Goal: Information Seeking & Learning: Learn about a topic

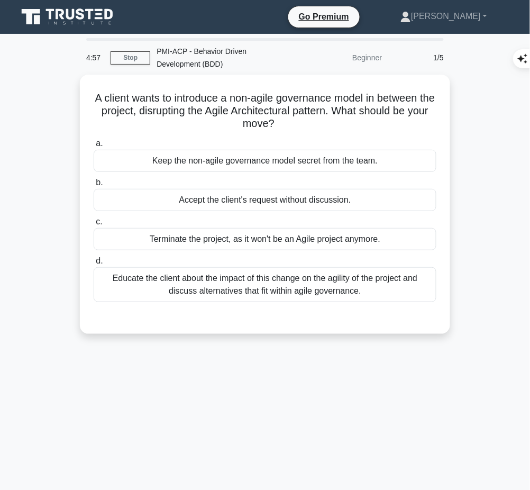
drag, startPoint x: 92, startPoint y: 85, endPoint x: 302, endPoint y: 122, distance: 213.8
click at [302, 122] on div "A client wants to introduce a non-agile governance model in between the project…" at bounding box center [265, 204] width 362 height 251
copy h5 "A client wants to introduce a non-agile governance model in between the project…"
click at [412, 292] on div "Educate the client about the impact of this change on the agility of the projec…" at bounding box center [265, 284] width 343 height 35
click at [94, 264] on input "d. Educate the client about the impact of this change on the agility of the pro…" at bounding box center [94, 261] width 0 height 7
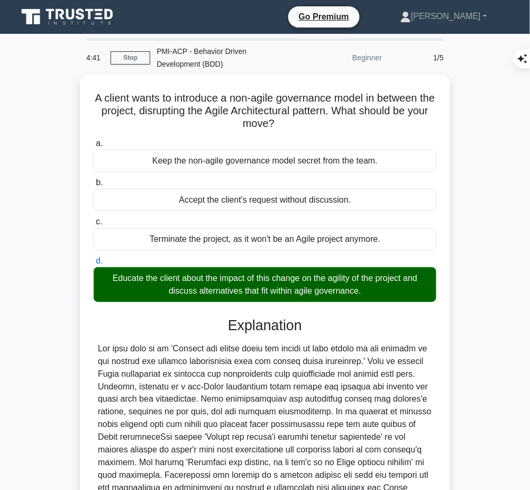
click at [169, 394] on div at bounding box center [265, 443] width 334 height 203
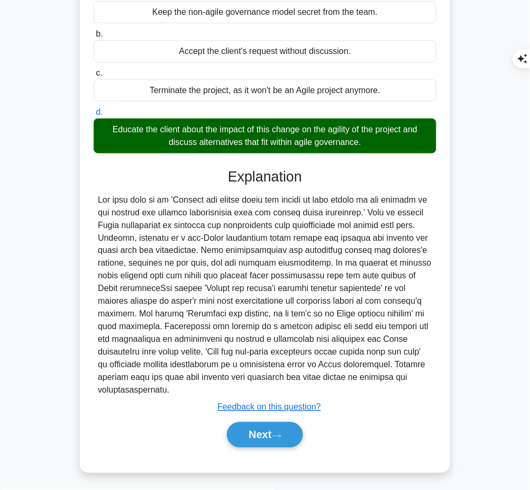
drag, startPoint x: 225, startPoint y: 173, endPoint x: 185, endPoint y: 384, distance: 215.4
click at [185, 384] on div "Explanation Submit feedback Feedback on this question? Next" at bounding box center [265, 309] width 343 height 283
copy div "Explanation The best move is to 'Educate the client about the impact of this ch…"
click at [254, 430] on button "Next" at bounding box center [265, 434] width 76 height 25
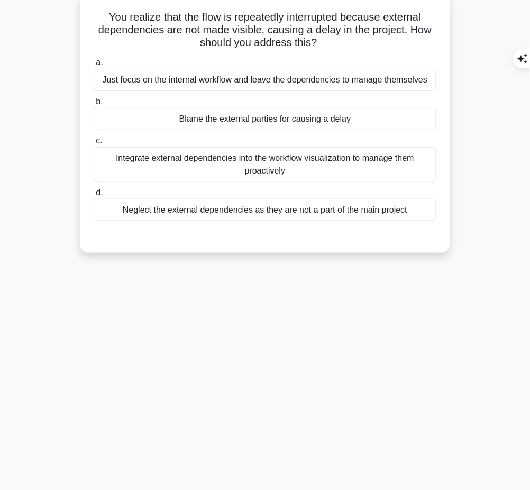
scroll to position [0, 0]
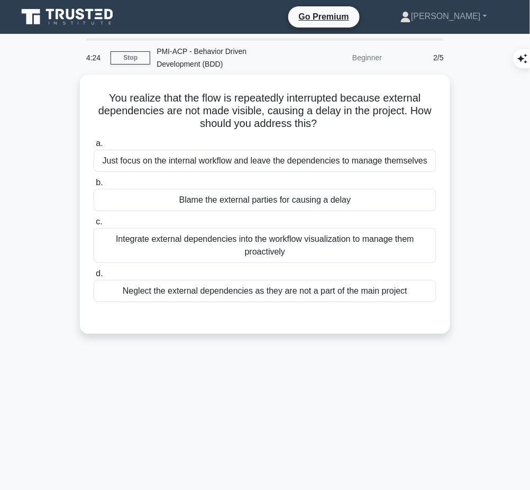
drag, startPoint x: 97, startPoint y: 94, endPoint x: 352, endPoint y: 122, distance: 256.5
click at [352, 122] on h5 "You realize that the flow is repeatedly interrupted because external dependenci…" at bounding box center [265, 110] width 345 height 39
copy h5 "You realize that the flow is repeatedly interrupted because external dependenci…"
click at [365, 255] on div "Integrate external dependencies into the workflow visualization to manage them …" at bounding box center [265, 245] width 343 height 35
click at [94, 225] on input "c. Integrate external dependencies into the workflow visualization to manage th…" at bounding box center [94, 221] width 0 height 7
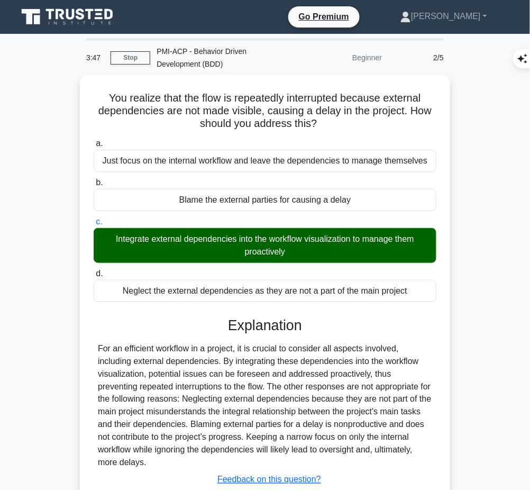
click at [298, 344] on div "For an efficient workflow in a project, it is crucial to consider all aspects i…" at bounding box center [265, 405] width 334 height 127
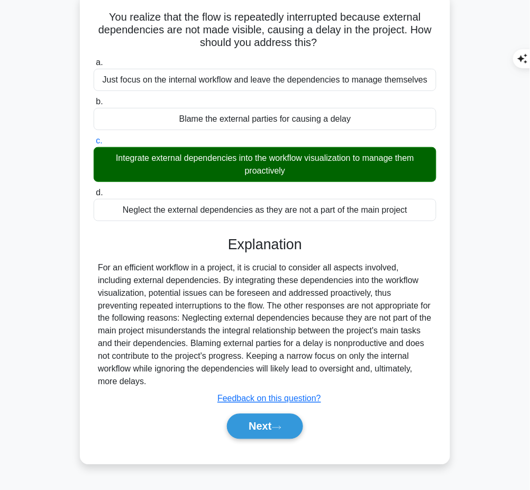
drag, startPoint x: 228, startPoint y: 240, endPoint x: 159, endPoint y: 380, distance: 156.8
click at [159, 380] on div "Explanation For an efficient workflow in a project, it is crucial to consider a…" at bounding box center [265, 339] width 343 height 207
copy div "Explanation For an efficient workflow in a project, it is crucial to consider a…"
click at [237, 421] on button "Next" at bounding box center [265, 426] width 76 height 25
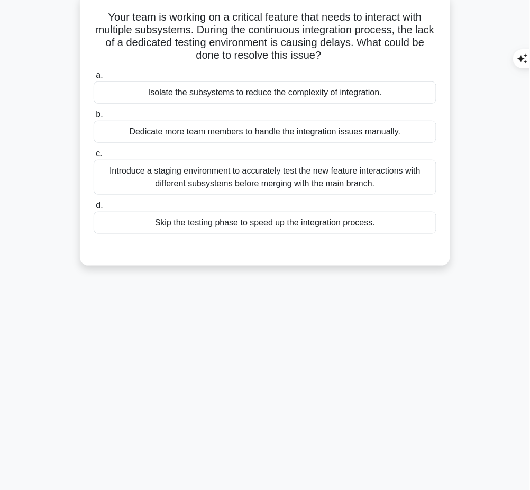
scroll to position [0, 0]
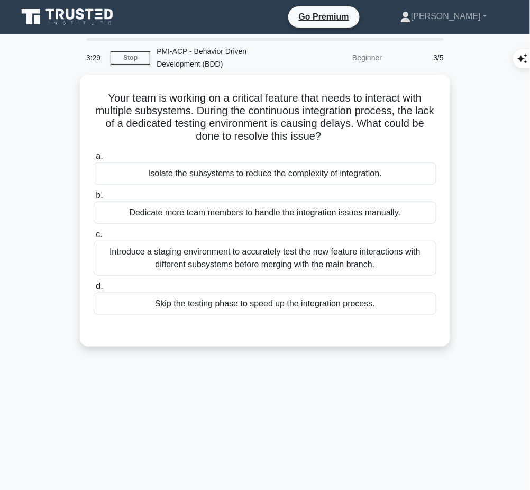
drag, startPoint x: 98, startPoint y: 90, endPoint x: 333, endPoint y: 131, distance: 238.8
click at [333, 131] on h5 "Your team is working on a critical feature that needs to interact with multiple…" at bounding box center [265, 117] width 345 height 52
copy h5 "Your team is working on a critical feature that needs to interact with multiple…"
click at [396, 258] on div "Introduce a staging environment to accurately test the new feature interactions…" at bounding box center [265, 258] width 343 height 35
click at [94, 238] on input "c. Introduce a staging environment to accurately test the new feature interacti…" at bounding box center [94, 234] width 0 height 7
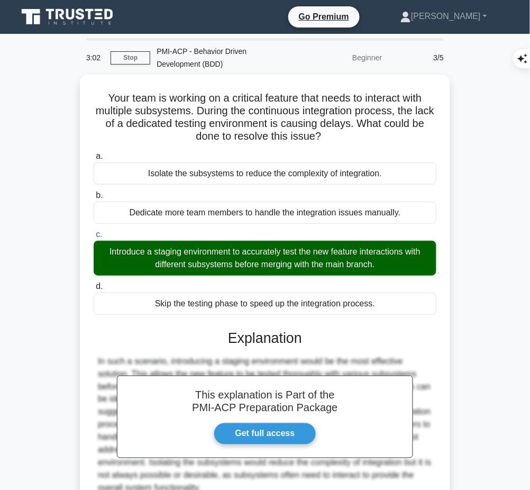
click at [236, 335] on h3 "Explanation" at bounding box center [265, 337] width 330 height 17
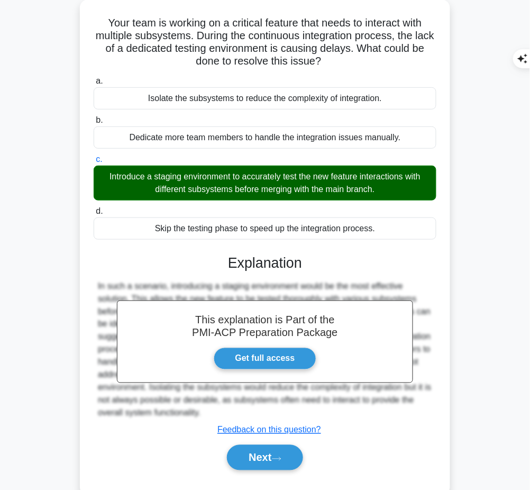
scroll to position [70, 0]
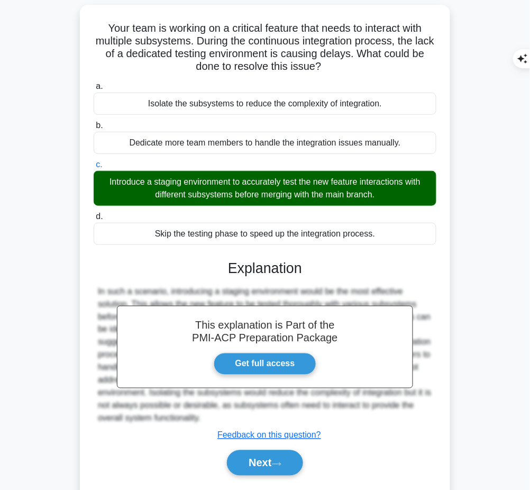
drag, startPoint x: 232, startPoint y: 262, endPoint x: 204, endPoint y: 421, distance: 161.1
click at [204, 421] on div "This explanation is Part of the PMI-ACP Preparation Package Get full access Exp…" at bounding box center [265, 363] width 343 height 233
copy div "xplanation In such a scenario, introducing a staging environment would be the m…"
click at [257, 469] on button "Next" at bounding box center [265, 462] width 76 height 25
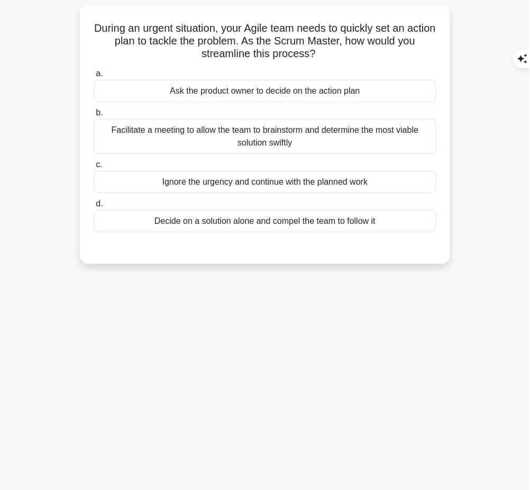
scroll to position [0, 0]
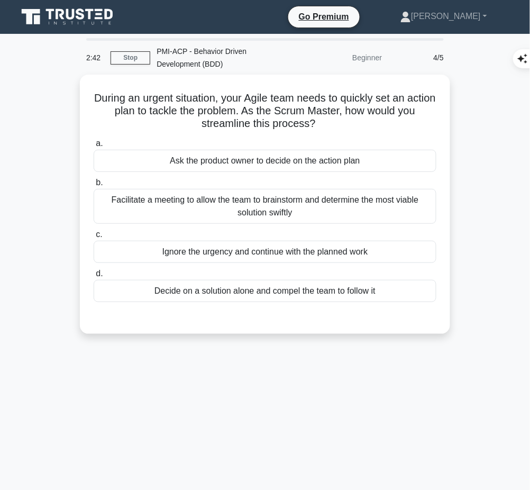
drag, startPoint x: 103, startPoint y: 91, endPoint x: 327, endPoint y: 116, distance: 226.2
click at [327, 116] on h5 "During an urgent situation, your Agile team needs to quickly set an action plan…" at bounding box center [265, 110] width 345 height 39
copy h5 "During an urgent situation, your Agile team needs to quickly set an action plan…"
click at [337, 209] on div "Facilitate a meeting to allow the team to brainstorm and determine the most via…" at bounding box center [265, 206] width 343 height 35
click at [94, 186] on input "b. Facilitate a meeting to allow the team to brainstorm and determine the most …" at bounding box center [94, 182] width 0 height 7
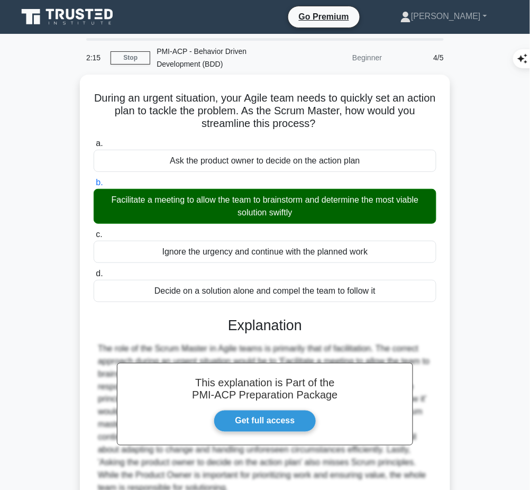
scroll to position [98, 0]
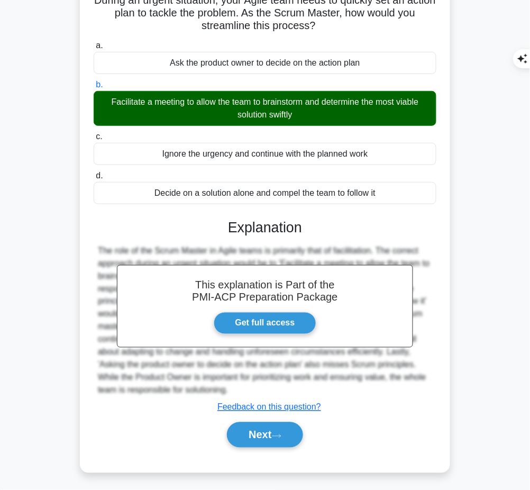
click at [255, 435] on button "Next" at bounding box center [265, 434] width 76 height 25
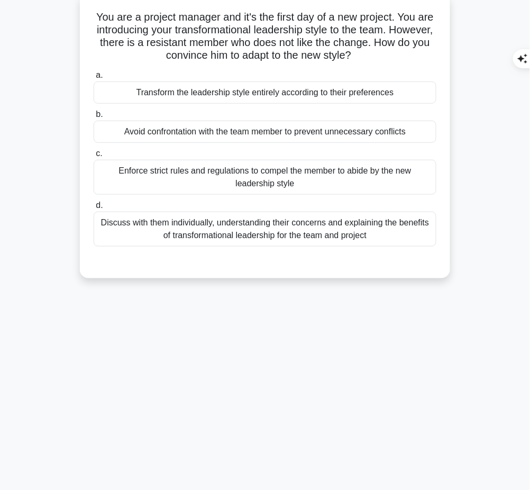
scroll to position [0, 0]
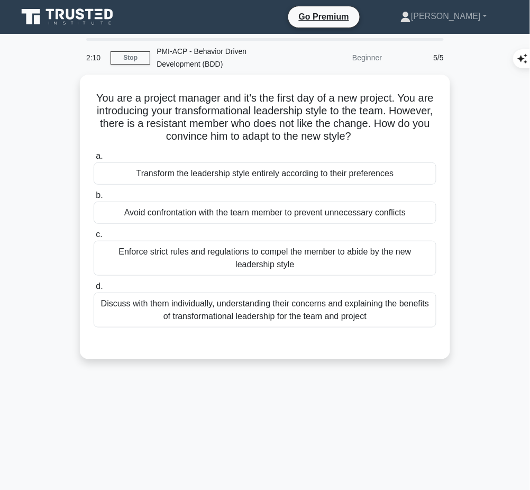
drag, startPoint x: 98, startPoint y: 92, endPoint x: 404, endPoint y: 134, distance: 308.6
click at [404, 134] on h5 "You are a project manager and it's the first day of a new project. You are intr…" at bounding box center [265, 117] width 345 height 52
copy h5 "You are a project manager and it's the first day of a new project. You are intr…"
click at [385, 299] on div "Discuss with them individually, understanding their concerns and explaining the…" at bounding box center [265, 309] width 343 height 35
click at [94, 290] on input "d. Discuss with them individually, understanding their concerns and explaining …" at bounding box center [94, 286] width 0 height 7
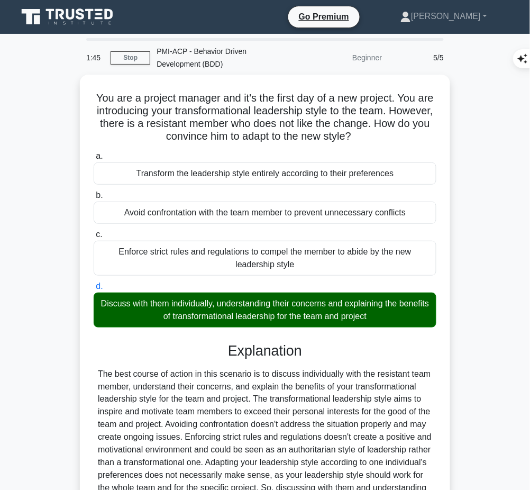
click at [216, 359] on div "Explanation Submit feedback Feedback on this question? Next" at bounding box center [265, 458] width 343 height 233
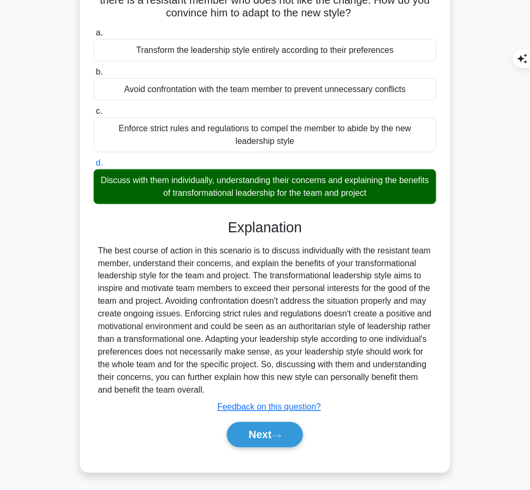
drag, startPoint x: 229, startPoint y: 223, endPoint x: 274, endPoint y: 390, distance: 173.7
click at [274, 390] on div "Explanation Submit feedback Feedback on this question? Next" at bounding box center [265, 335] width 343 height 233
copy div "Explanation The best course of action in this scenario is to discuss individual…"
click at [291, 427] on button "Next" at bounding box center [265, 434] width 76 height 25
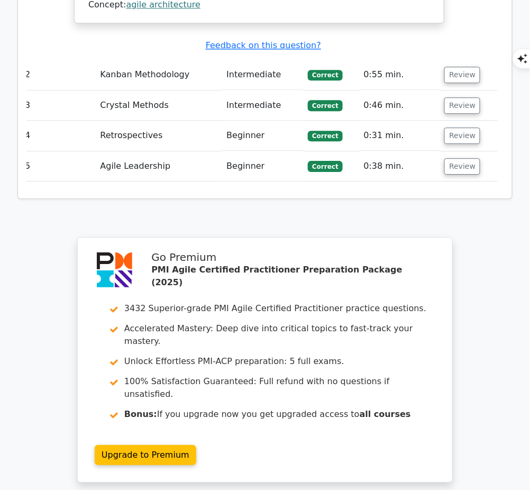
scroll to position [1460, 0]
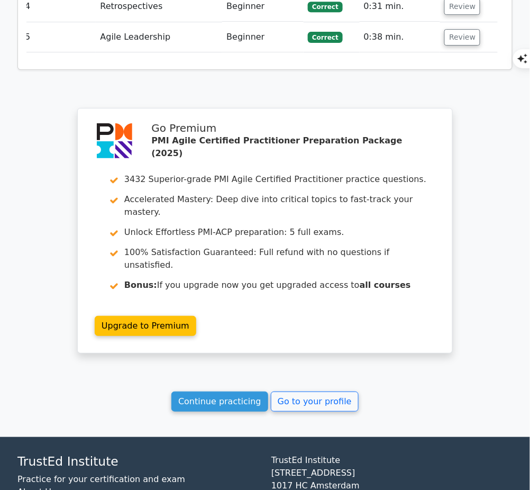
click at [207, 391] on link "Continue practicing" at bounding box center [219, 401] width 97 height 20
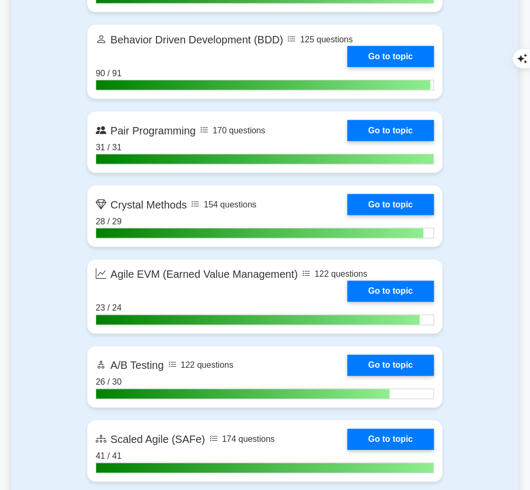
scroll to position [2439, 0]
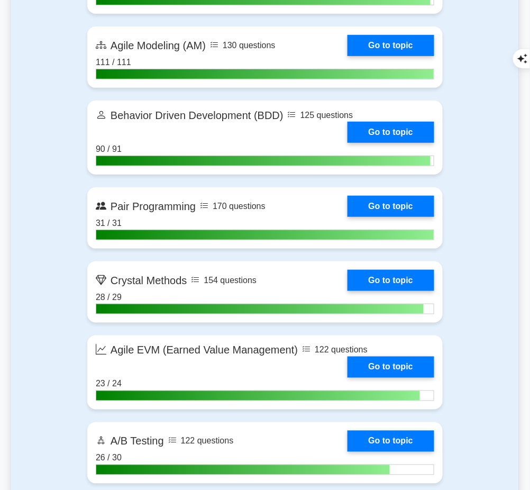
click at [381, 143] on link "Go to topic" at bounding box center [390, 132] width 87 height 21
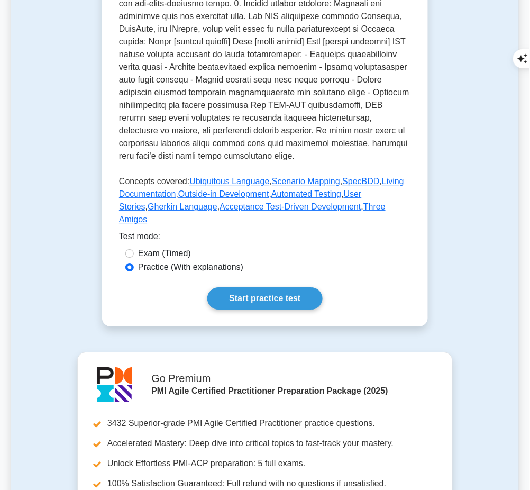
scroll to position [491, 0]
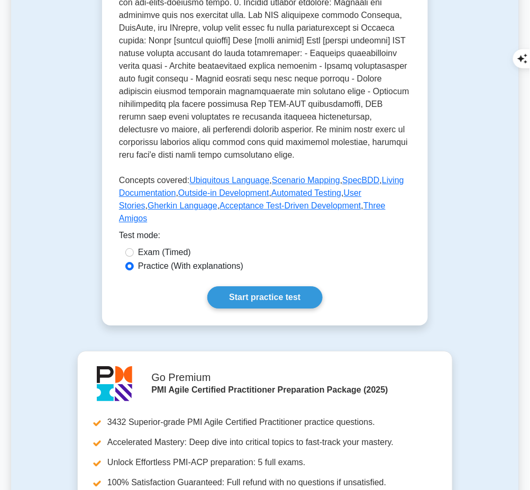
click at [272, 286] on link "Start practice test" at bounding box center [264, 297] width 115 height 22
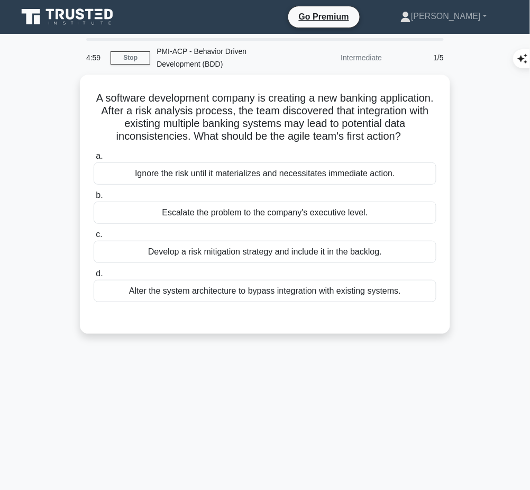
drag, startPoint x: 105, startPoint y: 94, endPoint x: 302, endPoint y: 150, distance: 205.6
click at [302, 143] on h5 "A software development company is creating a new banking application. After a r…" at bounding box center [265, 117] width 345 height 52
copy h5 "A software development company is creating a new banking application. After a r…"
click at [373, 273] on div "a. Ignore the risk until it materializes and necessitates immediate action. b. …" at bounding box center [264, 226] width 355 height 157
click at [372, 263] on div "Develop a risk mitigation strategy and include it in the backlog." at bounding box center [265, 252] width 343 height 22
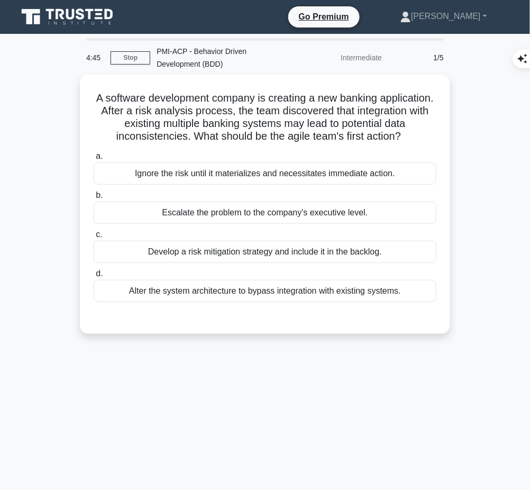
click at [94, 238] on input "c. Develop a risk mitigation strategy and include it in the backlog." at bounding box center [94, 234] width 0 height 7
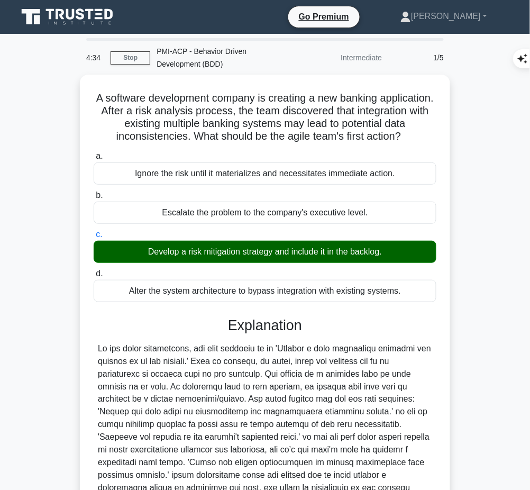
click at [225, 391] on div at bounding box center [265, 424] width 334 height 165
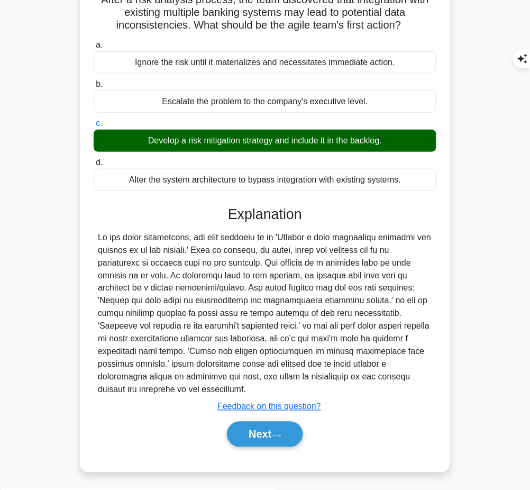
drag, startPoint x: 222, startPoint y: 218, endPoint x: 361, endPoint y: 388, distance: 219.5
click at [361, 388] on div "Explanation Submit feedback Feedback on this question? Next" at bounding box center [265, 328] width 343 height 245
copy div "Explanation In the agile methodology, the best approach is to 'Develop a risk m…"
click at [257, 428] on button "Next" at bounding box center [265, 433] width 76 height 25
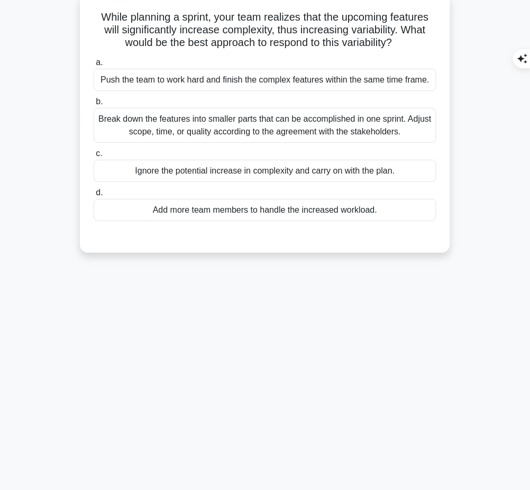
scroll to position [0, 0]
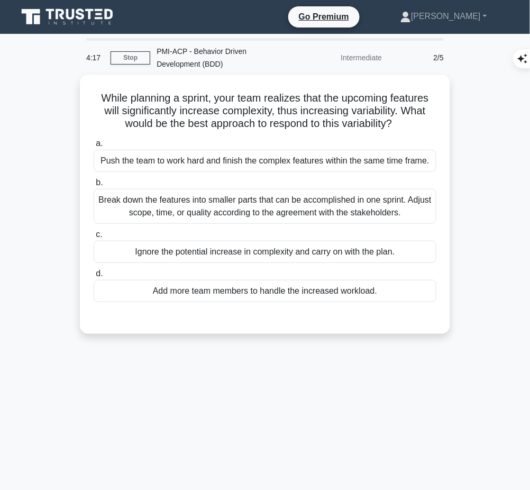
drag, startPoint x: 96, startPoint y: 90, endPoint x: 409, endPoint y: 122, distance: 314.6
click at [409, 122] on h5 "While planning a sprint, your team realizes that the upcoming features will sig…" at bounding box center [265, 110] width 345 height 39
copy h5 "While planning a sprint, your team realizes that the upcoming features will sig…"
click at [409, 197] on div "Break down the features into smaller parts that can be accomplished in one spri…" at bounding box center [265, 206] width 343 height 35
click at [94, 186] on input "b. Break down the features into smaller parts that can be accomplished in one s…" at bounding box center [94, 182] width 0 height 7
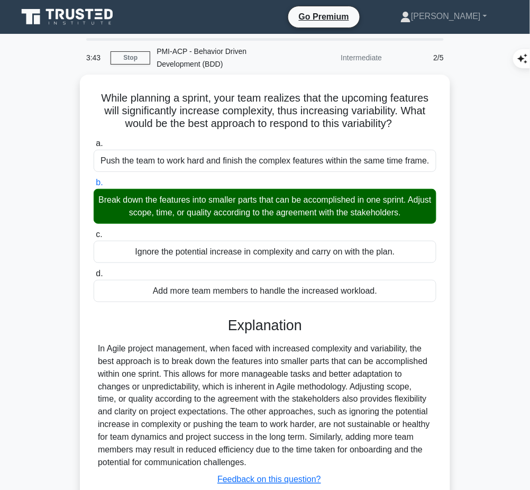
click at [219, 403] on div "In Agile project management, when faced with increased complexity and variabili…" at bounding box center [265, 405] width 334 height 127
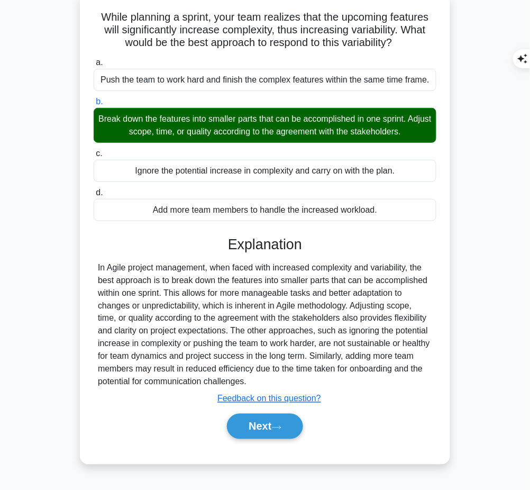
drag, startPoint x: 226, startPoint y: 237, endPoint x: 250, endPoint y: 377, distance: 141.5
click at [250, 377] on div "Explanation In Agile project management, when faced with increased complexity a…" at bounding box center [265, 339] width 343 height 207
copy div "Explanation In Agile project management, when faced with increased complexity a…"
click at [260, 426] on button "Next" at bounding box center [265, 426] width 76 height 25
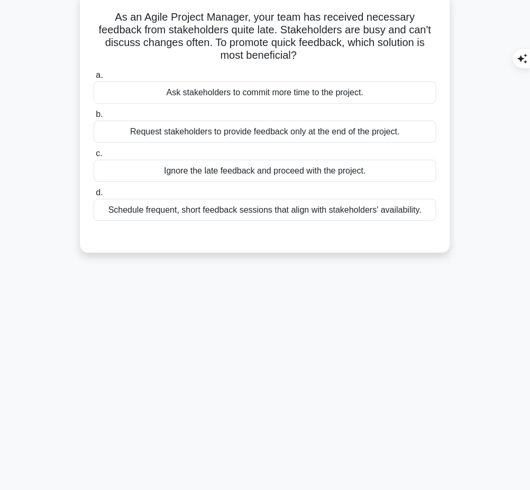
scroll to position [0, 0]
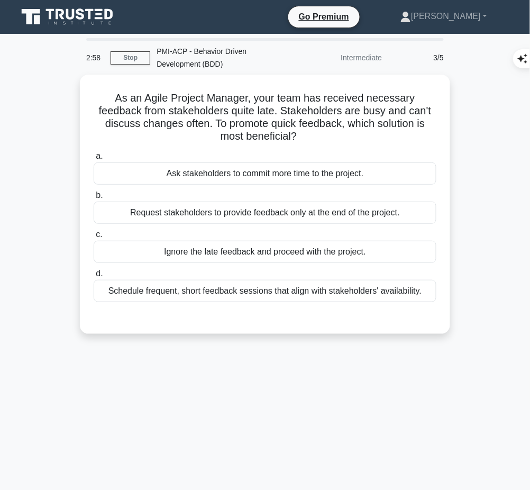
drag, startPoint x: 112, startPoint y: 96, endPoint x: 315, endPoint y: 133, distance: 206.0
click at [315, 133] on h5 "As an Agile Project Manager, your team has received necessary feedback from sta…" at bounding box center [265, 117] width 345 height 52
copy h5 "As an Agile Project Manager, your team has received necessary feedback from sta…"
click at [223, 287] on div "Schedule frequent, short feedback sessions that align with stakeholders' availa…" at bounding box center [265, 291] width 343 height 22
click at [94, 277] on input "d. Schedule frequent, short feedback sessions that align with stakeholders' ava…" at bounding box center [94, 273] width 0 height 7
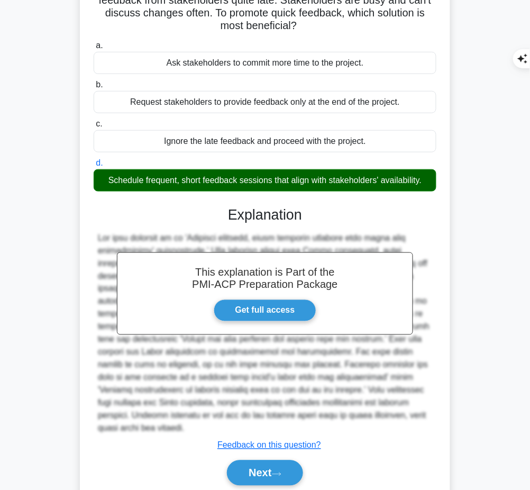
scroll to position [149, 0]
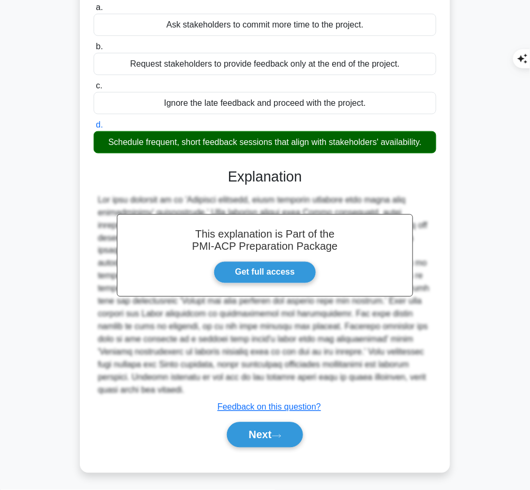
click at [262, 439] on button "Next" at bounding box center [265, 434] width 76 height 25
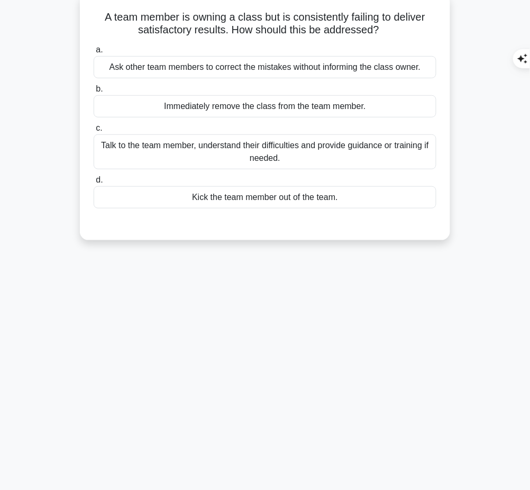
scroll to position [0, 0]
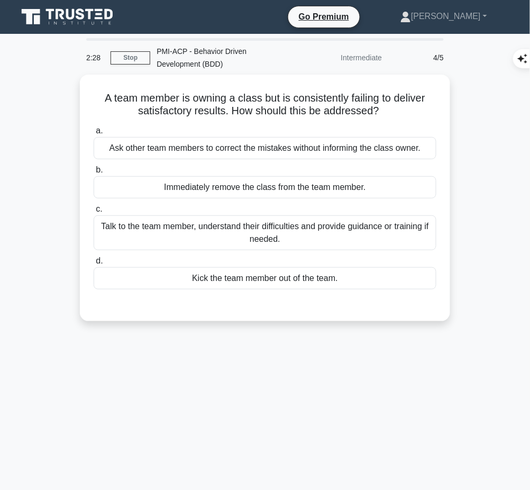
drag, startPoint x: 95, startPoint y: 96, endPoint x: 395, endPoint y: 111, distance: 300.2
click at [395, 111] on h5 "A team member is owning a class but is consistently failing to deliver satisfac…" at bounding box center [265, 104] width 345 height 26
copy h5 "A team member is owning a class but is consistently failing to deliver satisfac…"
click at [361, 229] on div "Talk to the team member, understand their difficulties and provide guidance or …" at bounding box center [265, 232] width 343 height 35
click at [94, 213] on input "c. Talk to the team member, understand their difficulties and provide guidance …" at bounding box center [94, 209] width 0 height 7
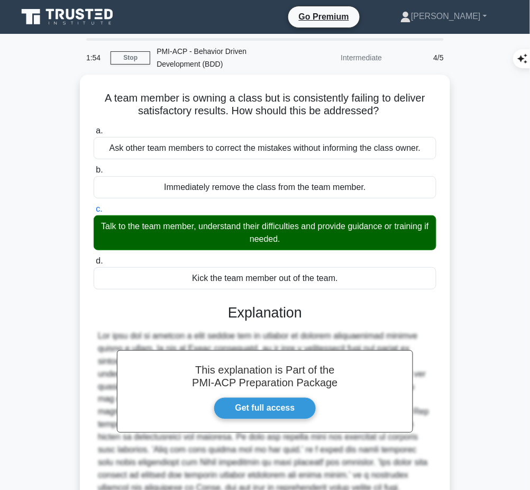
scroll to position [98, 0]
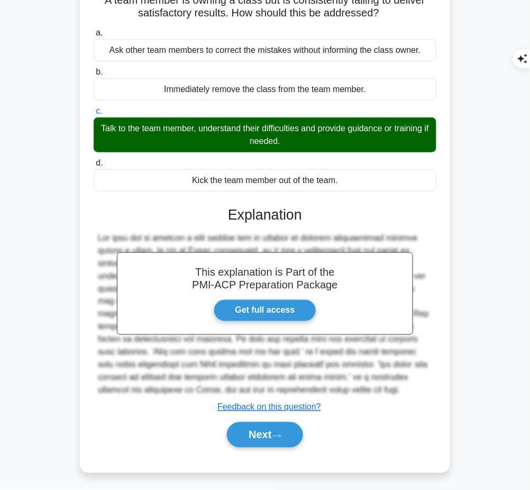
click at [264, 428] on button "Next" at bounding box center [265, 434] width 76 height 25
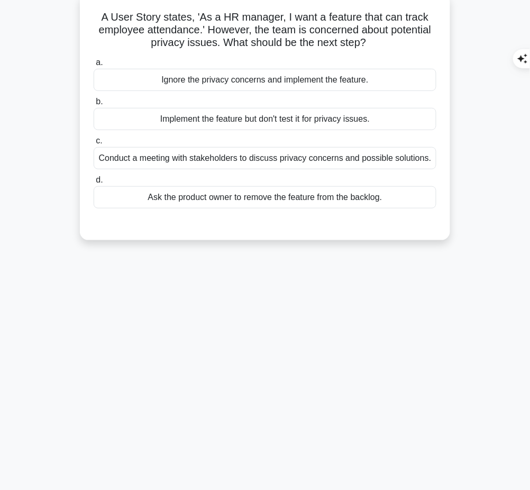
scroll to position [0, 0]
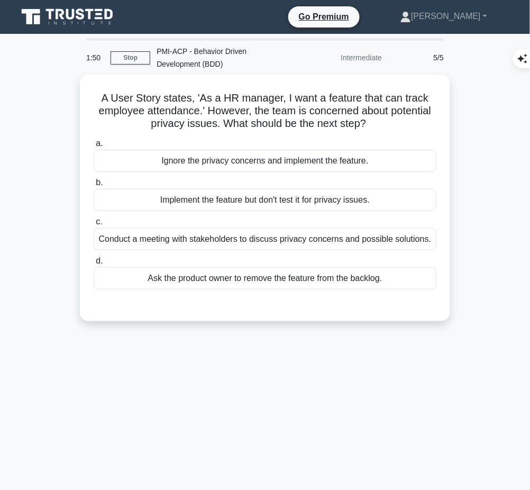
drag, startPoint x: 97, startPoint y: 94, endPoint x: 373, endPoint y: 119, distance: 277.7
click at [373, 119] on h5 "A User Story states, 'As a HR manager, I want a feature that can track employee…" at bounding box center [265, 110] width 345 height 39
copy h5 "A User Story states, 'As a HR manager, I want a feature that can track employee…"
click at [360, 243] on div "Conduct a meeting with stakeholders to discuss privacy concerns and possible so…" at bounding box center [265, 239] width 343 height 22
click at [94, 225] on input "c. Conduct a meeting with stakeholders to discuss privacy concerns and possible…" at bounding box center [94, 221] width 0 height 7
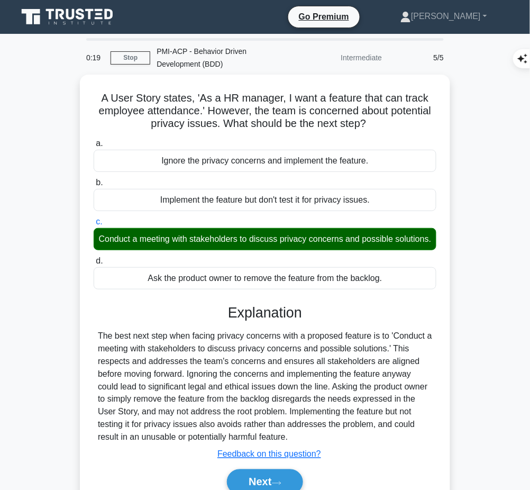
click at [510, 279] on div "A User Story states, 'As a HR manager, I want a feature that can track employee…" at bounding box center [265, 304] width 508 height 458
drag, startPoint x: 227, startPoint y: 320, endPoint x: 305, endPoint y: 445, distance: 147.3
click at [305, 445] on div "Explanation The best next step when facing privacy concerns with a proposed fea…" at bounding box center [265, 401] width 343 height 195
copy div "Explanation The best next step when facing privacy concerns with a proposed fea…"
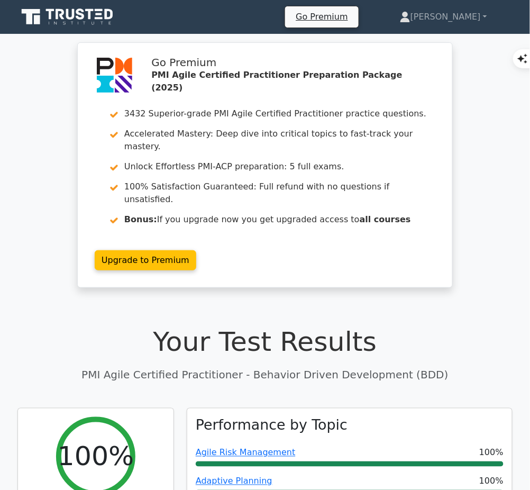
click at [159, 332] on h1 "Your Test Results" at bounding box center [264, 342] width 495 height 32
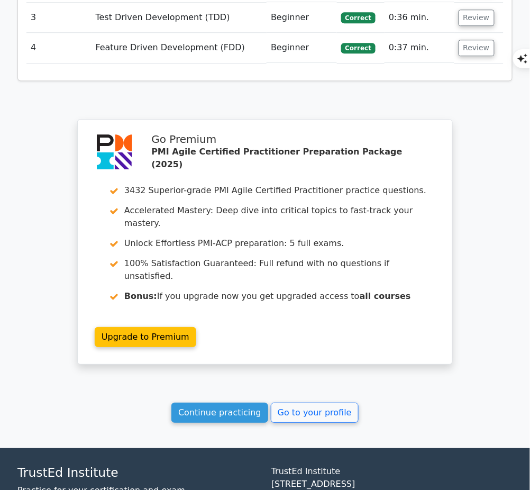
scroll to position [1376, 0]
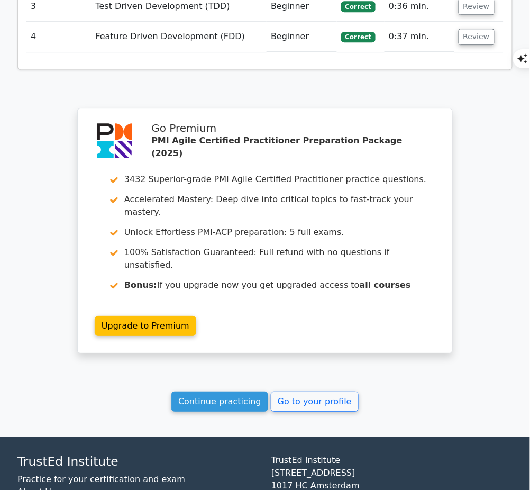
click at [190, 391] on link "Continue practicing" at bounding box center [219, 401] width 97 height 20
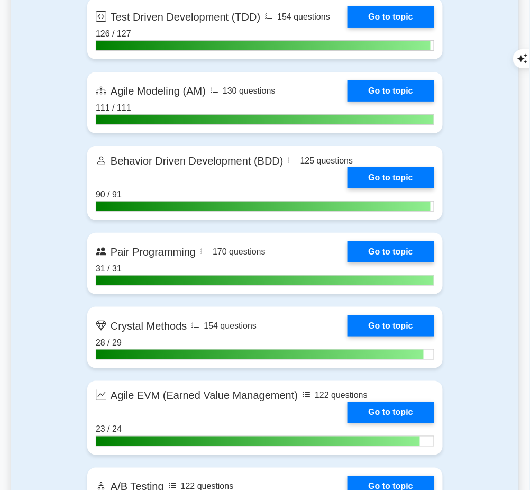
scroll to position [2394, 0]
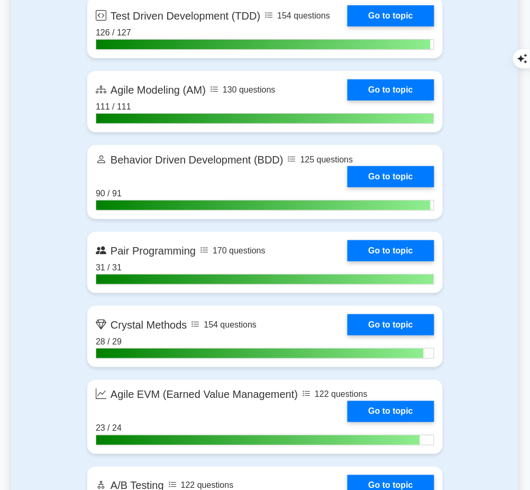
click at [394, 187] on link "Go to topic" at bounding box center [390, 176] width 87 height 21
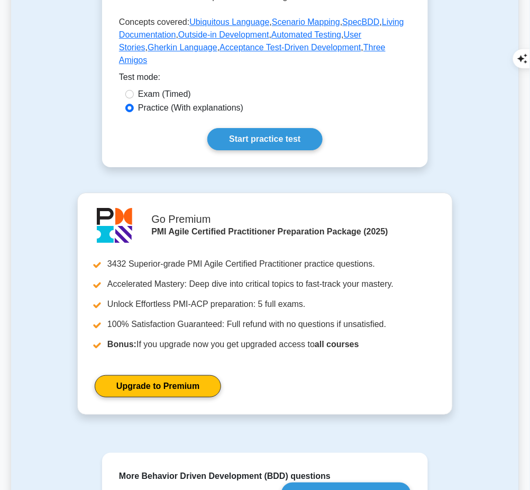
scroll to position [654, 0]
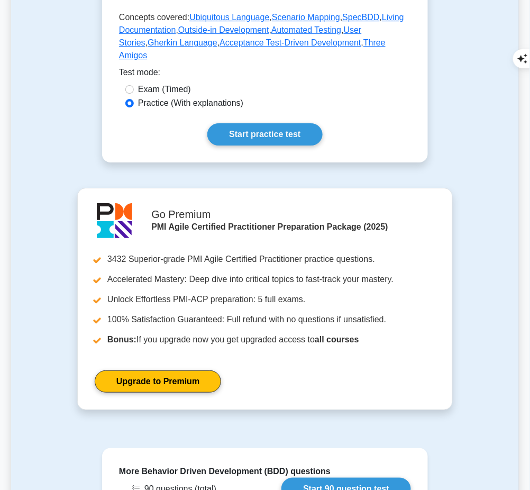
click at [283, 123] on link "Start practice test" at bounding box center [264, 134] width 115 height 22
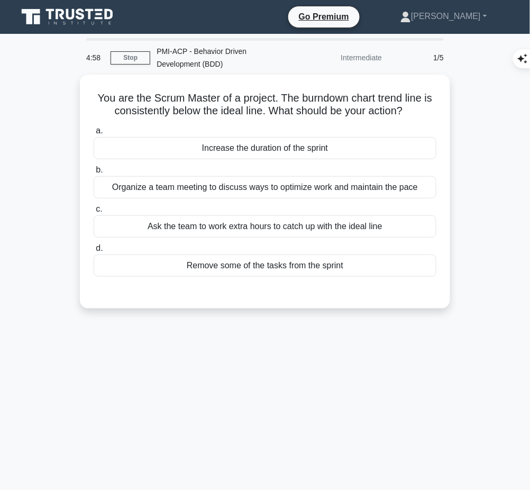
drag, startPoint x: 94, startPoint y: 96, endPoint x: 410, endPoint y: 107, distance: 316.4
click at [410, 107] on h5 "You are the Scrum Master of a project. The burndown chart trend line is consist…" at bounding box center [265, 104] width 345 height 26
copy h5 "You are the Scrum Master of a project. The burndown chart trend line is consist…"
click at [354, 183] on div "Organize a team meeting to discuss ways to optimize work and maintain the pace" at bounding box center [265, 187] width 343 height 22
click at [94, 173] on input "b. Organize a team meeting to discuss ways to optimize work and maintain the pa…" at bounding box center [94, 170] width 0 height 7
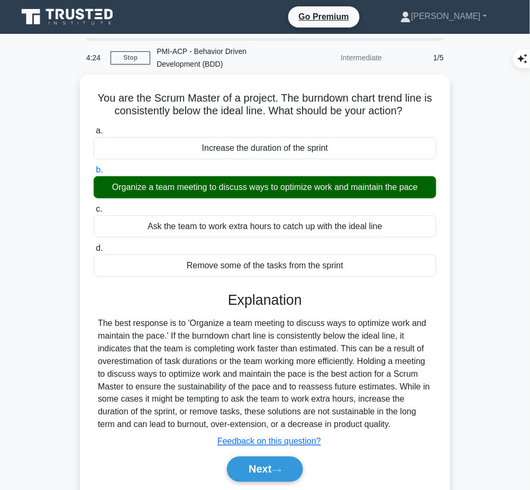
click at [203, 352] on div "The best response is to 'Organize a team meeting to discuss ways to optimize wo…" at bounding box center [265, 374] width 334 height 114
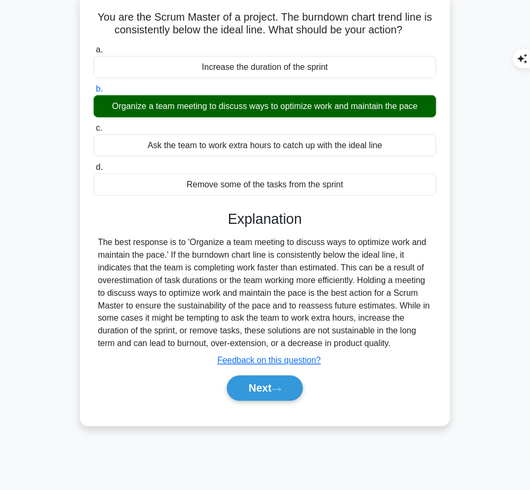
drag, startPoint x: 228, startPoint y: 209, endPoint x: 399, endPoint y: 345, distance: 217.9
click at [399, 345] on div "Explanation The best response is to 'Organize a team meeting to discuss ways to…" at bounding box center [265, 307] width 343 height 195
copy div "Explanation The best response is to 'Organize a team meeting to discuss ways to…"
click at [235, 392] on button "Next" at bounding box center [265, 387] width 76 height 25
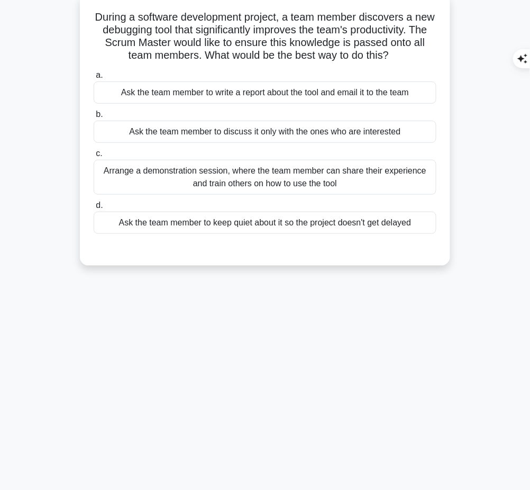
scroll to position [0, 0]
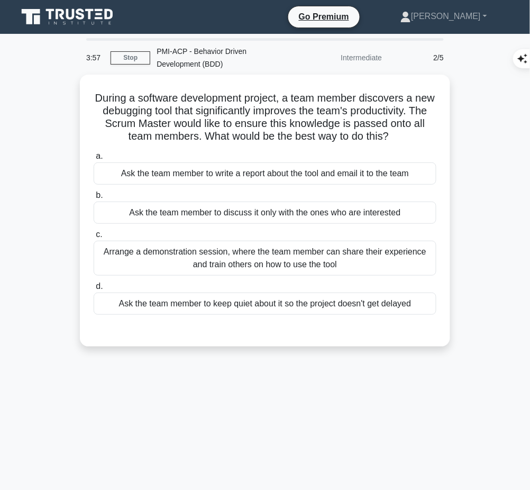
drag, startPoint x: 98, startPoint y: 90, endPoint x: 406, endPoint y: 132, distance: 310.5
click at [406, 132] on h5 "During a software development project, a team member discovers a new debugging …" at bounding box center [265, 117] width 345 height 52
copy h5 "During a software development project, a team member discovers a new debugging …"
click at [409, 251] on div "Arrange a demonstration session, where the team member can share their experien…" at bounding box center [265, 258] width 343 height 35
click at [94, 238] on input "c. Arrange a demonstration session, where the team member can share their exper…" at bounding box center [94, 234] width 0 height 7
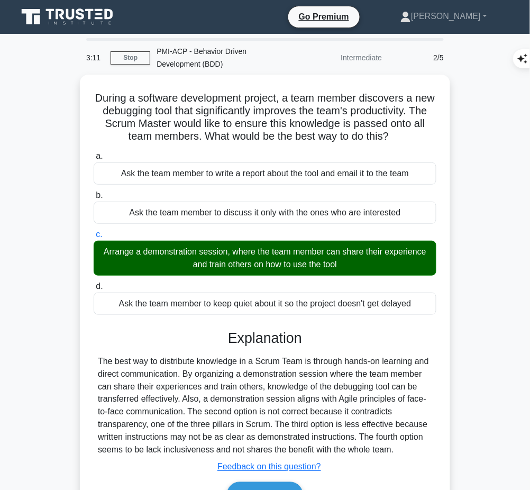
scroll to position [81, 0]
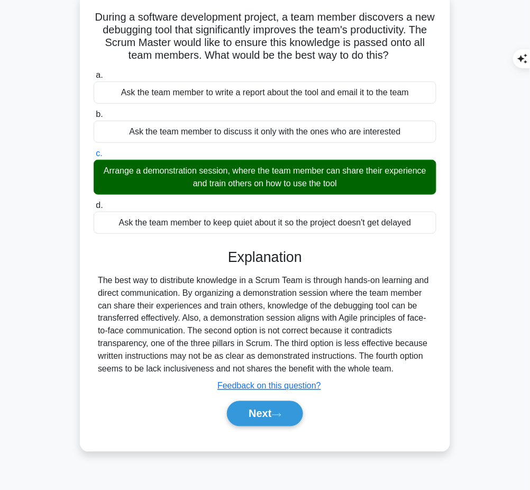
click at [268, 413] on button "Next" at bounding box center [265, 413] width 76 height 25
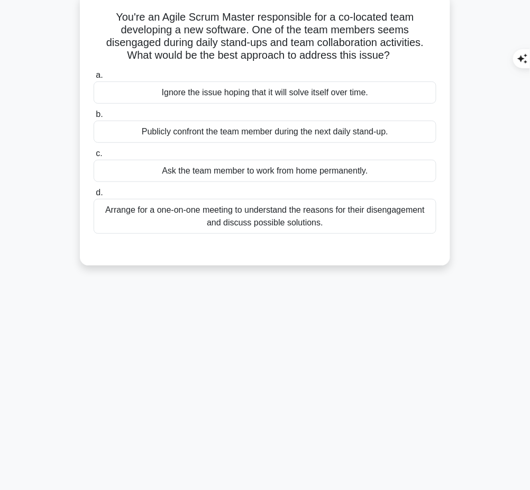
scroll to position [0, 0]
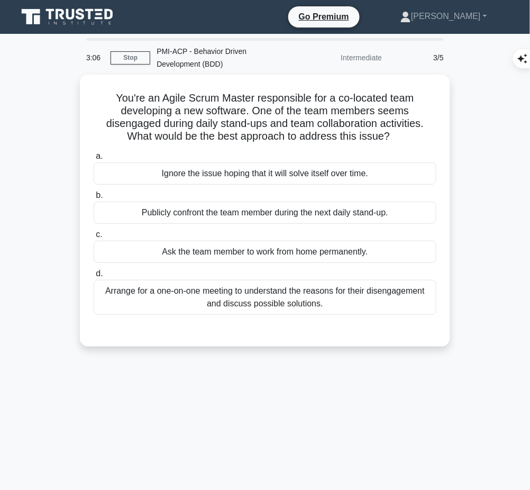
drag, startPoint x: 108, startPoint y: 94, endPoint x: 401, endPoint y: 138, distance: 295.7
click at [401, 138] on h5 "You're an Agile Scrum Master responsible for a co-located team developing a new…" at bounding box center [265, 117] width 345 height 52
copy h5 "You're an Agile Scrum Master responsible for a co-located team developing a new…"
click at [391, 295] on div "Arrange for a one-on-one meeting to understand the reasons for their disengagem…" at bounding box center [265, 297] width 343 height 35
click at [94, 277] on input "d. Arrange for a one-on-one meeting to understand the reasons for their disenga…" at bounding box center [94, 273] width 0 height 7
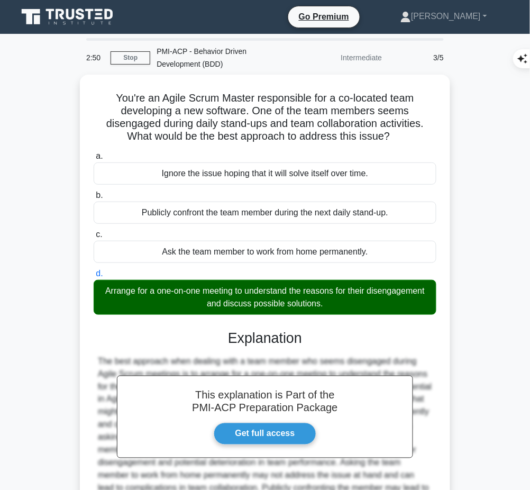
scroll to position [111, 0]
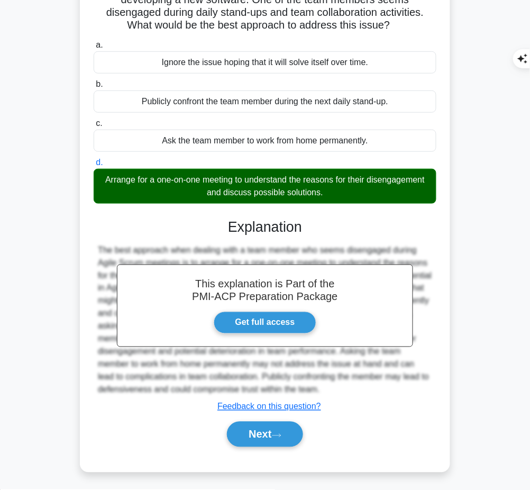
click at [271, 429] on button "Next" at bounding box center [265, 433] width 76 height 25
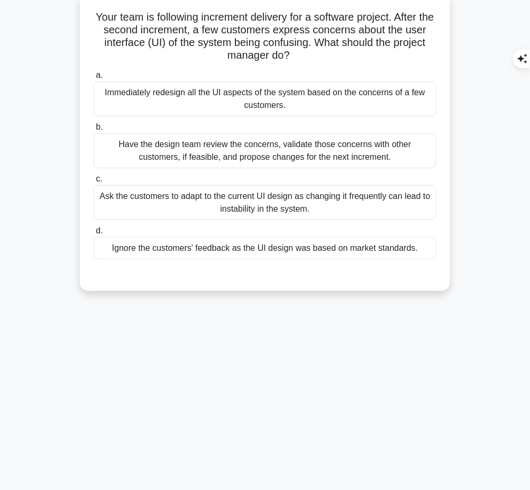
scroll to position [0, 0]
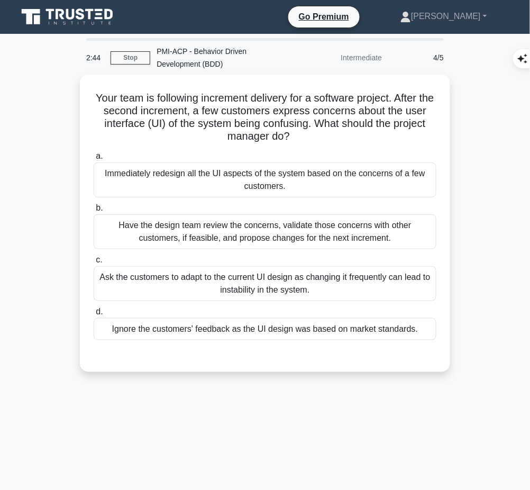
drag, startPoint x: 91, startPoint y: 90, endPoint x: 317, endPoint y: 135, distance: 230.2
click at [317, 135] on div "Your team is following increment delivery for a software project. After the sec…" at bounding box center [265, 223] width 362 height 289
copy h5 "Your team is following increment delivery for a software project. After the sec…"
click at [345, 223] on div "Have the design team review the concerns, validate those concerns with other cu…" at bounding box center [265, 231] width 343 height 35
click at [94, 212] on input "b. Have the design team review the concerns, validate those concerns with other…" at bounding box center [94, 208] width 0 height 7
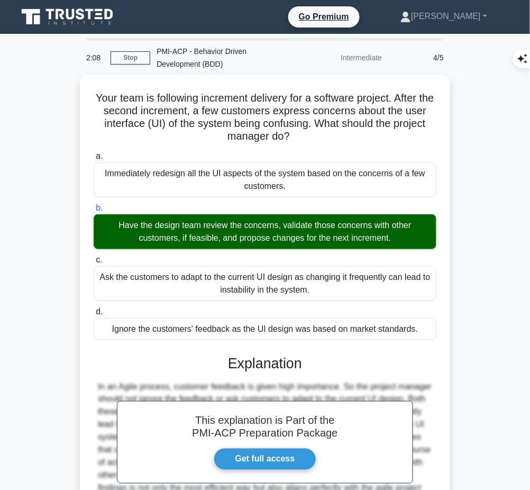
click at [283, 360] on h3 "Explanation" at bounding box center [265, 363] width 330 height 17
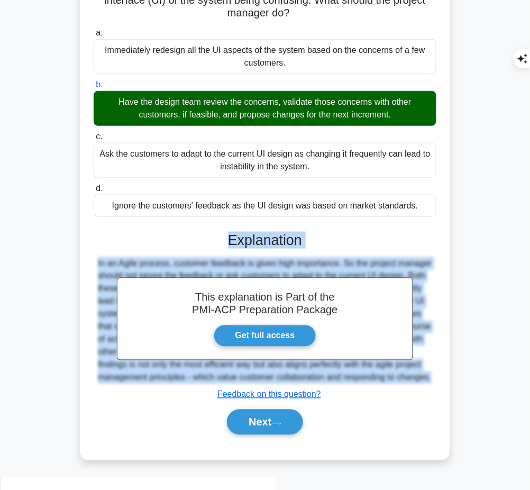
drag, startPoint x: 230, startPoint y: 237, endPoint x: 189, endPoint y: 403, distance: 171.0
click at [189, 403] on div "This explanation is Part of the PMI-ACP Preparation Package Get full access Exp…" at bounding box center [265, 329] width 343 height 220
click at [276, 249] on div "This explanation is Part of the PMI-ACP Preparation Package Get full access Exp…" at bounding box center [265, 329] width 343 height 220
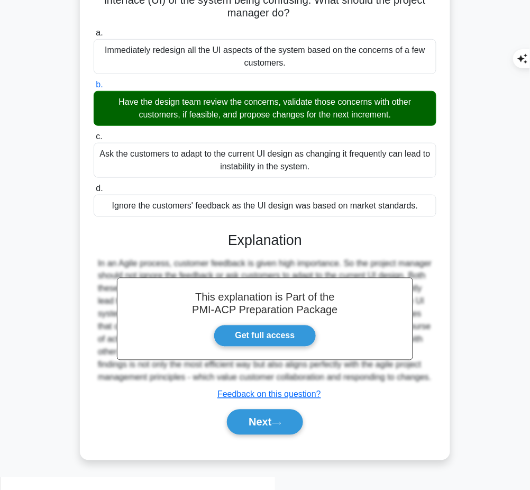
drag, startPoint x: 227, startPoint y: 233, endPoint x: 195, endPoint y: 385, distance: 155.0
click at [195, 385] on div "This explanation is Part of the PMI-ACP Preparation Package Get full access Exp…" at bounding box center [265, 329] width 343 height 220
copy div "Explanation In an Agile process, customer feedback is given high importance. So…"
click at [275, 425] on button "Next" at bounding box center [265, 421] width 76 height 25
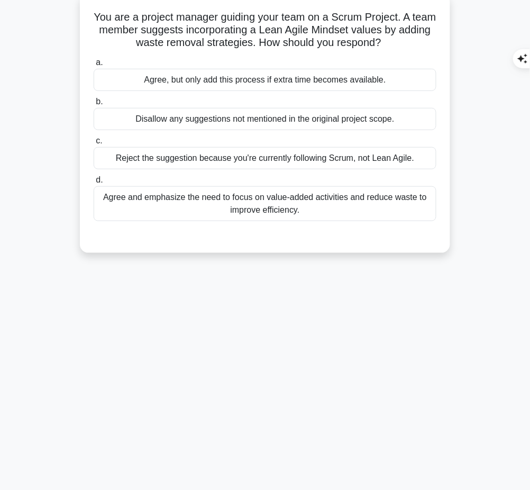
scroll to position [0, 0]
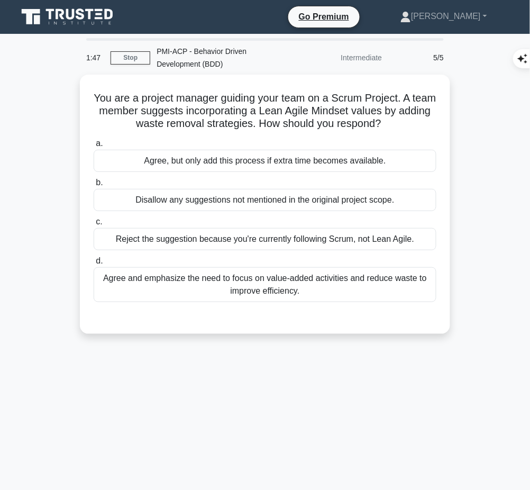
drag, startPoint x: 96, startPoint y: 93, endPoint x: 408, endPoint y: 119, distance: 312.6
click at [408, 119] on h5 "You are a project manager guiding your team on a Scrum Project. A team member s…" at bounding box center [265, 110] width 345 height 39
copy h5 "You are a project manager guiding your team on a Scrum Project. A team member s…"
click at [315, 280] on div "Agree and emphasize the need to focus on value-added activities and reduce wast…" at bounding box center [265, 284] width 343 height 35
click at [94, 264] on input "d. Agree and emphasize the need to focus on value-added activities and reduce w…" at bounding box center [94, 261] width 0 height 7
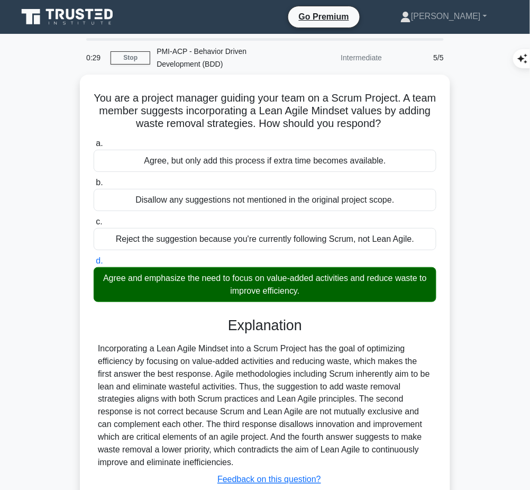
click at [284, 390] on div "Incorporating a Lean Agile Mindset into a Scrum Project has the goal of optimiz…" at bounding box center [265, 405] width 334 height 127
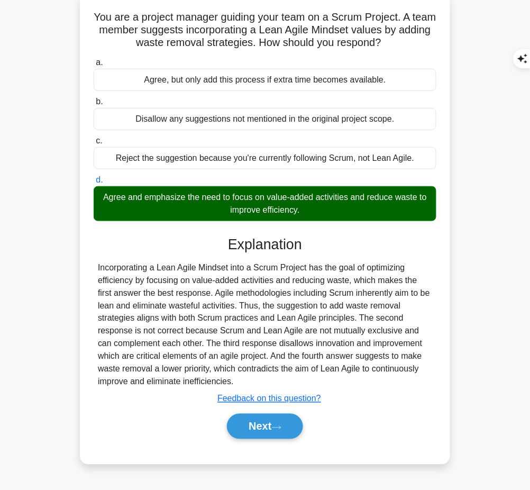
drag, startPoint x: 226, startPoint y: 237, endPoint x: 192, endPoint y: 381, distance: 147.4
click at [192, 381] on div "Explanation Incorporating a Lean Agile Mindset into a Scrum Project has the goa…" at bounding box center [265, 339] width 343 height 207
copy div "Explanation Incorporating a Lean Agile Mindset into a Scrum Project has the goa…"
click at [247, 421] on button "Next" at bounding box center [265, 426] width 76 height 25
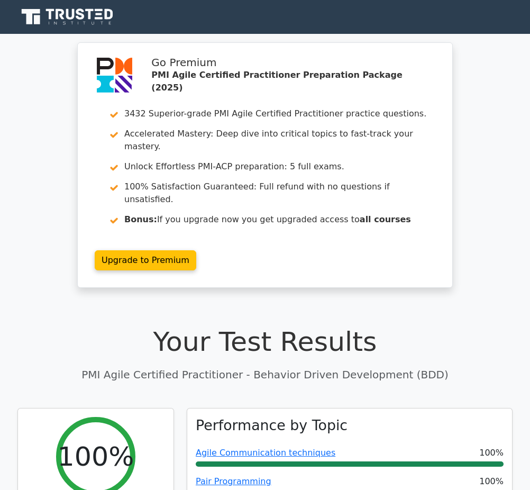
click at [247, 447] on link "Agile Communication techniques" at bounding box center [266, 452] width 140 height 10
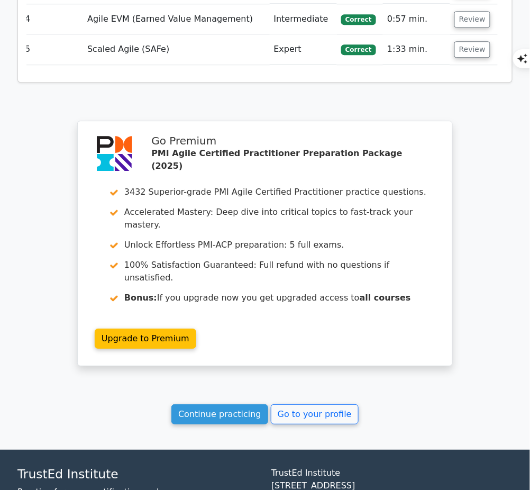
scroll to position [1359, 0]
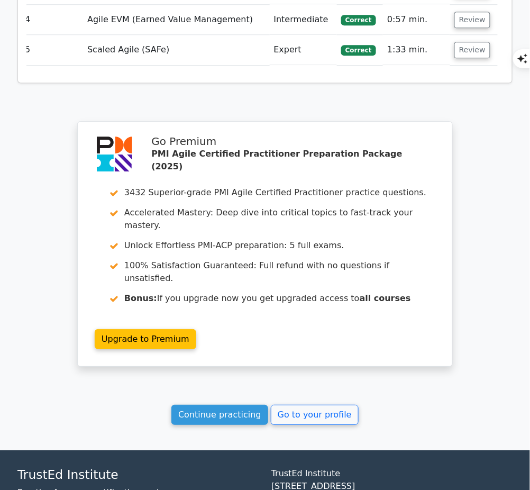
click at [238, 405] on link "Continue practicing" at bounding box center [219, 415] width 97 height 20
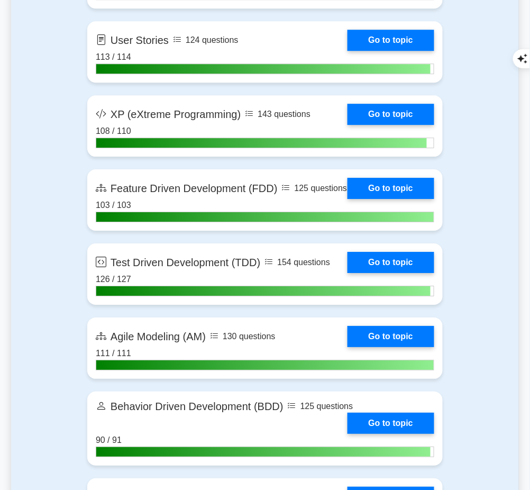
scroll to position [2255, 0]
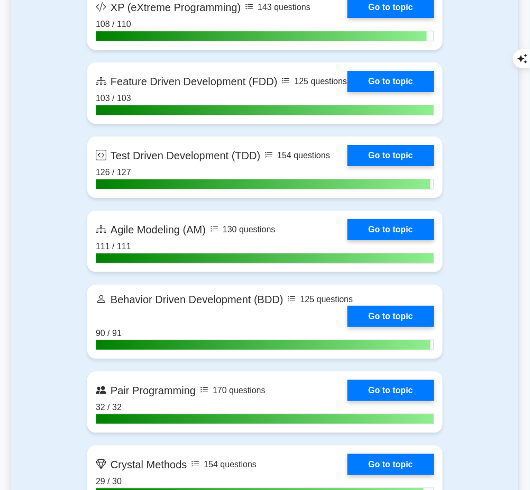
click at [394, 327] on link "Go to topic" at bounding box center [390, 316] width 87 height 21
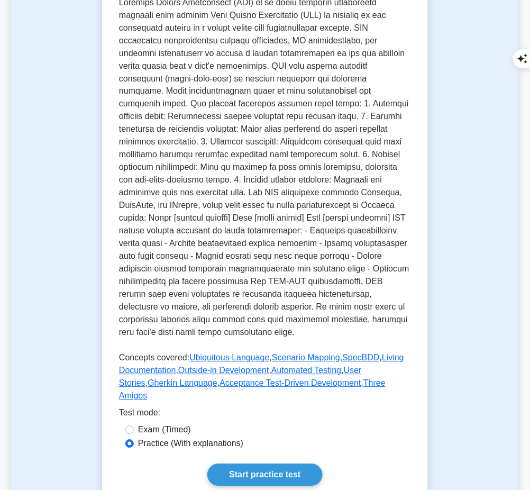
scroll to position [316, 0]
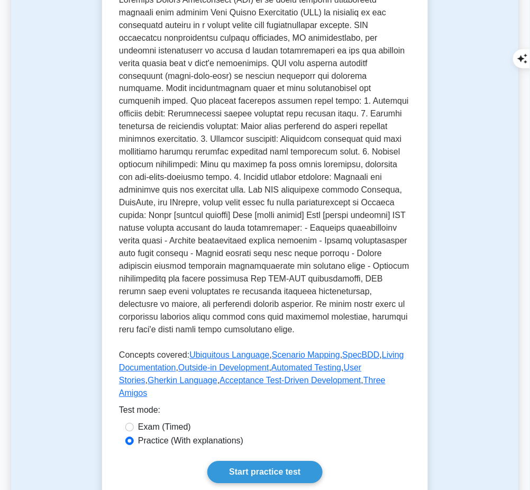
click at [272, 461] on link "Start practice test" at bounding box center [264, 472] width 115 height 22
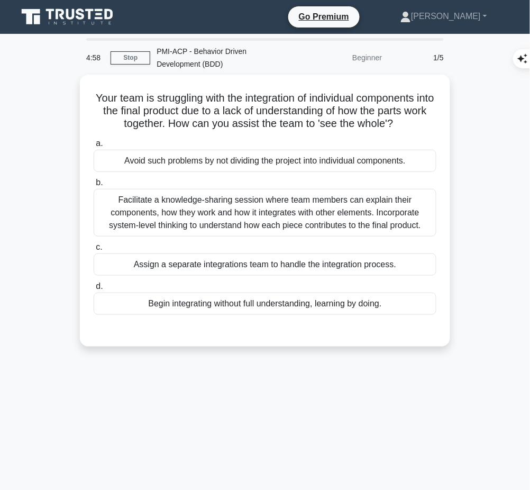
drag, startPoint x: 94, startPoint y: 91, endPoint x: 435, endPoint y: 120, distance: 342.8
click at [435, 120] on h5 "Your team is struggling with the integration of individual components into the …" at bounding box center [265, 110] width 345 height 39
copy h5 "Your team is struggling with the integration of individual components into the …"
click at [398, 222] on div "Facilitate a knowledge-sharing session where team members can explain their com…" at bounding box center [265, 213] width 343 height 48
click at [94, 186] on input "b. Facilitate a knowledge-sharing session where team members can explain their …" at bounding box center [94, 182] width 0 height 7
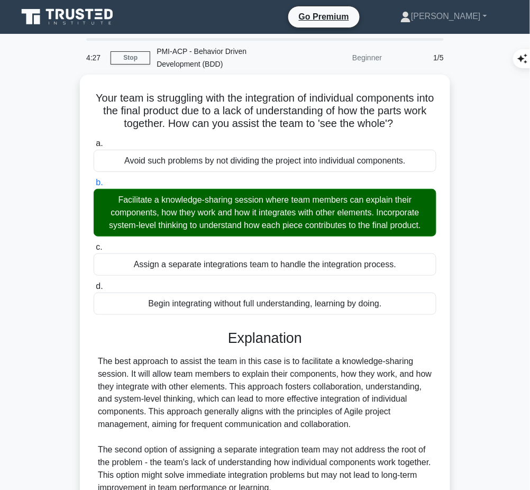
click at [270, 363] on div "The best approach to assist the team in this case is to facilitate a knowledge-…" at bounding box center [265, 488] width 334 height 267
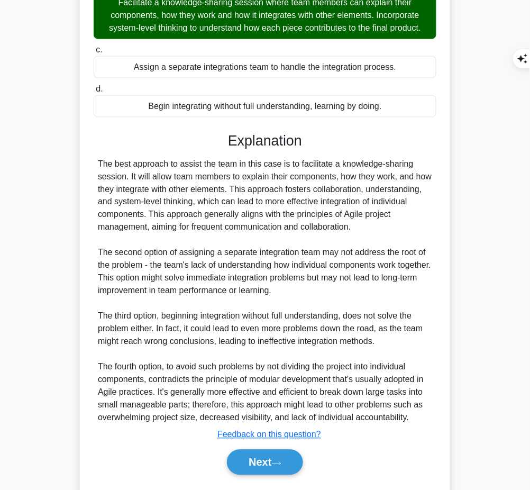
scroll to position [199, 0]
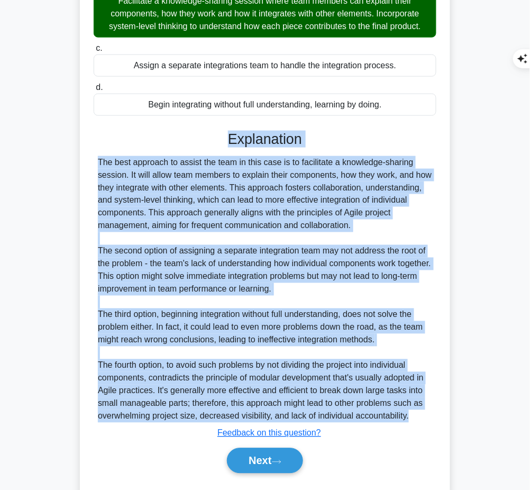
drag, startPoint x: 227, startPoint y: 132, endPoint x: 415, endPoint y: 413, distance: 338.0
click at [415, 413] on div "Explanation The best approach to assist the team in this case is to facilitate …" at bounding box center [265, 304] width 343 height 347
copy div "Explanation The best approach to assist the team in this case is to facilitate …"
click at [241, 459] on button "Next" at bounding box center [265, 460] width 76 height 25
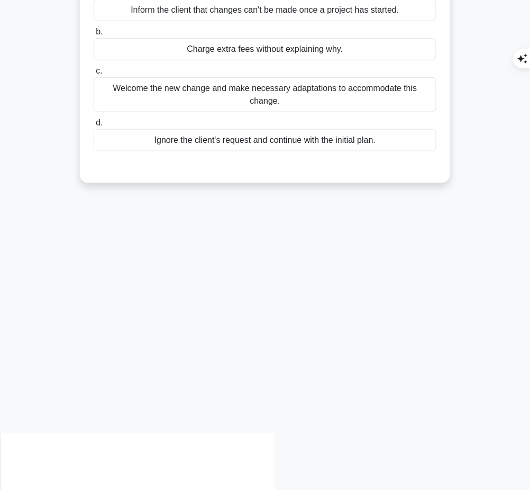
scroll to position [0, 0]
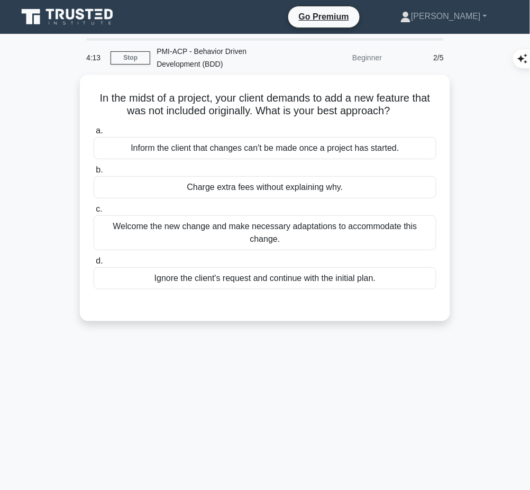
drag, startPoint x: 87, startPoint y: 92, endPoint x: 415, endPoint y: 115, distance: 328.1
click at [415, 115] on div "In the midst of a project, your client demands to add a new feature that was no…" at bounding box center [265, 198] width 362 height 238
copy h5 "In the midst of a project, your client demands to add a new feature that was no…"
click at [347, 228] on div "Welcome the new change and make necessary adaptations to accommodate this chang…" at bounding box center [265, 232] width 343 height 35
click at [94, 213] on input "c. Welcome the new change and make necessary adaptations to accommodate this ch…" at bounding box center [94, 209] width 0 height 7
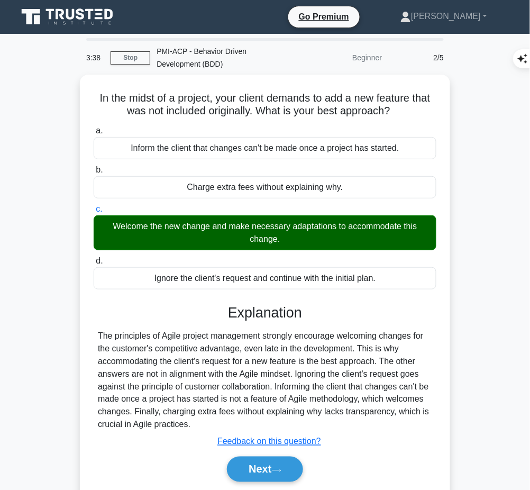
click at [204, 346] on div "The principles of Agile project management strongly encourage welcoming changes…" at bounding box center [265, 380] width 334 height 102
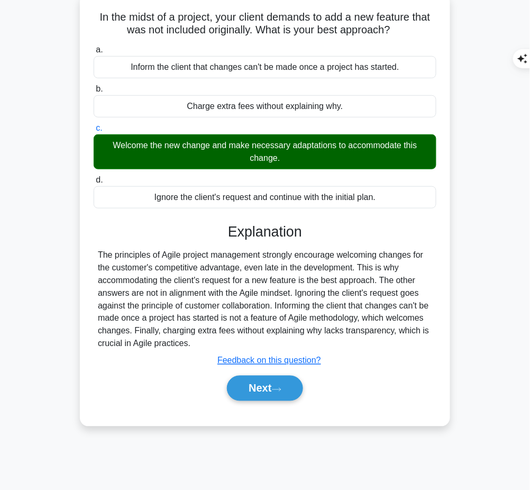
drag, startPoint x: 225, startPoint y: 226, endPoint x: 205, endPoint y: 338, distance: 114.5
click at [205, 338] on div "Explanation The principles of Agile project management strongly encourage welco…" at bounding box center [265, 314] width 343 height 182
copy div "Explanation The principles of Agile project management strongly encourage welco…"
click at [250, 398] on button "Next" at bounding box center [265, 387] width 76 height 25
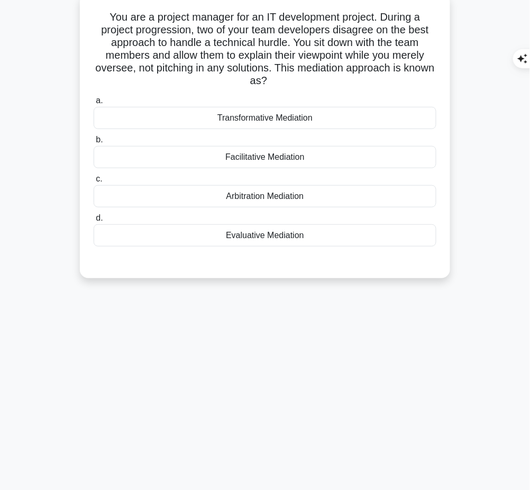
scroll to position [0, 0]
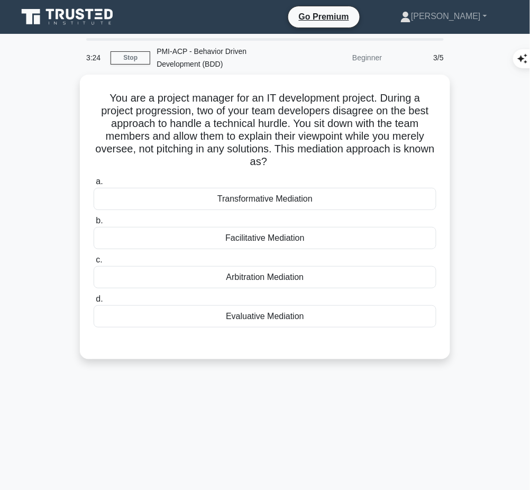
drag, startPoint x: 102, startPoint y: 90, endPoint x: 291, endPoint y: 161, distance: 201.8
click at [291, 161] on h5 "You are a project manager for an IT development project. During a project progr…" at bounding box center [265, 129] width 345 height 77
copy h5 "You are a project manager for an IT development project. During a project progr…"
click at [356, 235] on div "Facilitative Mediation" at bounding box center [265, 238] width 343 height 22
click at [94, 224] on input "b. Facilitative Mediation" at bounding box center [94, 220] width 0 height 7
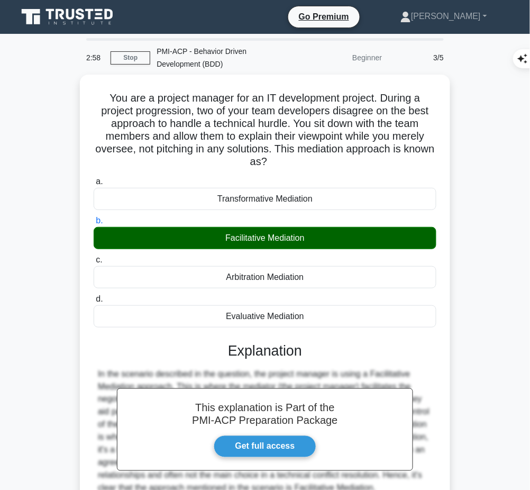
click at [314, 362] on div "This explanation is Part of the PMI-ACP Preparation Package Get full access Exp…" at bounding box center [265, 439] width 343 height 220
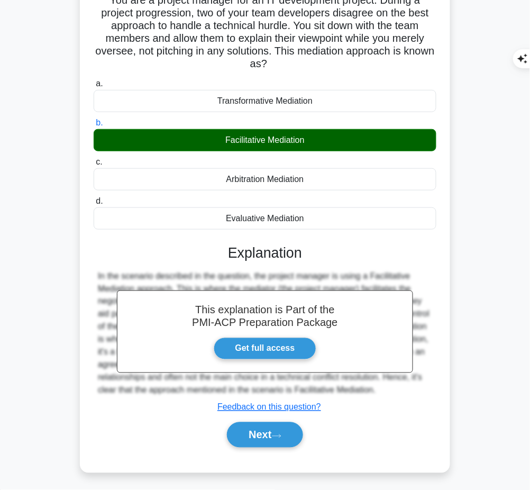
drag, startPoint x: 225, startPoint y: 244, endPoint x: 385, endPoint y: 393, distance: 218.1
click at [385, 393] on div "This explanation is Part of the PMI-ACP Preparation Package Get full access Exp…" at bounding box center [265, 342] width 343 height 220
copy div "Explanation In the scenario described in the question, the project manager is u…"
click at [264, 431] on button "Next" at bounding box center [265, 434] width 76 height 25
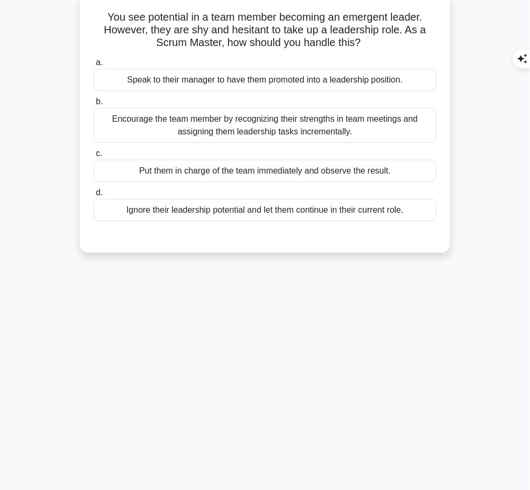
scroll to position [0, 0]
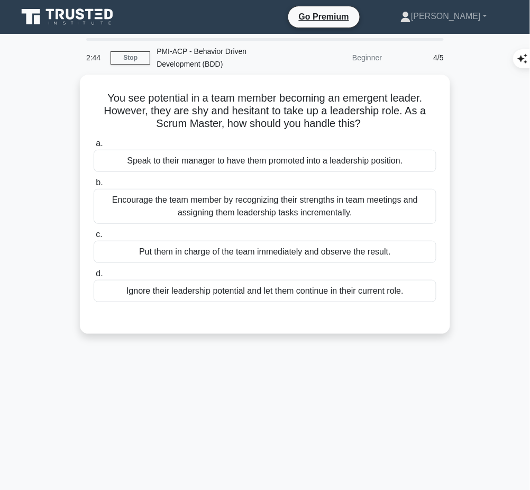
drag, startPoint x: 102, startPoint y: 91, endPoint x: 384, endPoint y: 120, distance: 283.8
click at [384, 120] on h5 "You see potential in a team member becoming an emergent leader. However, they a…" at bounding box center [265, 110] width 345 height 39
copy h5 "You see potential in a team member becoming an emergent leader. However, they a…"
click at [278, 211] on div "Encourage the team member by recognizing their strengths in team meetings and a…" at bounding box center [265, 206] width 343 height 35
click at [94, 186] on input "b. Encourage the team member by recognizing their strengths in team meetings an…" at bounding box center [94, 182] width 0 height 7
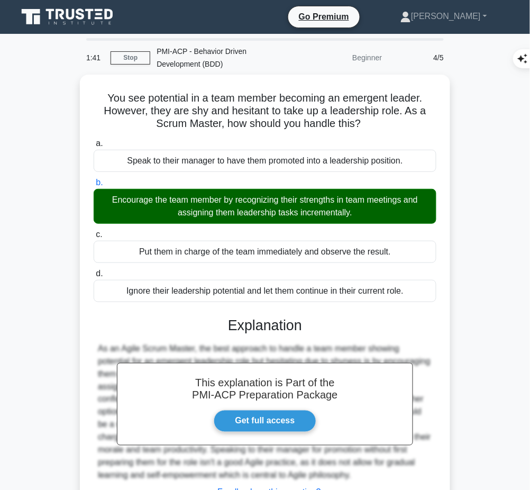
click at [192, 328] on h3 "Explanation" at bounding box center [265, 325] width 330 height 17
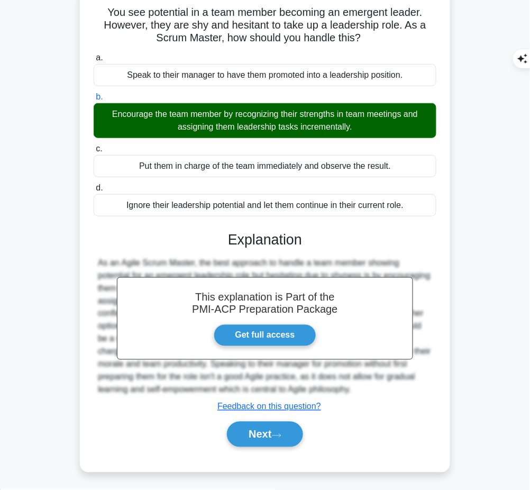
drag, startPoint x: 228, startPoint y: 231, endPoint x: 391, endPoint y: 390, distance: 227.4
click at [391, 390] on div "This explanation is Part of the PMI-ACP Preparation Package Get full access Exp…" at bounding box center [265, 334] width 343 height 233
copy div "Explanation As an Agile Scrum Master, the best approach to handle a team member…"
click at [240, 438] on button "Next" at bounding box center [265, 433] width 76 height 25
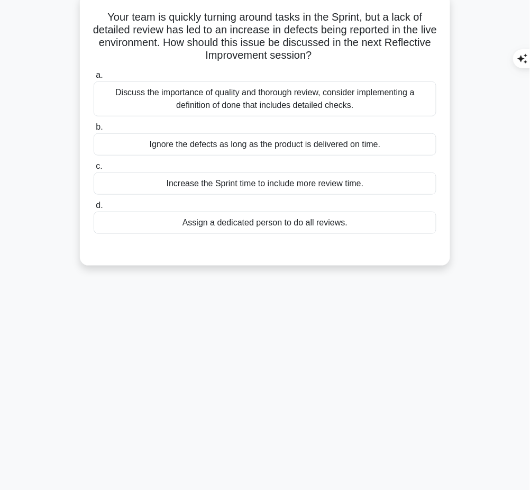
scroll to position [0, 0]
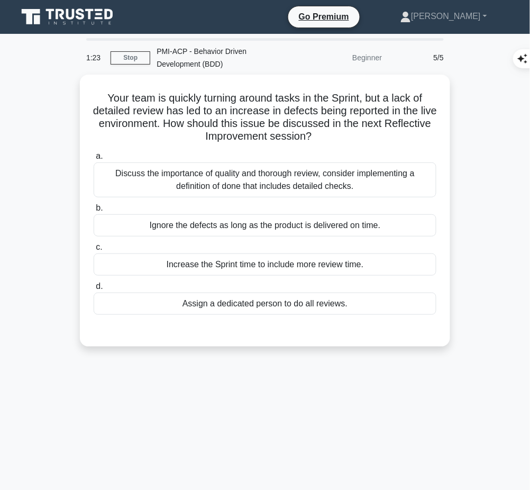
drag, startPoint x: 98, startPoint y: 89, endPoint x: 349, endPoint y: 134, distance: 255.2
click at [349, 134] on h5 "Your team is quickly turning around tasks in the Sprint, but a lack of detailed…" at bounding box center [265, 117] width 345 height 52
copy h5 "Your team is quickly turning around tasks in the Sprint, but a lack of detailed…"
click at [370, 102] on h5 "Your team is quickly turning around tasks in the Sprint, but a lack of detailed…" at bounding box center [265, 117] width 345 height 52
click at [359, 181] on div "Discuss the importance of quality and thorough review, consider implementing a …" at bounding box center [265, 179] width 343 height 35
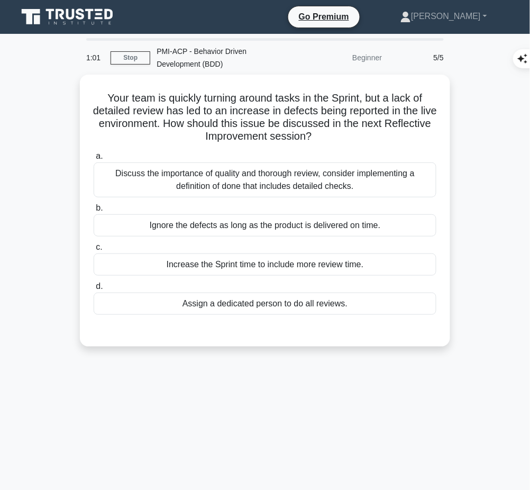
click at [94, 160] on input "a. Discuss the importance of quality and thorough review, consider implementing…" at bounding box center [94, 156] width 0 height 7
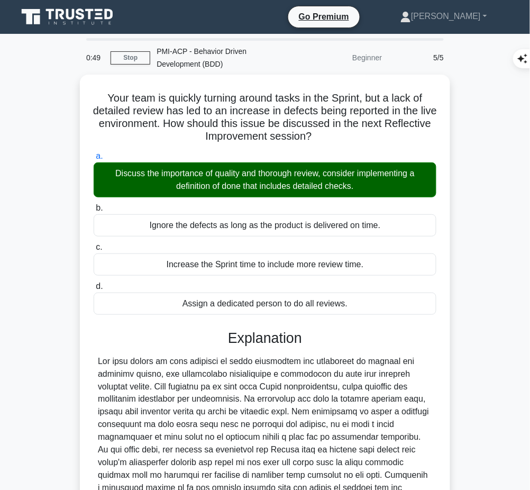
click at [292, 369] on div at bounding box center [265, 456] width 334 height 203
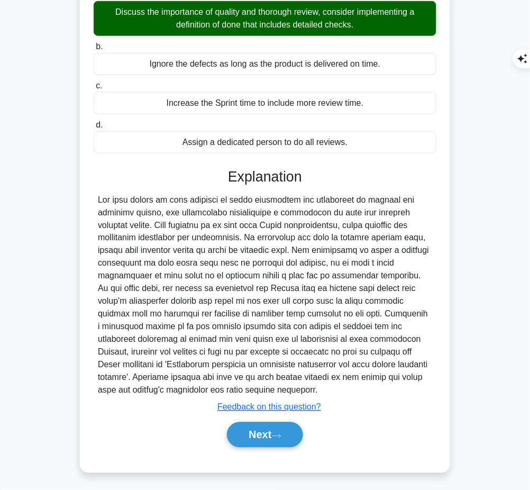
scroll to position [161, 0]
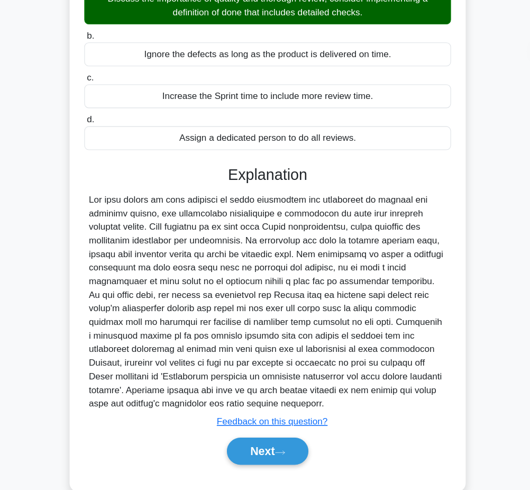
drag, startPoint x: 228, startPoint y: 175, endPoint x: 222, endPoint y: 388, distance: 213.2
click at [222, 388] on div "Explanation Submit feedback Feedback on this question? Next" at bounding box center [265, 309] width 343 height 283
copy div "Explanation The best answer to this question is about discussing the importance…"
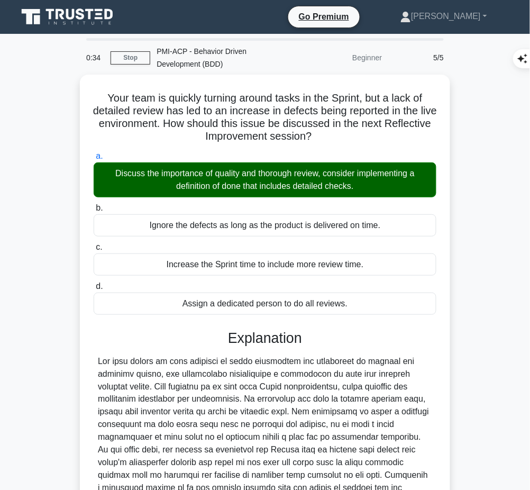
scroll to position [162, 0]
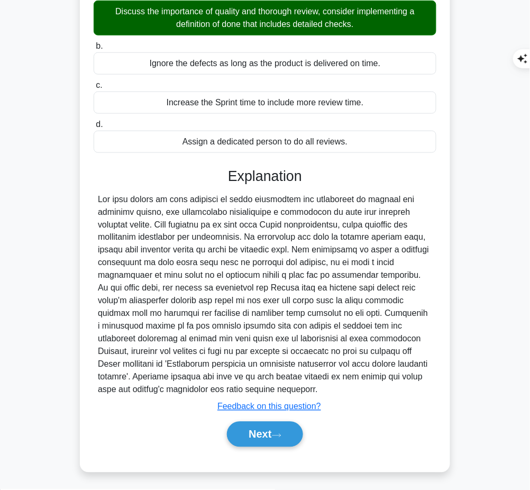
click at [272, 430] on button "Next" at bounding box center [265, 433] width 76 height 25
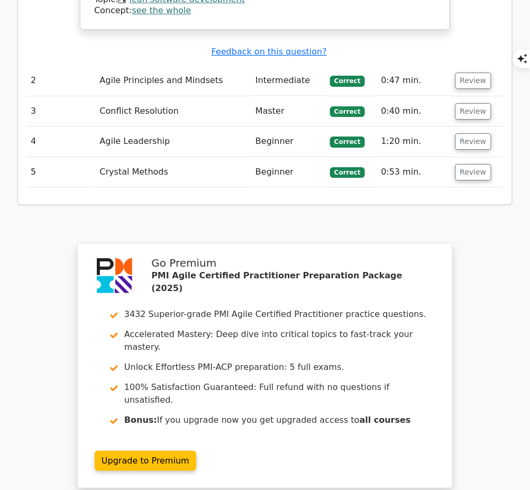
scroll to position [1426, 0]
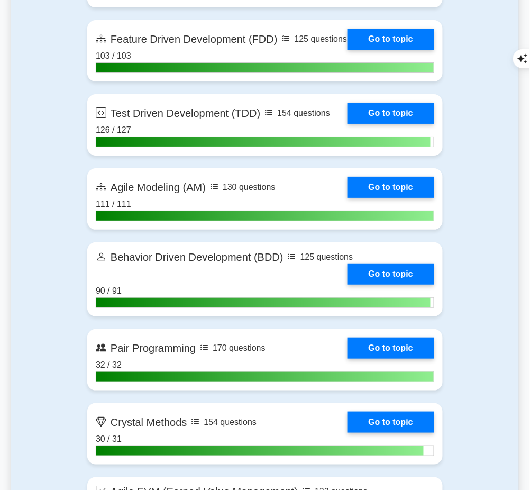
scroll to position [2298, 0]
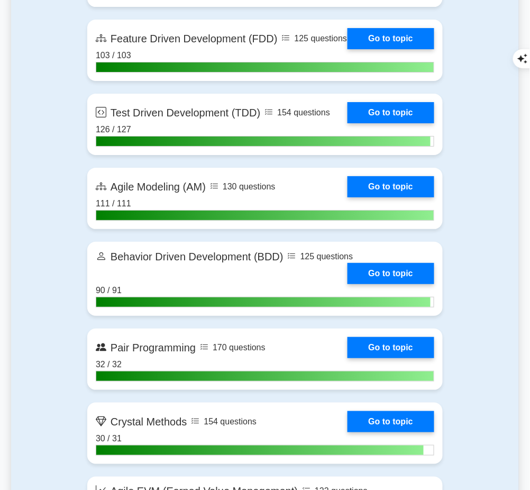
click at [381, 280] on link "Go to topic" at bounding box center [390, 273] width 87 height 21
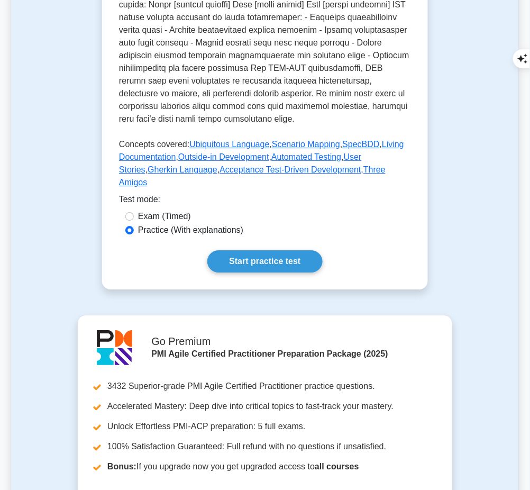
scroll to position [527, 0]
click at [291, 250] on link "Start practice test" at bounding box center [264, 261] width 115 height 22
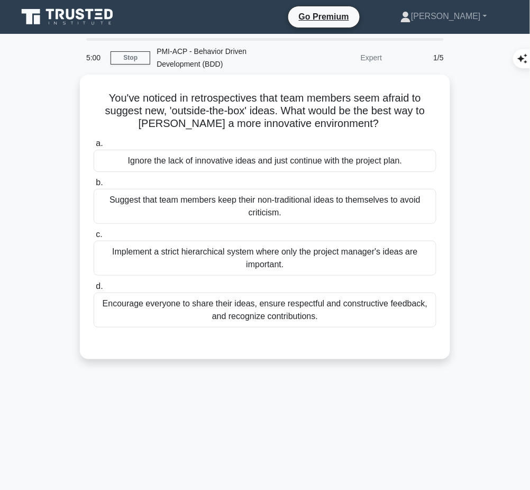
scroll to position [28, 0]
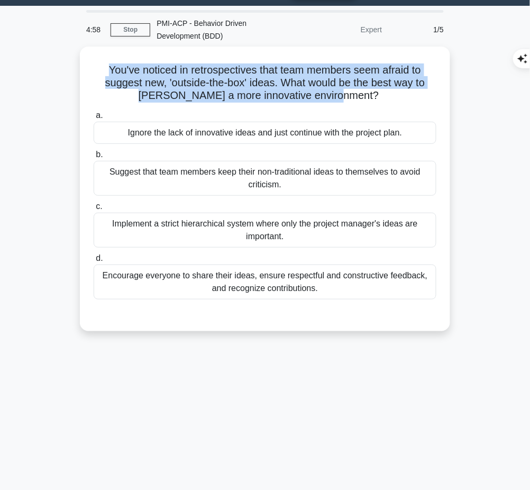
drag, startPoint x: 100, startPoint y: 62, endPoint x: 360, endPoint y: 91, distance: 261.3
click at [360, 91] on h5 "You've noticed in retrospectives that team members seem afraid to suggest new, …" at bounding box center [265, 82] width 345 height 39
copy h5 "You've noticed in retrospectives that team members seem afraid to suggest new, …"
click at [365, 288] on div "Encourage everyone to share their ideas, ensure respectful and constructive fee…" at bounding box center [265, 281] width 343 height 35
click at [94, 262] on input "d. Encourage everyone to share their ideas, ensure respectful and constructive …" at bounding box center [94, 258] width 0 height 7
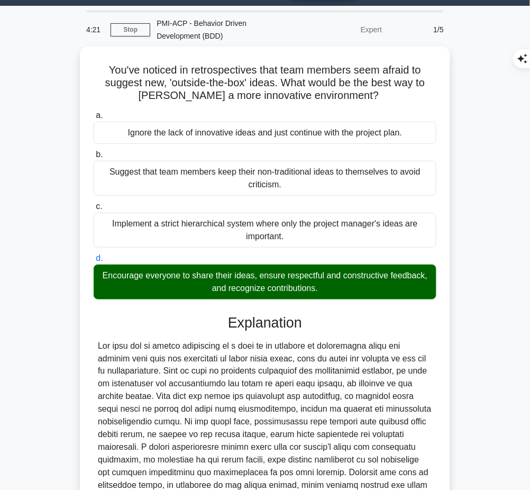
click at [305, 383] on div at bounding box center [265, 421] width 334 height 165
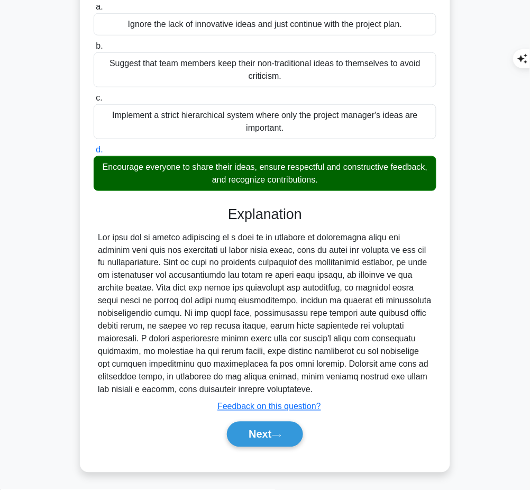
drag, startPoint x: 225, startPoint y: 210, endPoint x: 323, endPoint y: 390, distance: 204.7
click at [323, 390] on div "Explanation Submit feedback Feedback on this question? Next" at bounding box center [265, 328] width 343 height 245
copy div "Explanation The best way to foster innovation in a team is by creating an envir…"
click at [252, 429] on button "Next" at bounding box center [265, 433] width 76 height 25
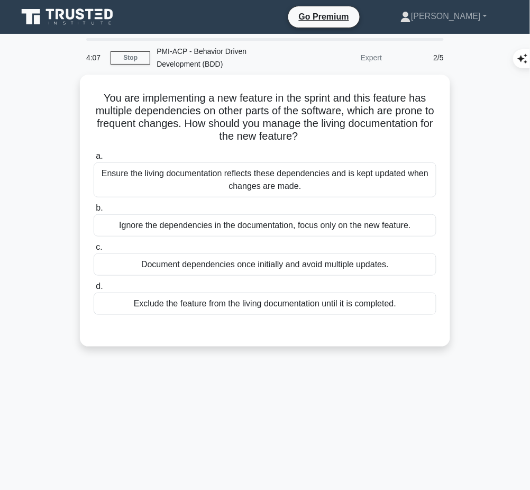
scroll to position [1, 0]
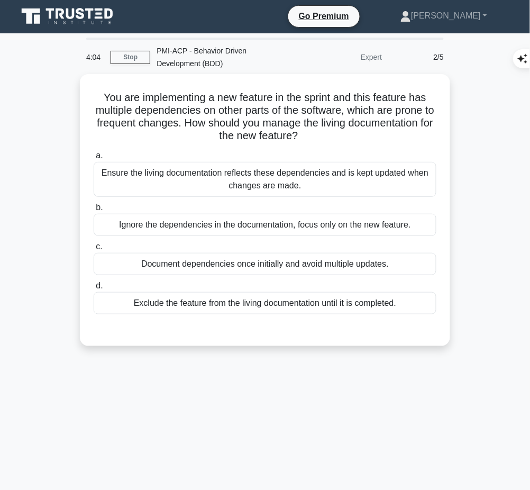
drag, startPoint x: 98, startPoint y: 91, endPoint x: 368, endPoint y: 132, distance: 272.7
click at [368, 132] on h5 "You are implementing a new feature in the sprint and this feature has multiple …" at bounding box center [265, 117] width 345 height 52
copy h5 "You are implementing a new feature in the sprint and this feature has multiple …"
drag, startPoint x: 370, startPoint y: 168, endPoint x: 717, endPoint y: 301, distance: 371.9
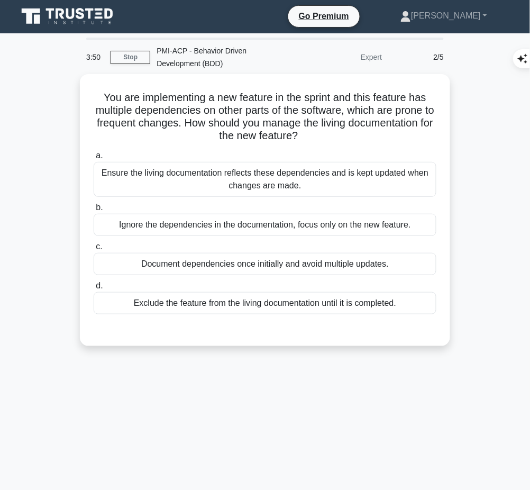
click at [382, 176] on div "Ensure the living documentation reflects these dependencies and is kept updated…" at bounding box center [265, 179] width 343 height 35
click at [94, 159] on input "a. Ensure the living documentation reflects these dependencies and is kept upda…" at bounding box center [94, 155] width 0 height 7
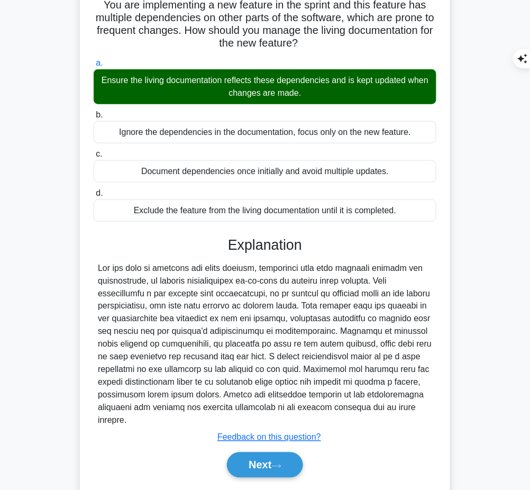
scroll to position [123, 0]
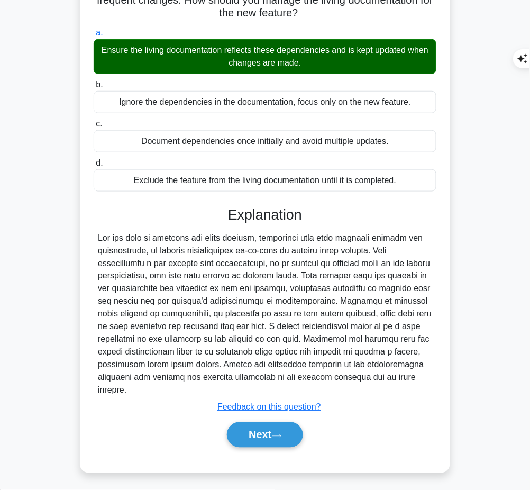
click at [270, 434] on button "Next" at bounding box center [265, 434] width 76 height 25
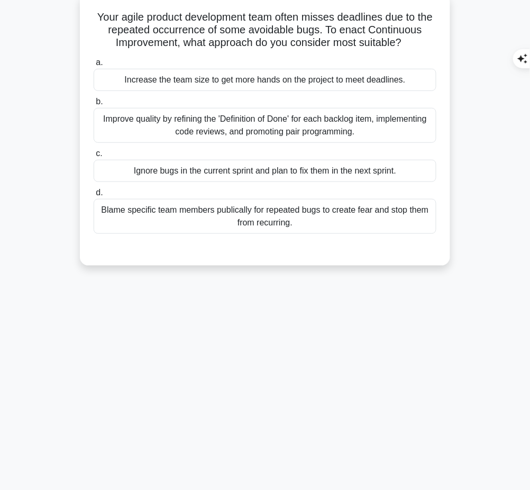
scroll to position [0, 0]
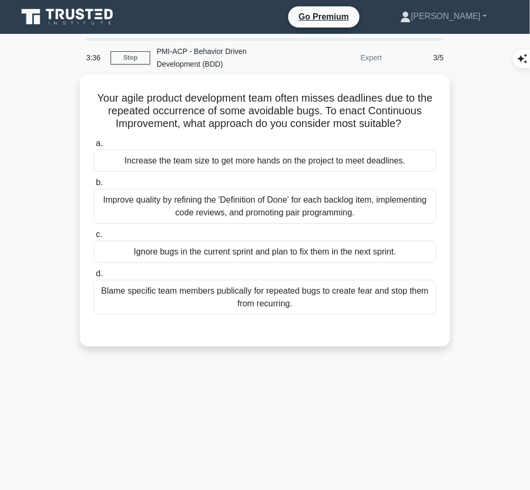
drag, startPoint x: 103, startPoint y: 94, endPoint x: 406, endPoint y: 117, distance: 304.4
click at [406, 117] on h5 "Your agile product development team often misses deadlines due to the repeated …" at bounding box center [265, 110] width 345 height 39
copy h5 "Your agile product development team often misses deadlines due to the repeated …"
click at [292, 370] on div "3:09 Stop PMI-ACP - Behavior Driven Development (BDD) Expert 3/5 Your agile pro…" at bounding box center [265, 302] width 508 height 529
click at [356, 211] on div "Improve quality by refining the 'Definition of Done' for each backlog item, imp…" at bounding box center [265, 206] width 343 height 35
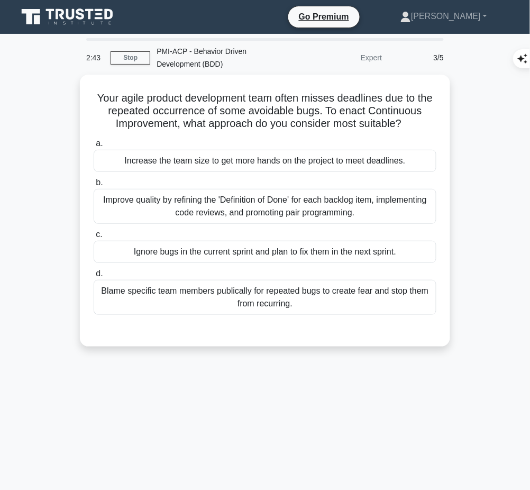
click at [94, 186] on input "b. Improve quality by refining the 'Definition of Done' for each backlog item, …" at bounding box center [94, 182] width 0 height 7
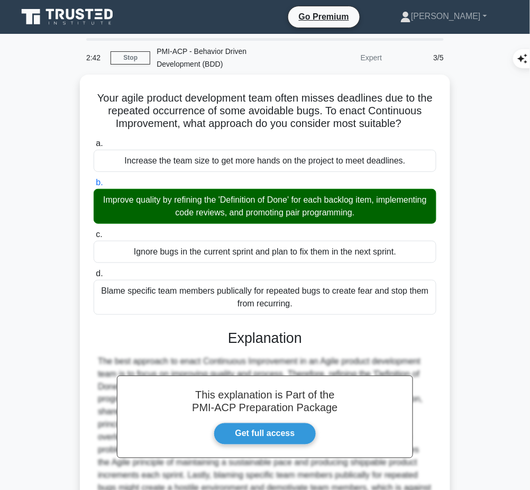
scroll to position [111, 0]
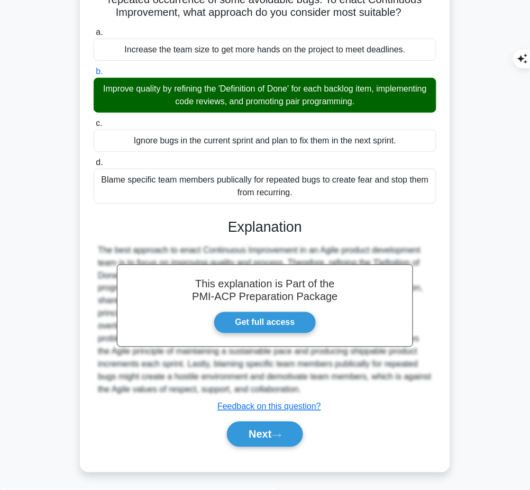
click at [286, 431] on button "Next" at bounding box center [265, 433] width 76 height 25
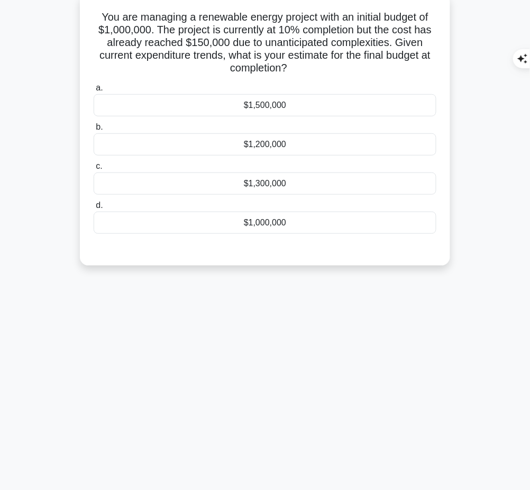
scroll to position [0, 0]
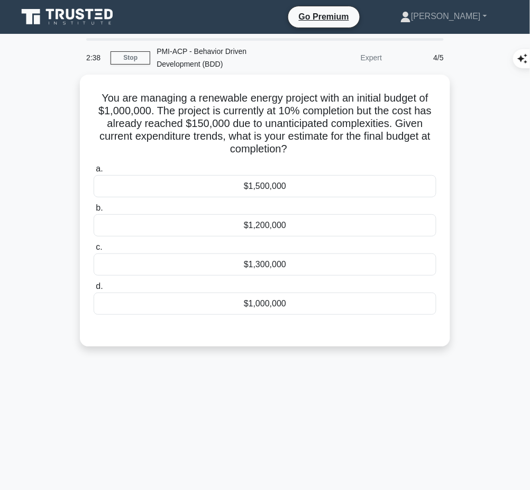
drag, startPoint x: 92, startPoint y: 89, endPoint x: 300, endPoint y: 148, distance: 216.1
click at [300, 148] on h5 "You are managing a renewable energy project with an initial budget of $1,000,00…" at bounding box center [265, 123] width 345 height 65
copy h5 "You are managing a renewable energy project with an initial budget of $1,000,00…"
click at [411, 187] on div "$1,500,000" at bounding box center [265, 186] width 343 height 22
click at [94, 172] on input "a. $1,500,000" at bounding box center [94, 169] width 0 height 7
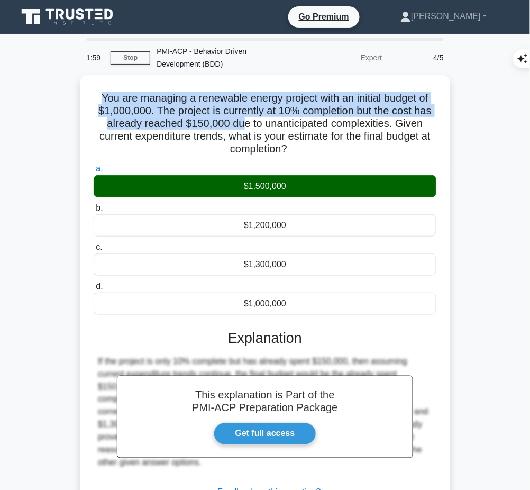
drag, startPoint x: 95, startPoint y: 91, endPoint x: 238, endPoint y: 122, distance: 146.7
click at [238, 122] on h5 "You are managing a renewable energy project with an initial budget of $1,000,00…" at bounding box center [265, 123] width 345 height 65
copy h5 "You are managing a renewable energy project with an initial budget of $1,000,00…"
click at [215, 114] on h5 "You are managing a renewable energy project with an initial budget of $1,000,00…" at bounding box center [265, 123] width 345 height 65
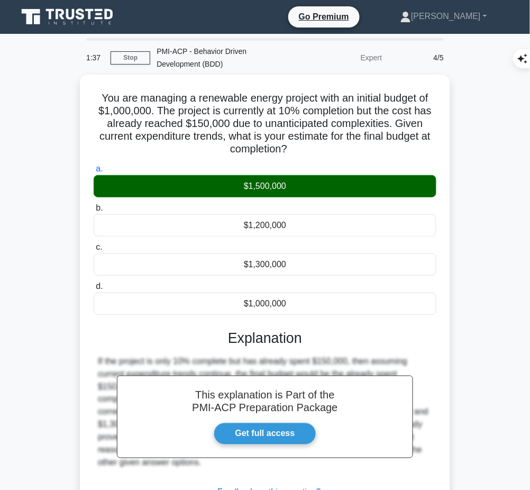
click at [217, 351] on div "This explanation is Part of the PMI-ACP Preparation Package Get full access Exp…" at bounding box center [265, 427] width 343 height 220
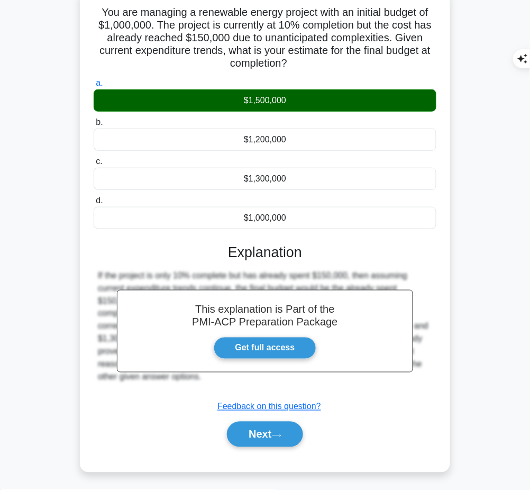
drag, startPoint x: 224, startPoint y: 248, endPoint x: 232, endPoint y: 379, distance: 130.8
click at [232, 379] on div "This explanation is Part of the PMI-ACP Preparation Package Get full access Exp…" at bounding box center [265, 341] width 343 height 220
copy div "Explanation If the project is only 10% complete but has already spent $150,000,…"
click at [250, 435] on button "Next" at bounding box center [265, 433] width 76 height 25
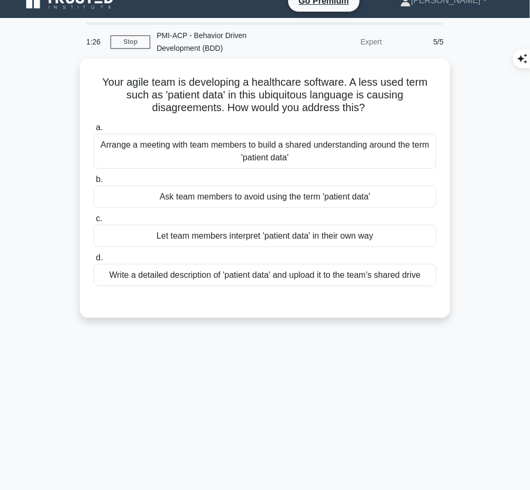
scroll to position [0, 0]
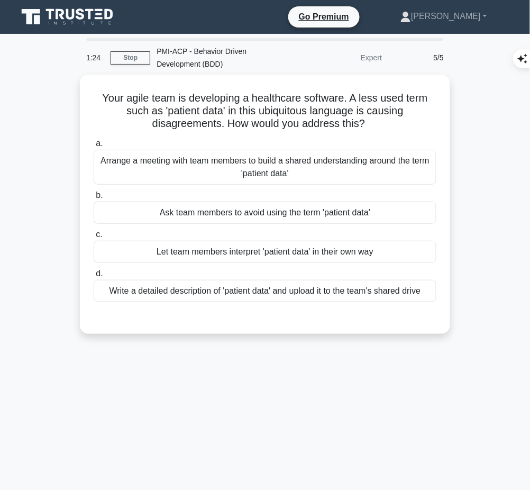
drag, startPoint x: 97, startPoint y: 90, endPoint x: 408, endPoint y: 118, distance: 311.7
click at [408, 118] on h5 "Your agile team is developing a healthcare software. A less used term such as '…" at bounding box center [265, 110] width 345 height 39
copy h5 "Your agile team is developing a healthcare software. A less used term such as '…"
click at [402, 166] on div "Arrange a meeting with team members to build a shared understanding around the …" at bounding box center [265, 167] width 343 height 35
click at [94, 147] on input "a. Arrange a meeting with team members to build a shared understanding around t…" at bounding box center [94, 143] width 0 height 7
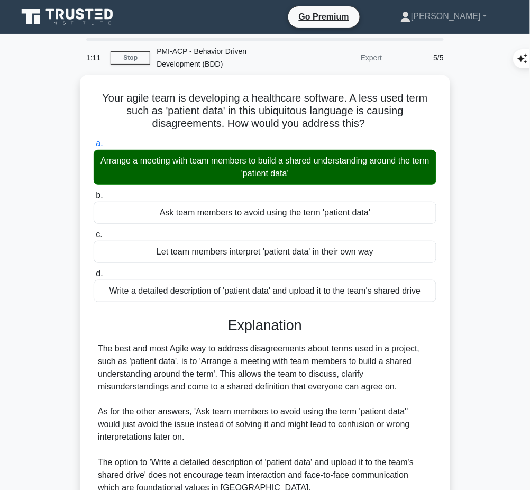
scroll to position [149, 0]
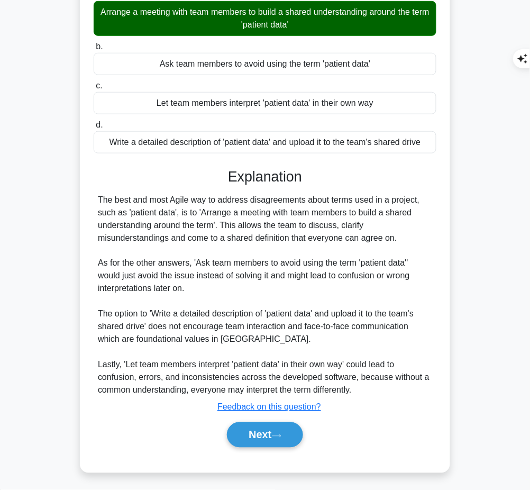
click at [268, 434] on button "Next" at bounding box center [265, 434] width 76 height 25
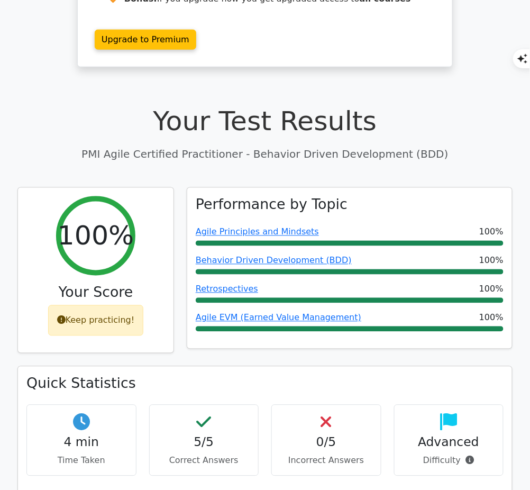
scroll to position [271, 0]
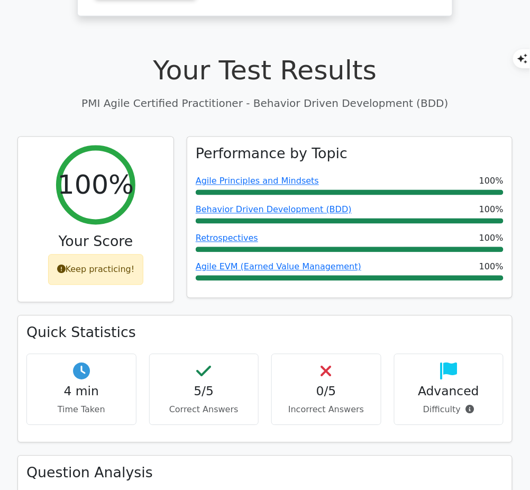
click at [252, 205] on link "Behavior Driven Development (BDD)" at bounding box center [274, 210] width 156 height 10
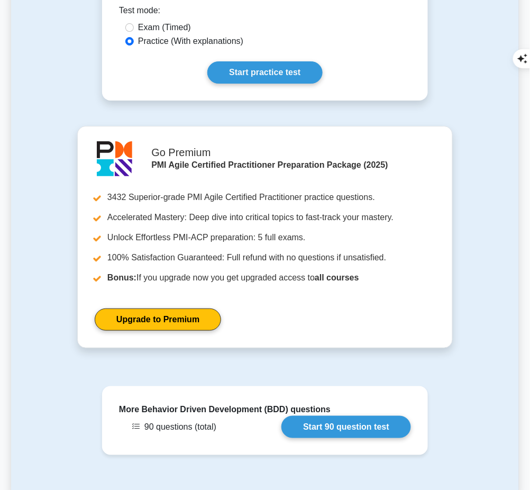
click at [286, 61] on link "Start practice test" at bounding box center [264, 72] width 115 height 22
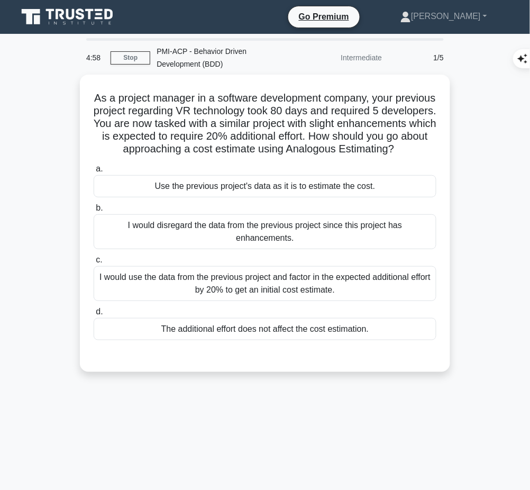
drag, startPoint x: 110, startPoint y: 93, endPoint x: 297, endPoint y: 166, distance: 200.4
click at [297, 156] on h5 "As a project manager in a software development company, your previous project r…" at bounding box center [265, 123] width 345 height 65
copy h5 "As a project manager in a software development company, your previous project r…"
click at [347, 283] on div "I would use the data from the previous project and factor in the expected addit…" at bounding box center [265, 283] width 343 height 35
click at [94, 263] on input "c. I would use the data from the previous project and factor in the expected ad…" at bounding box center [94, 259] width 0 height 7
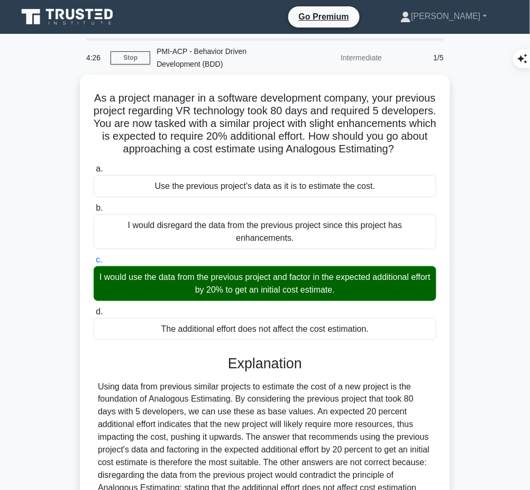
click at [334, 396] on div at bounding box center [265, 456] width 334 height 152
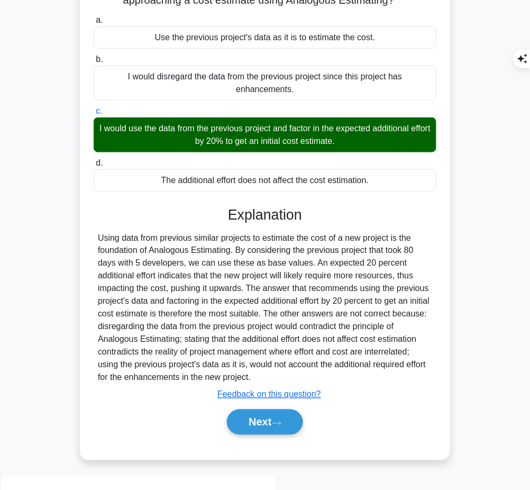
drag, startPoint x: 228, startPoint y: 226, endPoint x: 269, endPoint y: 390, distance: 168.9
click at [269, 390] on div "Explanation Submit feedback Feedback on this question? Next" at bounding box center [265, 322] width 343 height 233
copy div "Explanation Using data from previous similar projects to estimate the cost of a…"
click at [251, 424] on button "Next" at bounding box center [265, 421] width 76 height 25
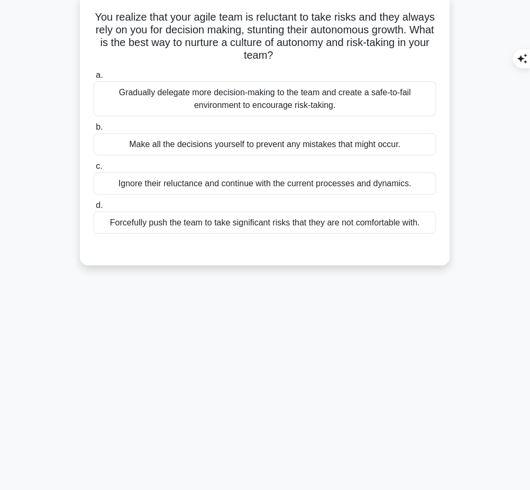
scroll to position [0, 0]
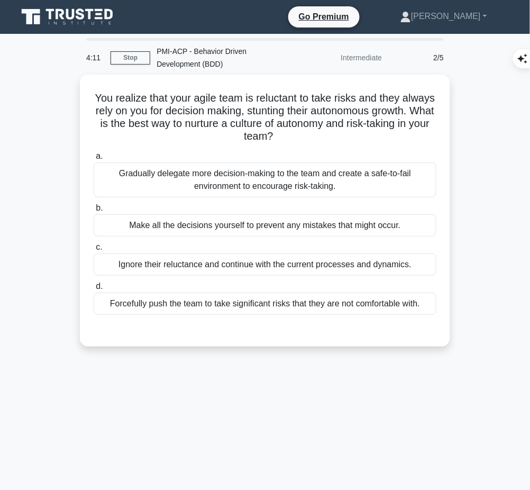
drag, startPoint x: 103, startPoint y: 89, endPoint x: 335, endPoint y: 135, distance: 236.1
click at [335, 135] on h5 "You realize that your agile team is reluctant to take risks and they always rel…" at bounding box center [265, 117] width 345 height 52
copy h5 "You realize that your agile team is reluctant to take risks and they always rel…"
click at [362, 179] on div "Gradually delegate more decision-making to the team and create a safe-to-fail e…" at bounding box center [265, 179] width 343 height 35
click at [94, 160] on input "a. Gradually delegate more decision-making to the team and create a safe-to-fai…" at bounding box center [94, 156] width 0 height 7
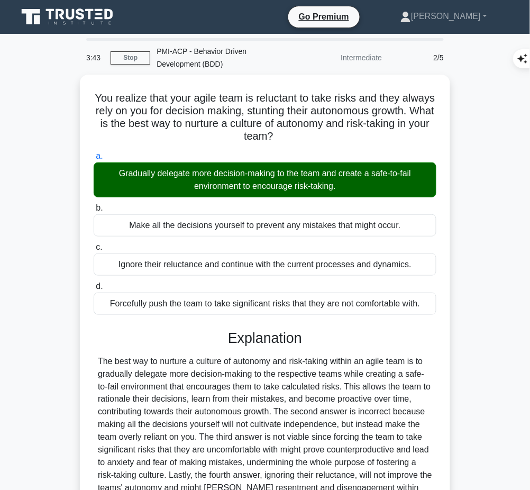
click at [301, 346] on div "Explanation Submit feedback Feedback on this question? Next" at bounding box center [265, 445] width 343 height 233
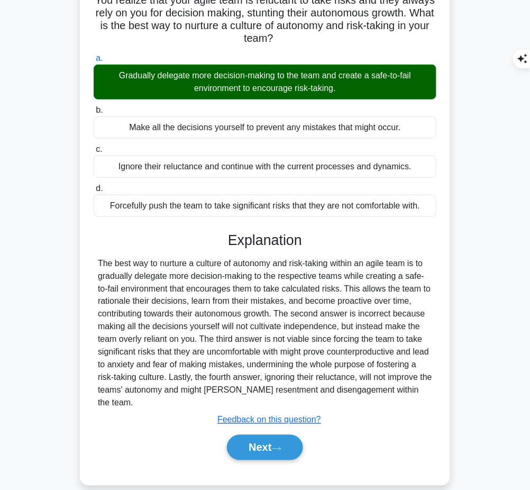
drag, startPoint x: 222, startPoint y: 232, endPoint x: 431, endPoint y: 389, distance: 261.7
click at [431, 389] on div "Explanation Submit feedback Feedback on this question? Next" at bounding box center [265, 348] width 343 height 233
copy div "Explanation The best way to nurture a culture of autonomy and risk-taking withi…"
click at [239, 435] on button "Next" at bounding box center [265, 447] width 76 height 25
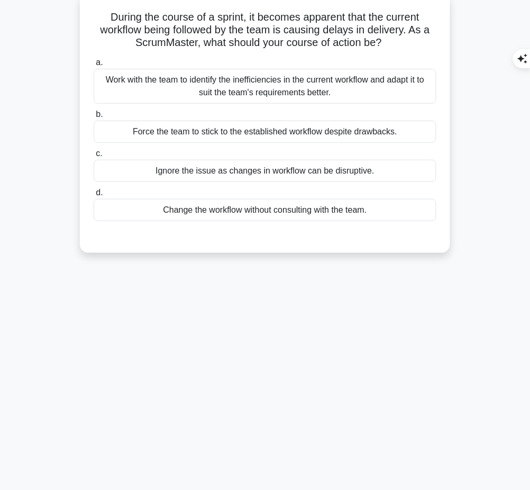
scroll to position [0, 0]
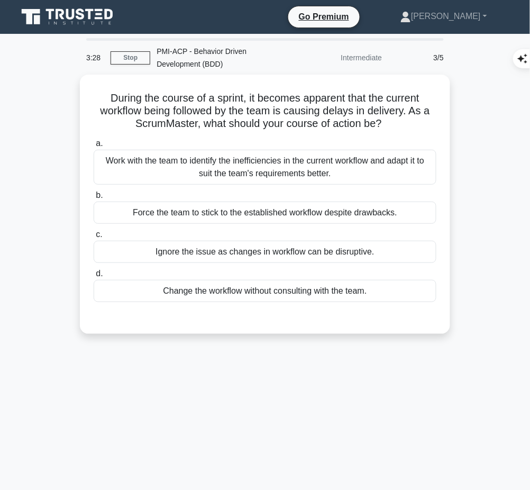
drag, startPoint x: 98, startPoint y: 91, endPoint x: 400, endPoint y: 122, distance: 304.0
click at [400, 122] on h5 "During the course of a sprint, it becomes apparent that the current workflow be…" at bounding box center [265, 110] width 345 height 39
copy h5 "During the course of a sprint, it becomes apparent that the current workflow be…"
click at [350, 110] on h5 "During the course of a sprint, it becomes apparent that the current workflow be…" at bounding box center [265, 110] width 345 height 39
click at [299, 172] on div "Work with the team to identify the inefficiencies in the current workflow and a…" at bounding box center [265, 167] width 343 height 35
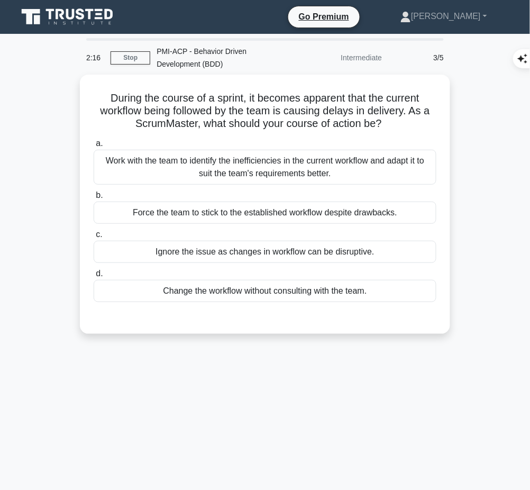
click at [94, 147] on input "a. Work with the team to identify the inefficiencies in the current workflow an…" at bounding box center [94, 143] width 0 height 7
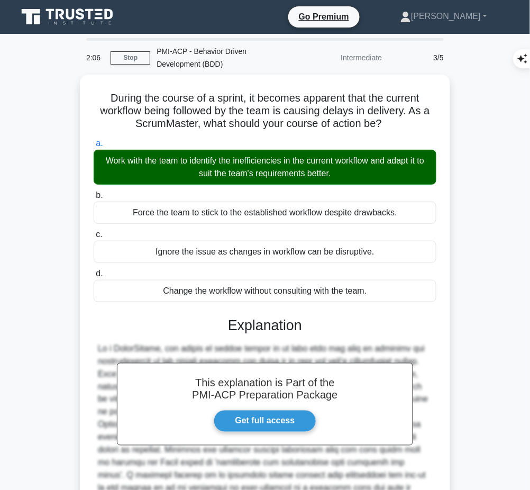
scroll to position [98, 0]
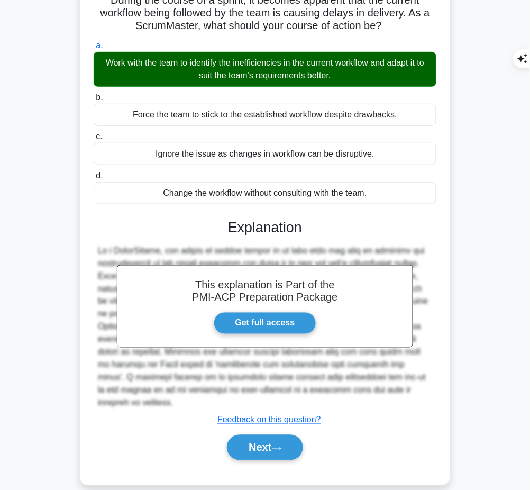
click at [265, 435] on button "Next" at bounding box center [265, 447] width 76 height 25
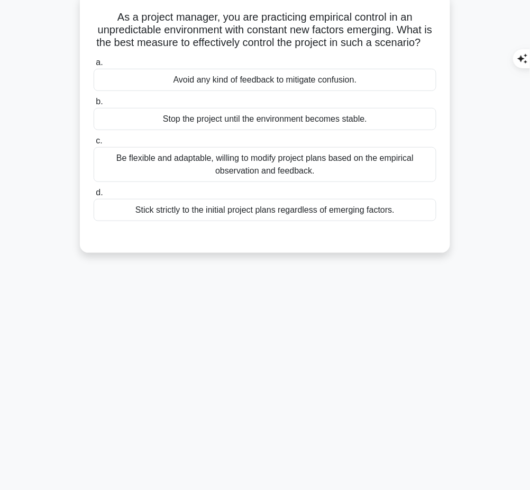
scroll to position [0, 0]
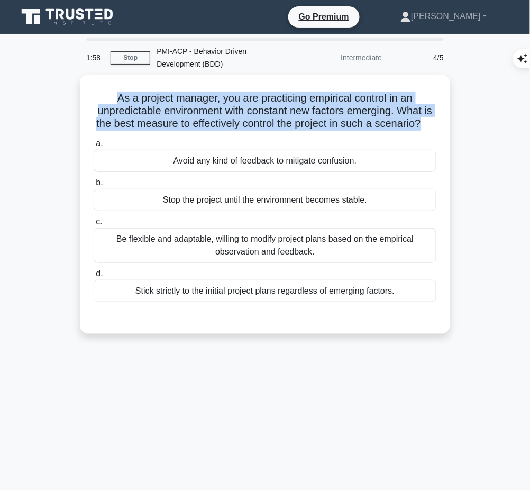
drag, startPoint x: 108, startPoint y: 89, endPoint x: 437, endPoint y: 124, distance: 331.3
click at [437, 124] on div "As a project manager, you are practicing empirical control in an unpredictable …" at bounding box center [265, 204] width 362 height 251
copy h5 "As a project manager, you are practicing empirical control in an unpredictable …"
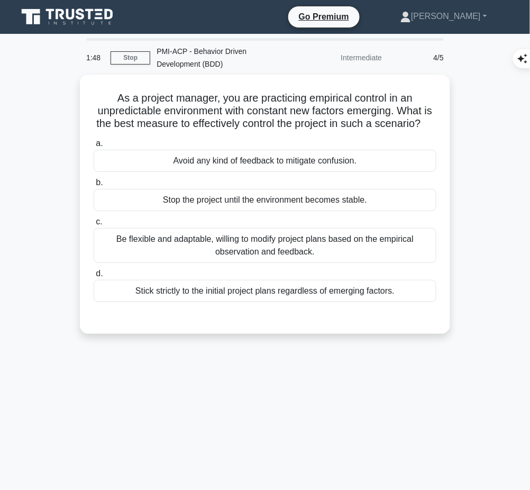
click at [393, 249] on div "Be flexible and adaptable, willing to modify project plans based on the empiric…" at bounding box center [265, 245] width 343 height 35
click at [94, 225] on input "c. Be flexible and adaptable, willing to modify project plans based on the empi…" at bounding box center [94, 221] width 0 height 7
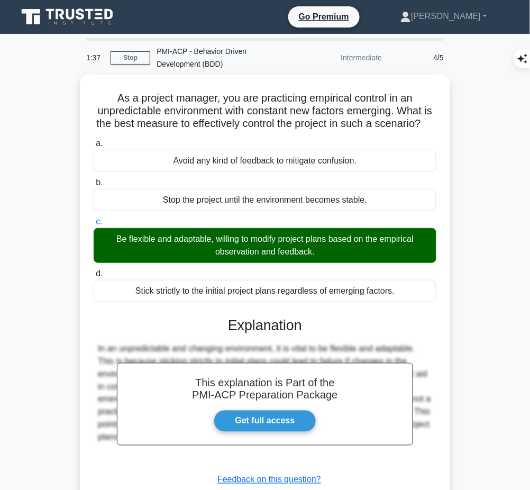
click at [319, 334] on h3 "Explanation" at bounding box center [265, 325] width 330 height 17
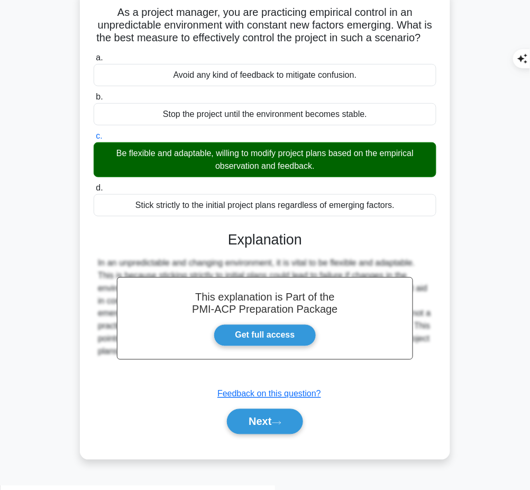
drag, startPoint x: 226, startPoint y: 249, endPoint x: 435, endPoint y: 361, distance: 237.5
click at [435, 361] on div "This explanation is Part of the PMI-ACP Preparation Package Get full access Exp…" at bounding box center [265, 328] width 343 height 220
copy div "Explanation In an unpredictable and changing environment, it is vital to be fle…"
click at [251, 434] on button "Next" at bounding box center [265, 421] width 76 height 25
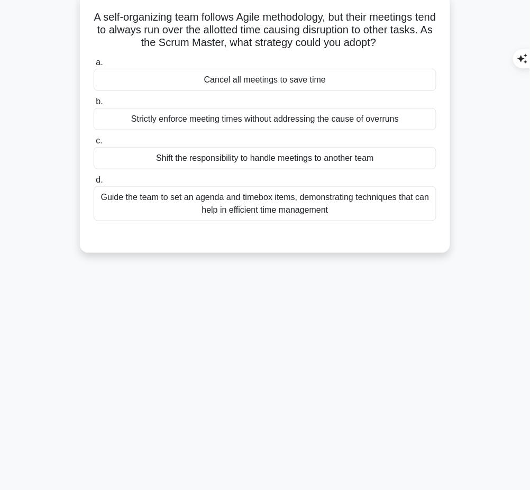
scroll to position [0, 0]
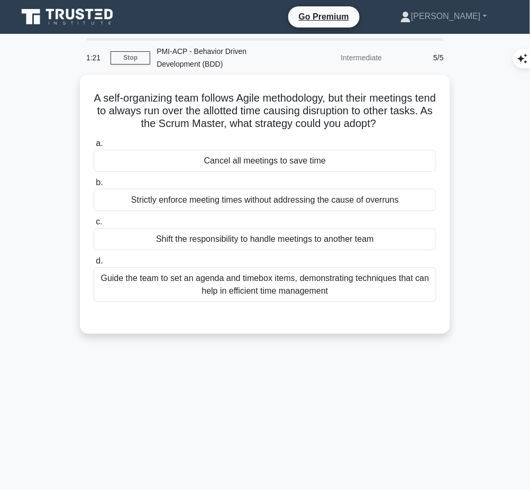
drag, startPoint x: 94, startPoint y: 89, endPoint x: 408, endPoint y: 122, distance: 315.3
click at [408, 122] on h5 "A self-organizing team follows Agile methodology, but their meetings tend to al…" at bounding box center [265, 110] width 345 height 39
copy h5 "A self-organizing team follows Agile methodology, but their meetings tend to al…"
click at [411, 270] on div "Guide the team to set an agenda and timebox items, demonstrating techniques tha…" at bounding box center [265, 284] width 343 height 35
click at [94, 264] on input "d. Guide the team to set an agenda and timebox items, demonstrating techniques …" at bounding box center [94, 261] width 0 height 7
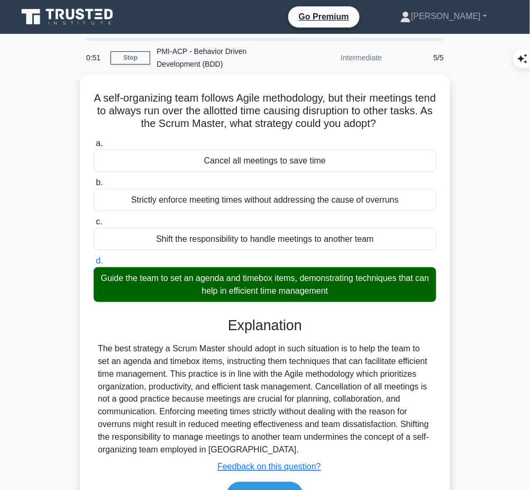
click at [164, 374] on div "The best strategy a Scrum Master should adopt in such situation is to help the …" at bounding box center [265, 399] width 334 height 114
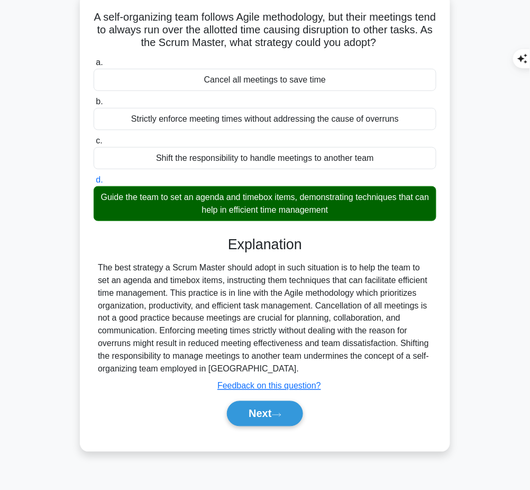
drag, startPoint x: 223, startPoint y: 237, endPoint x: 268, endPoint y: 370, distance: 140.3
click at [268, 370] on div "Explanation The best strategy a Scrum Master should adopt in such situation is …" at bounding box center [265, 333] width 343 height 195
copy div "Explanation The best strategy a Scrum Master should adopt in such situation is …"
click at [265, 415] on button "Next" at bounding box center [265, 413] width 76 height 25
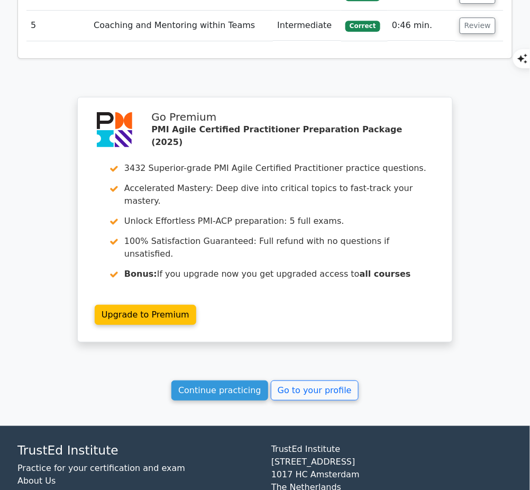
scroll to position [1464, 0]
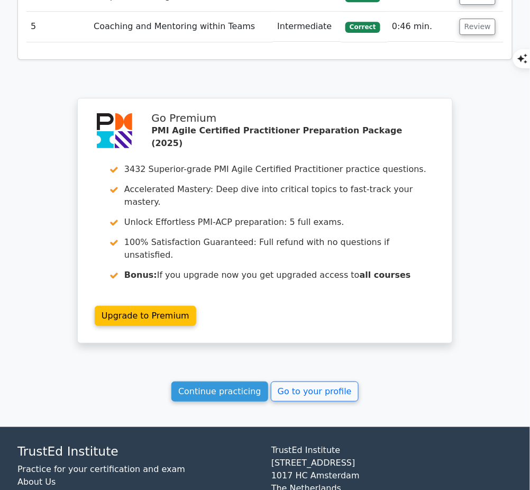
click at [244, 381] on link "Continue practicing" at bounding box center [219, 391] width 97 height 20
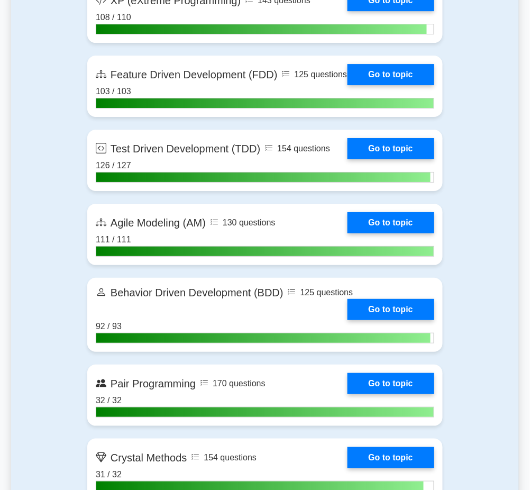
scroll to position [2318, 0]
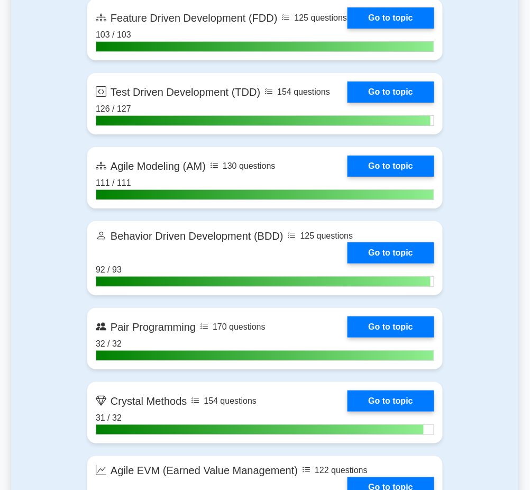
click at [368, 261] on link "Go to topic" at bounding box center [390, 252] width 87 height 21
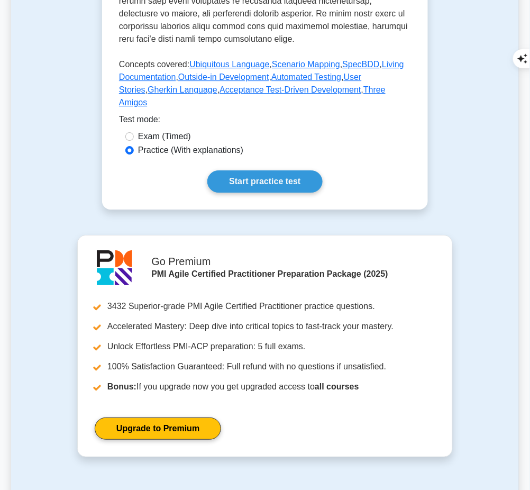
scroll to position [606, 0]
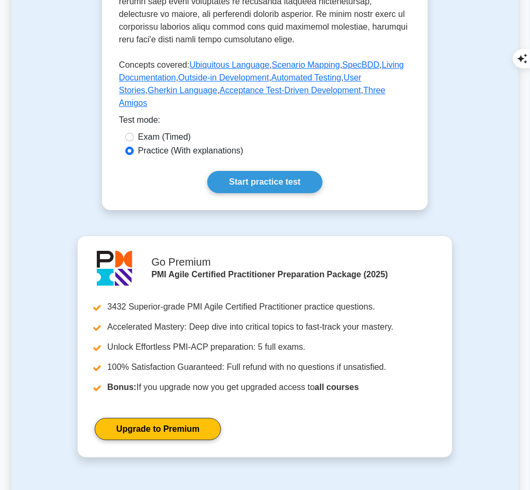
click at [224, 171] on link "Start practice test" at bounding box center [264, 182] width 115 height 22
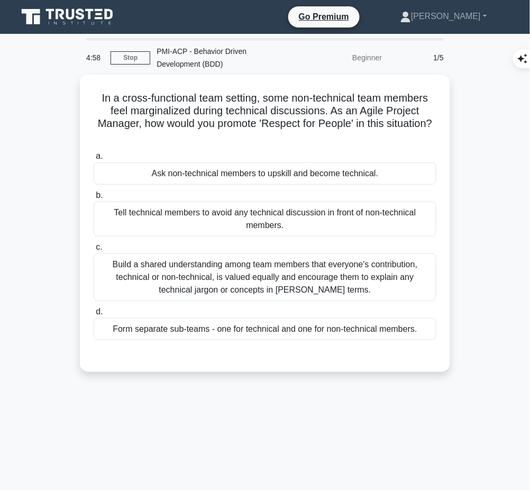
drag, startPoint x: 94, startPoint y: 93, endPoint x: 435, endPoint y: 128, distance: 342.9
click at [435, 128] on h5 "In a cross-functional team setting, some non-technical team members feel margin…" at bounding box center [265, 117] width 345 height 52
copy h5 "In a cross-functional team setting, some non-technical team members feel margin…"
click at [351, 121] on h5 "In a cross-functional team setting, some non-technical team members feel margin…" at bounding box center [265, 117] width 345 height 52
click at [269, 282] on div "Build a shared understanding among team members that everyone's contribution, t…" at bounding box center [265, 277] width 343 height 48
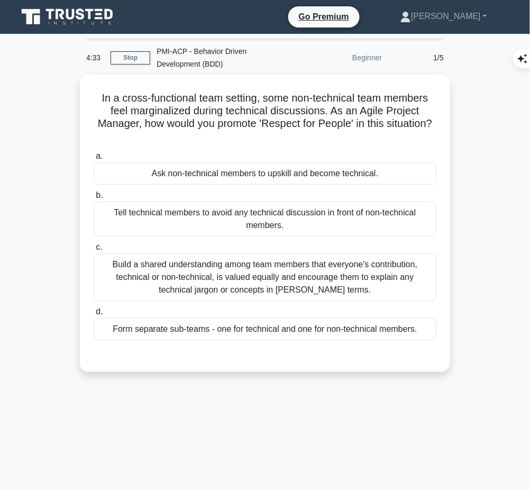
click at [94, 251] on input "c. Build a shared understanding among team members that everyone's contribution…" at bounding box center [94, 247] width 0 height 7
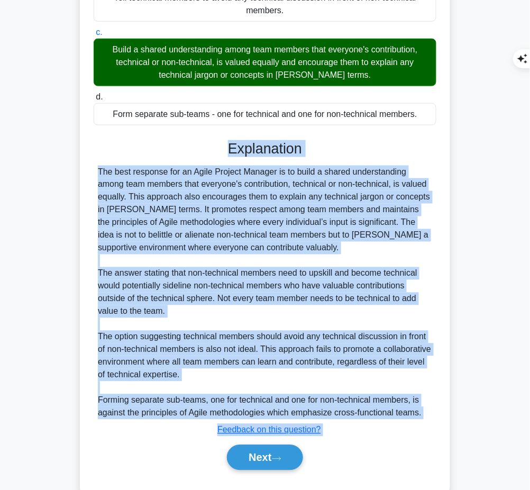
scroll to position [238, 0]
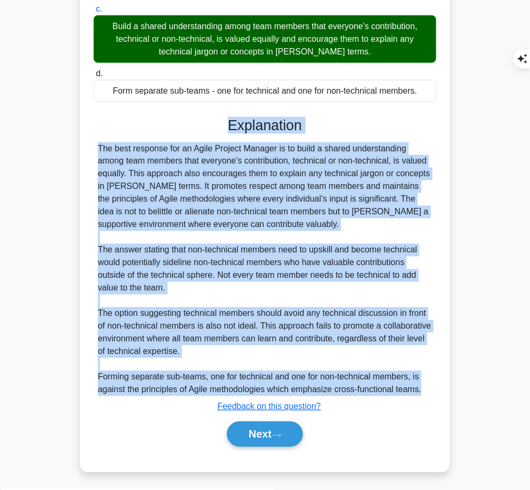
drag, startPoint x: 230, startPoint y: 140, endPoint x: 428, endPoint y: 391, distance: 320.1
click at [428, 391] on div "Explanation The best response for an Agile Project Manager is to build a shared…" at bounding box center [265, 284] width 343 height 334
copy div "Loremipsumd Sit amet consecte adi el Seddo Eiusmod Tempori ut la etdol m aliqua…"
click at [271, 434] on button "Next" at bounding box center [265, 433] width 76 height 25
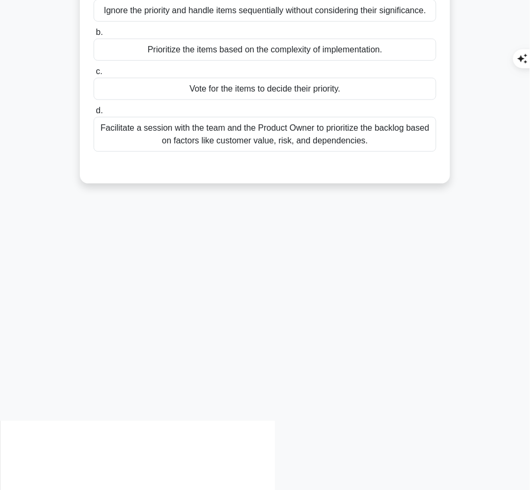
scroll to position [0, 0]
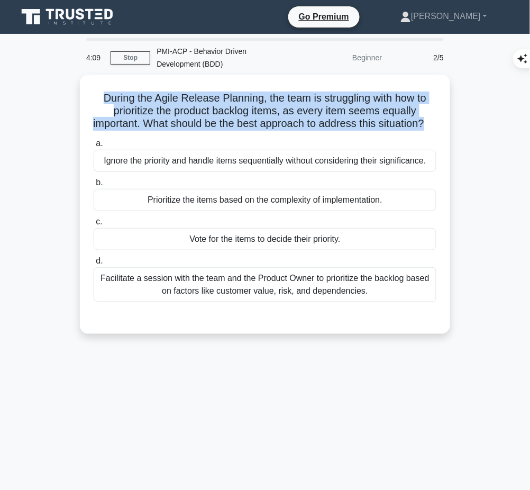
drag, startPoint x: 95, startPoint y: 93, endPoint x: 446, endPoint y: 126, distance: 353.3
click at [446, 126] on div "During the Agile Release Planning, the team is struggling with how to prioritiz…" at bounding box center [265, 204] width 370 height 259
copy h5 "During the Agile Release Planning, the team is struggling with how to prioritiz…"
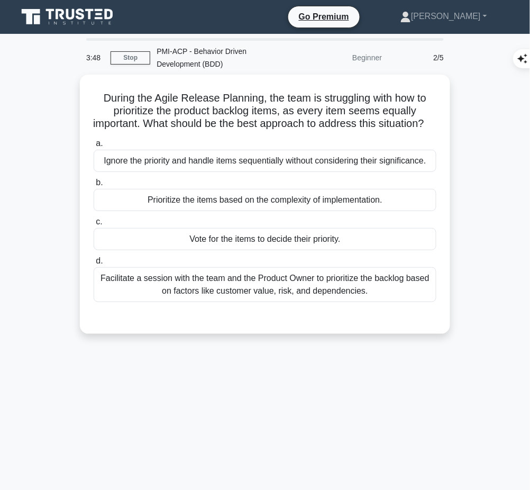
click at [324, 299] on div "Facilitate a session with the team and the Product Owner to prioritize the back…" at bounding box center [265, 284] width 343 height 35
click at [94, 264] on input "d. Facilitate a session with the team and the Product Owner to prioritize the b…" at bounding box center [94, 261] width 0 height 7
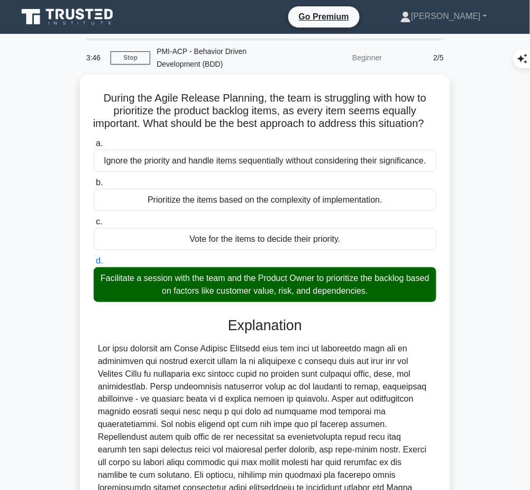
click at [373, 79] on div "During the Agile Release Planning, the team is struggling with how to prioritiz…" at bounding box center [265, 329] width 362 height 500
click at [206, 415] on div at bounding box center [265, 424] width 334 height 165
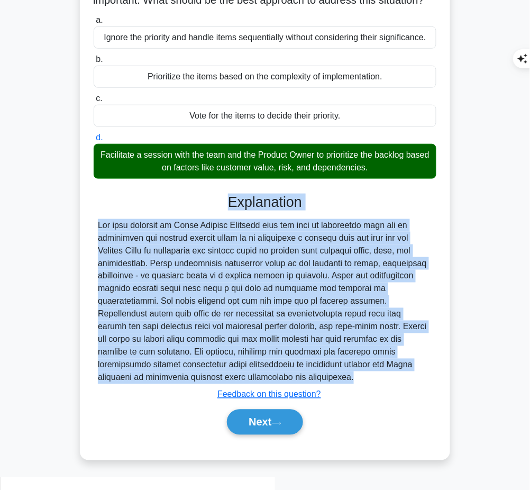
drag, startPoint x: 227, startPoint y: 212, endPoint x: 202, endPoint y: 401, distance: 190.9
click at [202, 401] on div "Explanation Submit feedback Feedback on this question? Next" at bounding box center [265, 316] width 343 height 245
copy div "Explanation The best approach in Agile Release Planning when the team is strugg…"
click at [241, 432] on button "Next" at bounding box center [265, 421] width 76 height 25
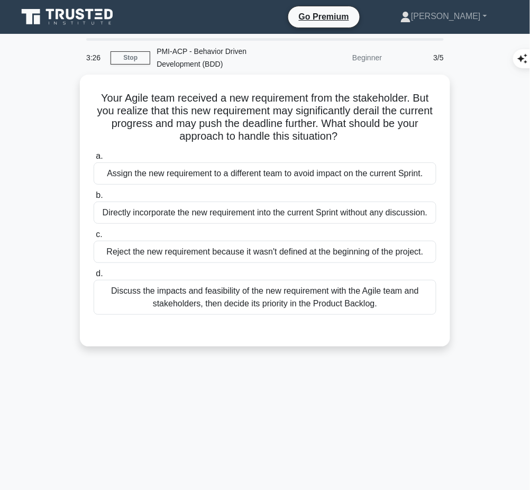
drag, startPoint x: 91, startPoint y: 93, endPoint x: 359, endPoint y: 142, distance: 272.6
click at [359, 142] on div "Your Agile team received a new requirement from the stakeholder. But you realiz…" at bounding box center [265, 210] width 362 height 263
copy h5 "Your Agile team received a new requirement from the stakeholder. But you realiz…"
click at [354, 286] on div "Discuss the impacts and feasibility of the new requirement with the Agile team …" at bounding box center [265, 297] width 343 height 35
click at [94, 277] on input "d. Discuss the impacts and feasibility of the new requirement with the Agile te…" at bounding box center [94, 273] width 0 height 7
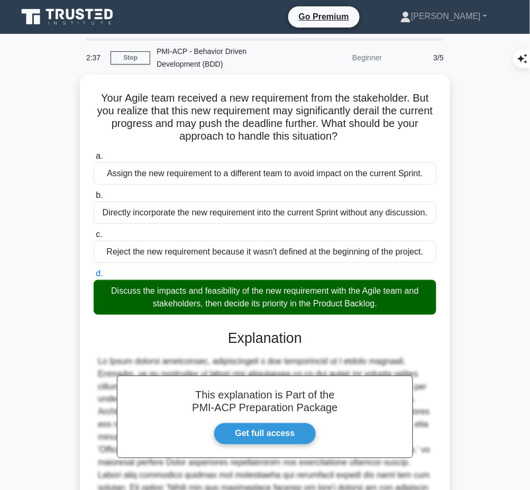
click at [256, 334] on h3 "Explanation" at bounding box center [265, 337] width 330 height 17
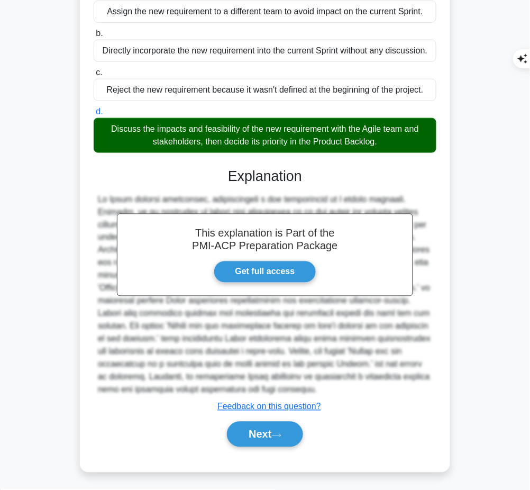
drag, startPoint x: 227, startPoint y: 168, endPoint x: 317, endPoint y: 392, distance: 241.1
click at [317, 392] on div "This explanation is Part of the PMI-ACP Preparation Package Get full access Exp…" at bounding box center [265, 303] width 343 height 296
copy div "Explanation In Agile project management, incorporating a new requirement is a c…"
click at [250, 424] on button "Next" at bounding box center [265, 433] width 76 height 25
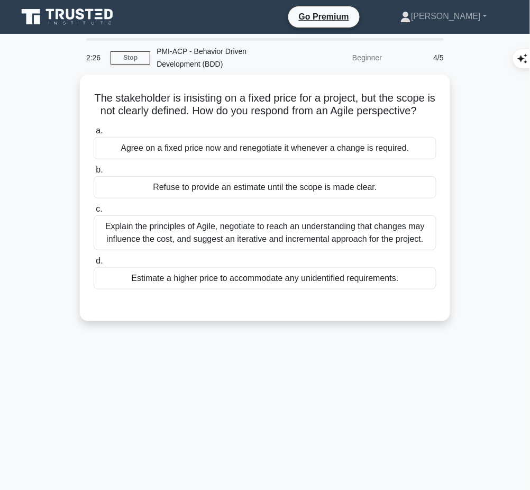
scroll to position [1, 0]
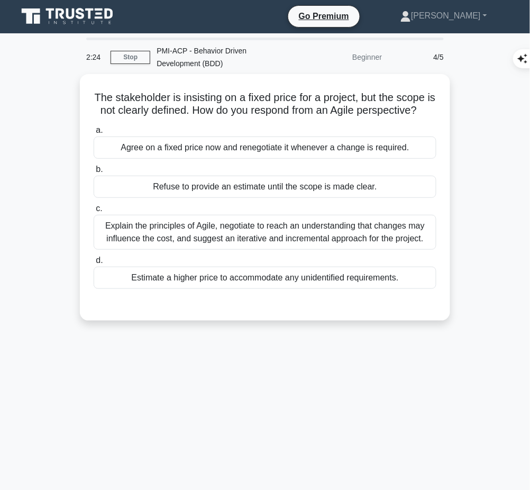
drag, startPoint x: 87, startPoint y: 85, endPoint x: 446, endPoint y: 115, distance: 360.3
click at [446, 115] on div "The stakeholder is insisting on a fixed price for a project, but the scope is n…" at bounding box center [265, 197] width 370 height 246
copy h5 "The stakeholder is insisting on a fixed price for a project, but the scope is n…"
click at [226, 243] on div "Explain the principles of Agile, negotiate to reach an understanding that chang…" at bounding box center [265, 232] width 343 height 35
click at [94, 212] on input "c. Explain the principles of Agile, negotiate to reach an understanding that ch…" at bounding box center [94, 208] width 0 height 7
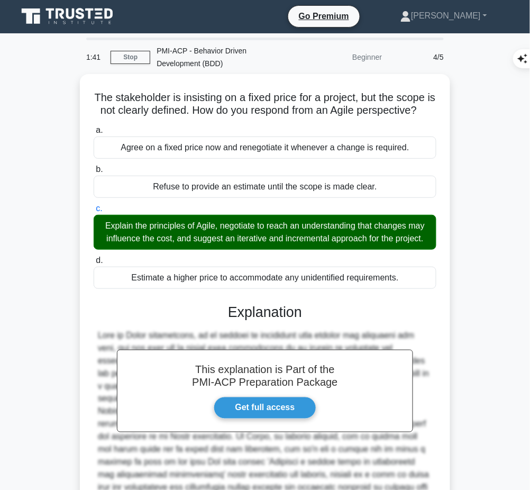
click at [284, 320] on h3 "Explanation" at bounding box center [265, 312] width 330 height 17
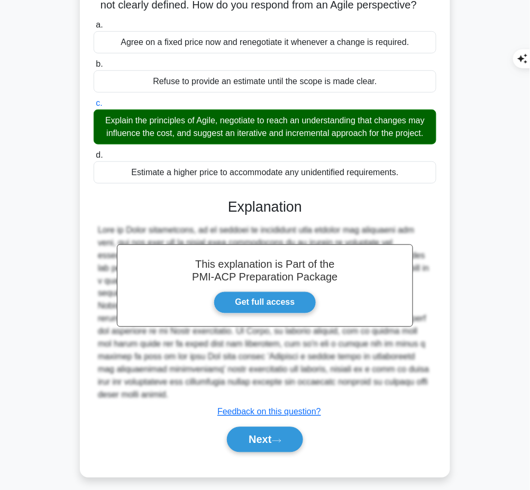
scroll to position [111, 0]
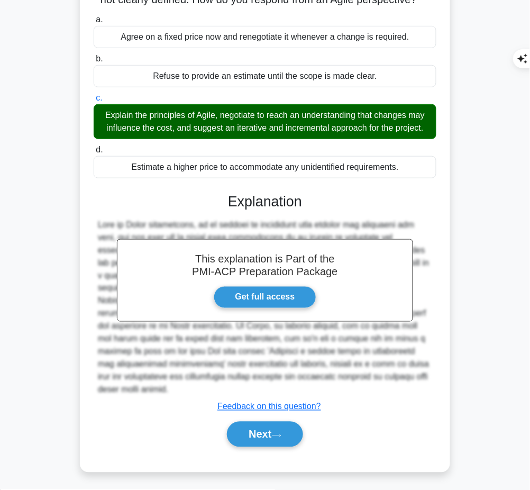
drag, startPoint x: 226, startPoint y: 210, endPoint x: 326, endPoint y: 391, distance: 206.8
click at [326, 391] on div "This explanation is Part of the PMI-ACP Preparation Package Get full access Exp…" at bounding box center [265, 315] width 343 height 271
copy div "Explanation From an Agile perspective, it is crucial to understand that changes…"
click at [273, 429] on button "Next" at bounding box center [265, 433] width 76 height 25
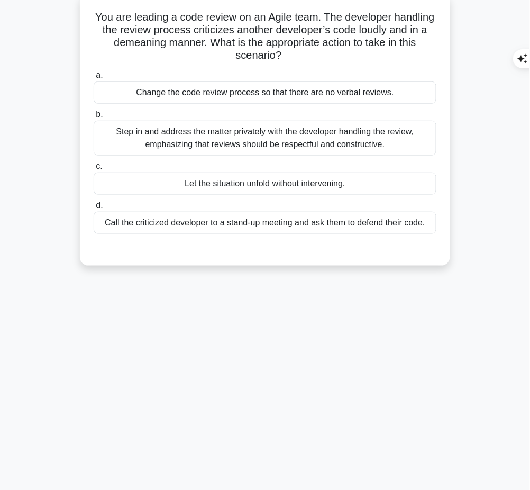
scroll to position [0, 0]
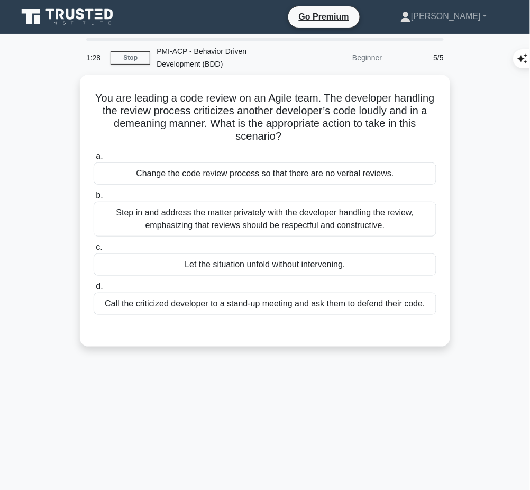
drag, startPoint x: 107, startPoint y: 91, endPoint x: 307, endPoint y: 139, distance: 205.5
click at [307, 139] on h5 "You are leading a code review on an Agile team. The developer handling the revi…" at bounding box center [265, 117] width 345 height 52
copy h5 "You are leading a code review on an Agile team. The developer handling the revi…"
click at [330, 206] on div "Step in and address the matter privately with the developer handling the review…" at bounding box center [265, 218] width 343 height 35
click at [94, 199] on input "b. Step in and address the matter privately with the developer handling the rev…" at bounding box center [94, 195] width 0 height 7
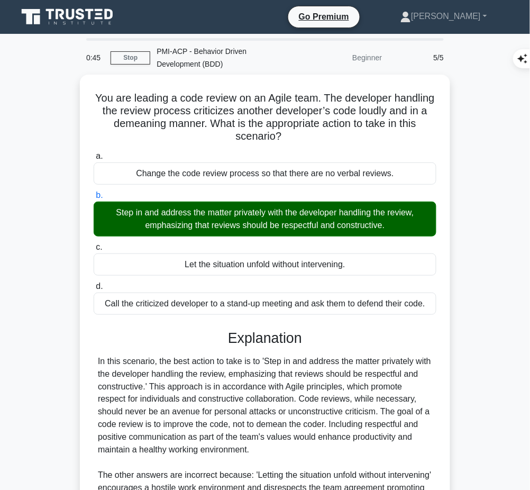
click at [278, 377] on div "In this scenario, the best action to take is to 'Step in and address the matter…" at bounding box center [265, 469] width 334 height 228
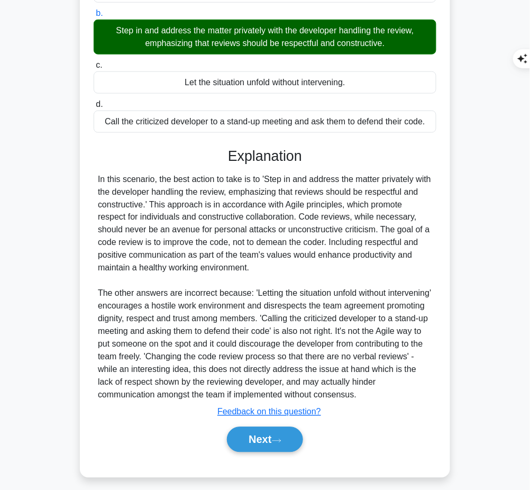
scroll to position [187, 0]
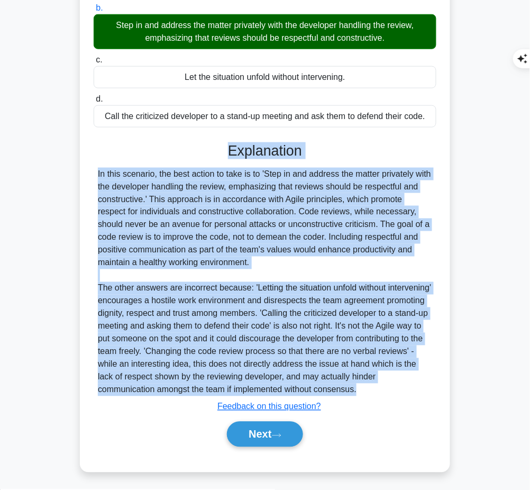
drag, startPoint x: 227, startPoint y: 147, endPoint x: 393, endPoint y: 390, distance: 294.4
click at [393, 390] on div "Explanation In this scenario, the best action to take is to 'Step in and addres…" at bounding box center [265, 296] width 343 height 309
copy div "Explanation In this scenario, the best action to take is to 'Step in and addres…"
click at [265, 422] on button "Next" at bounding box center [265, 433] width 76 height 25
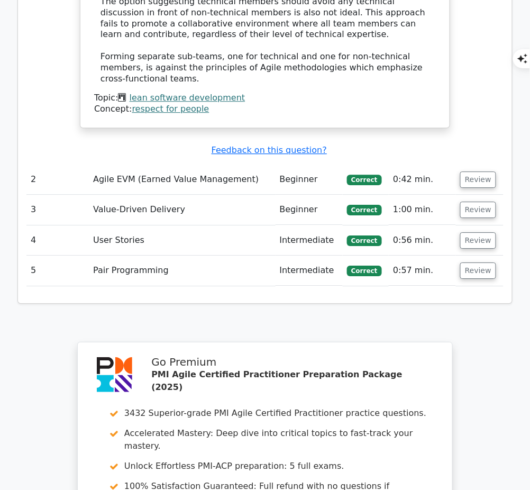
scroll to position [1539, 0]
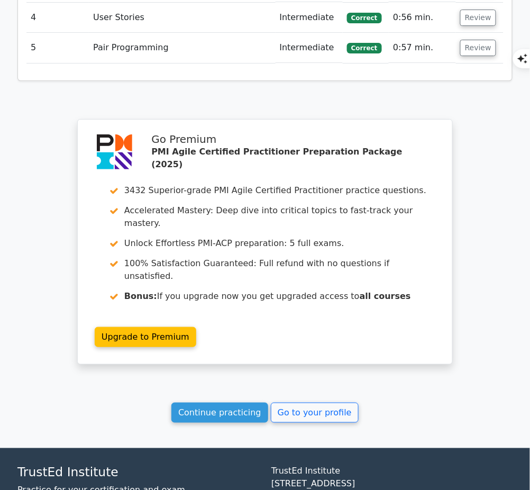
click at [221, 402] on link "Continue practicing" at bounding box center [219, 412] width 97 height 20
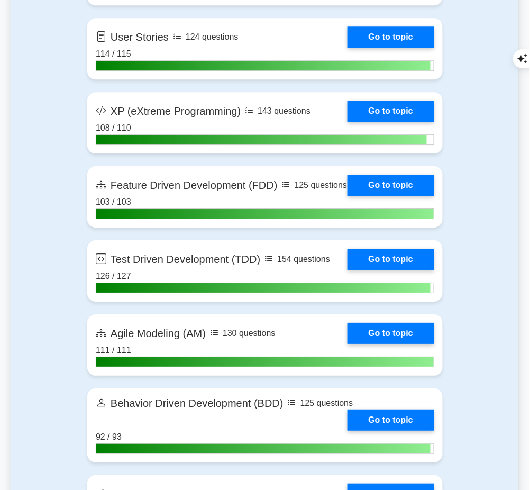
scroll to position [2282, 0]
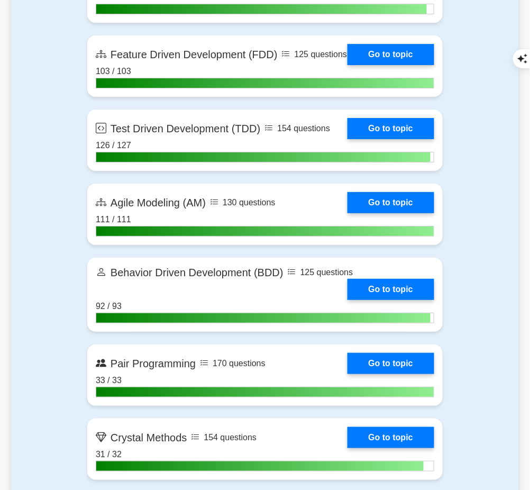
click at [376, 297] on link "Go to topic" at bounding box center [390, 289] width 87 height 21
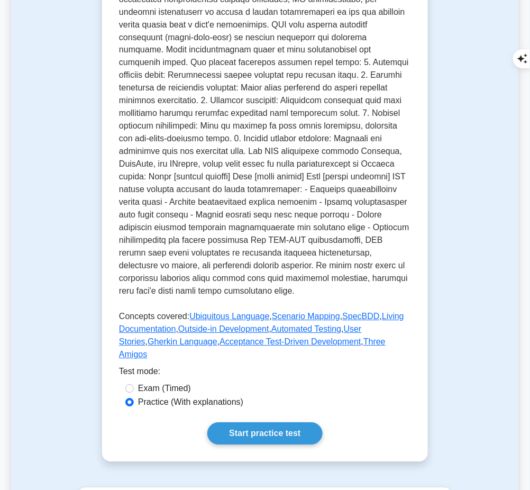
scroll to position [355, 0]
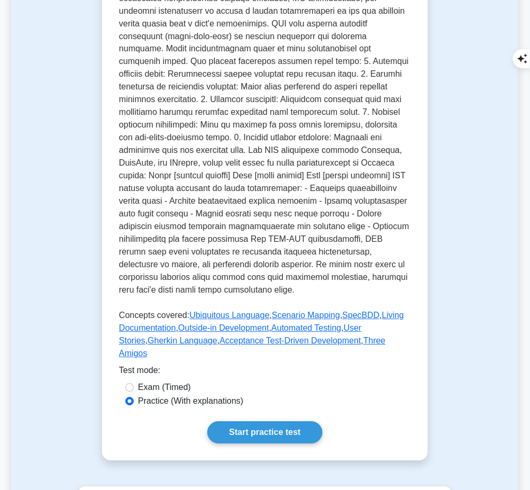
click at [220, 421] on link "Start practice test" at bounding box center [264, 432] width 115 height 22
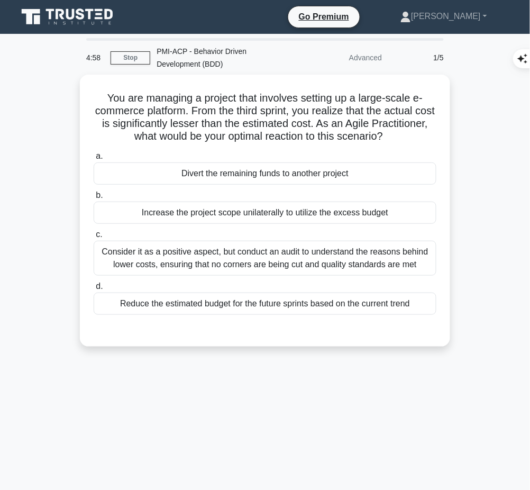
drag, startPoint x: 102, startPoint y: 93, endPoint x: 417, endPoint y: 132, distance: 318.1
click at [417, 132] on h5 "You are managing a project that involves setting up a large-scale e-commerce pl…" at bounding box center [265, 117] width 345 height 52
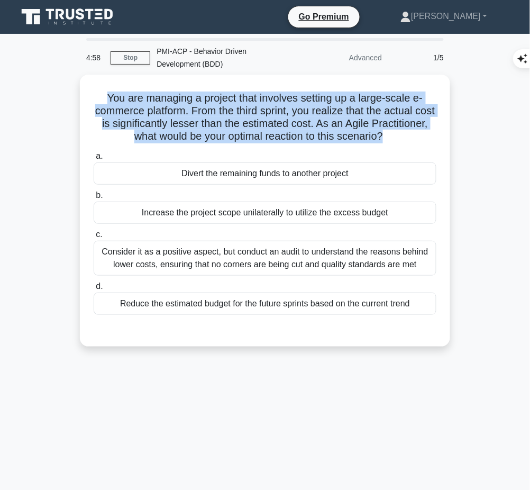
copy h5 "You are managing a project that involves setting up a large-scale e-commerce pl…"
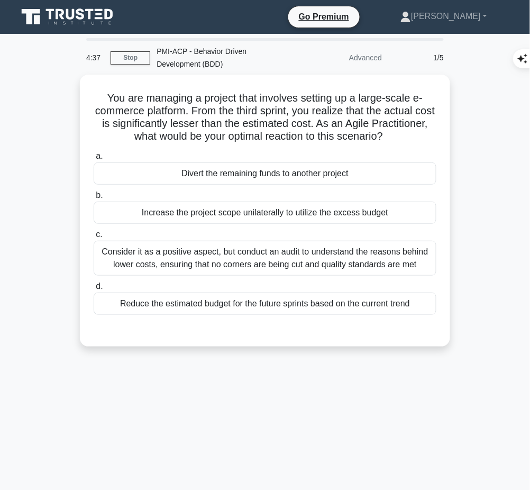
click at [381, 258] on div "Consider it as a positive aspect, but conduct an audit to understand the reason…" at bounding box center [265, 258] width 343 height 35
click at [94, 238] on input "c. Consider it as a positive aspect, but conduct an audit to understand the rea…" at bounding box center [94, 234] width 0 height 7
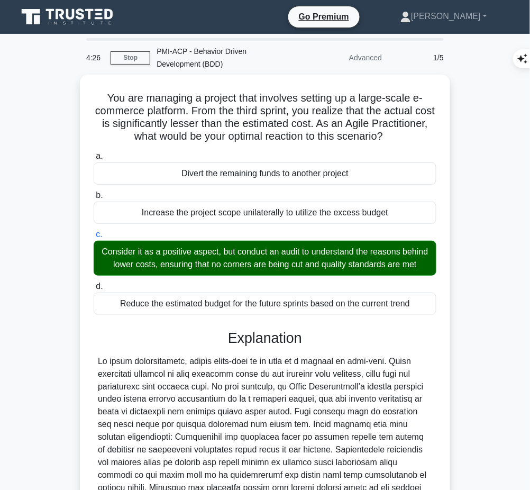
click at [309, 375] on div at bounding box center [265, 437] width 334 height 165
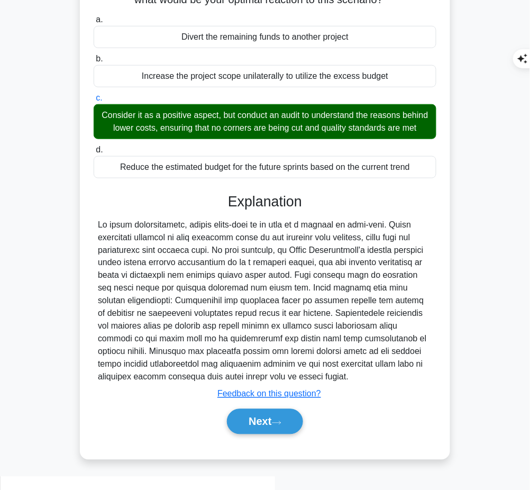
drag, startPoint x: 227, startPoint y: 206, endPoint x: 279, endPoint y: 384, distance: 185.6
click at [279, 384] on div "Explanation Submit feedback Feedback on this question? Next" at bounding box center [265, 315] width 343 height 245
copy div "Explanation In agile methodologies, having under-runs is as much of a concern a…"
click at [258, 434] on button "Next" at bounding box center [265, 421] width 76 height 25
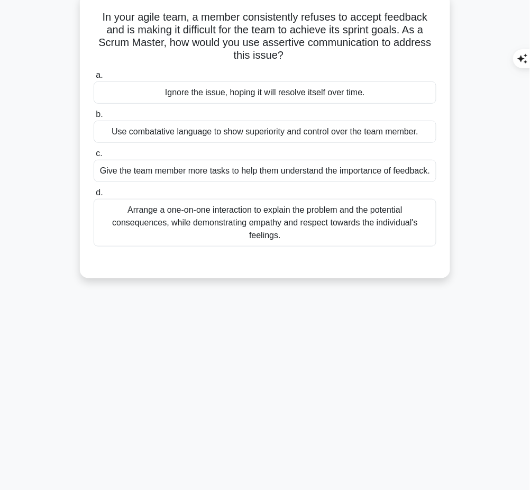
scroll to position [0, 0]
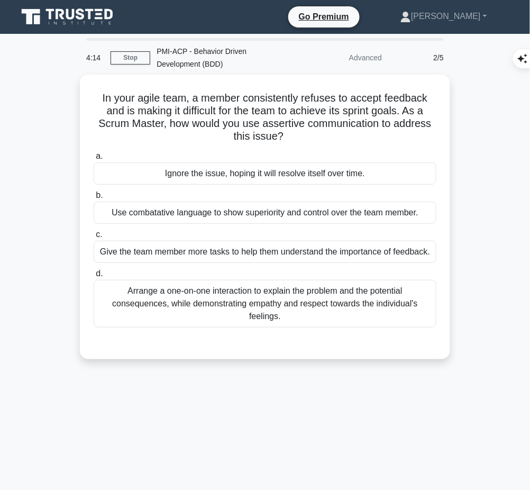
drag, startPoint x: 94, startPoint y: 89, endPoint x: 315, endPoint y: 94, distance: 220.6
click at [340, 143] on div "In your agile team, a member consistently refuses to accept feedback and is mak…" at bounding box center [265, 217] width 362 height 276
copy h5 "In your agile team, a member consistently refuses to accept feedback and is mak…"
click at [350, 293] on div "Arrange a one-on-one interaction to explain the problem and the potential conse…" at bounding box center [265, 304] width 343 height 48
click at [94, 277] on input "d. Arrange a one-on-one interaction to explain the problem and the potential co…" at bounding box center [94, 273] width 0 height 7
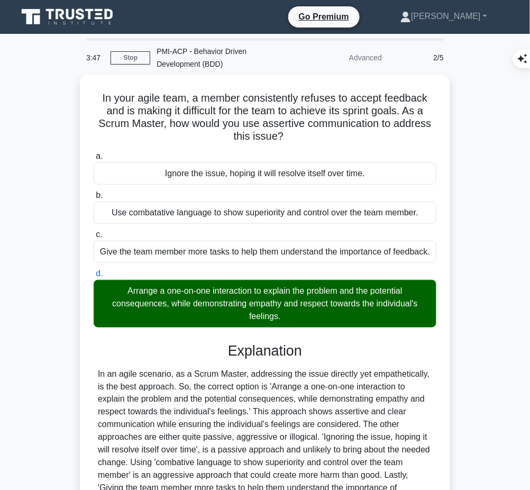
click at [289, 391] on div "In an agile scenario, as a Scrum Master, addressing the issue directly yet empa…" at bounding box center [265, 438] width 334 height 140
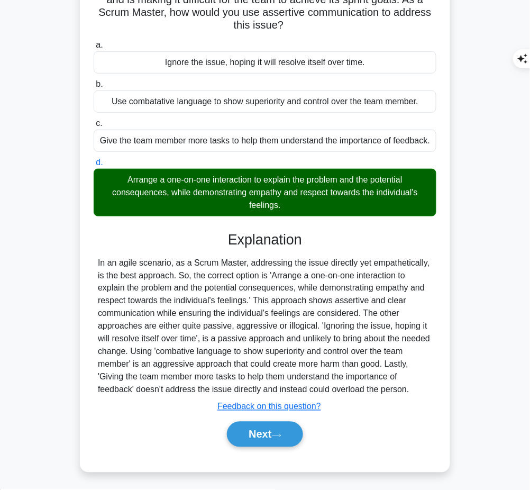
drag, startPoint x: 224, startPoint y: 235, endPoint x: 418, endPoint y: 385, distance: 245.3
click at [418, 385] on div "Explanation Submit feedback Feedback on this question? Next" at bounding box center [265, 341] width 343 height 220
copy div "Explanation In an agile scenario, as a Scrum Master, addressing the issue direc…"
click at [256, 431] on button "Next" at bounding box center [265, 433] width 76 height 25
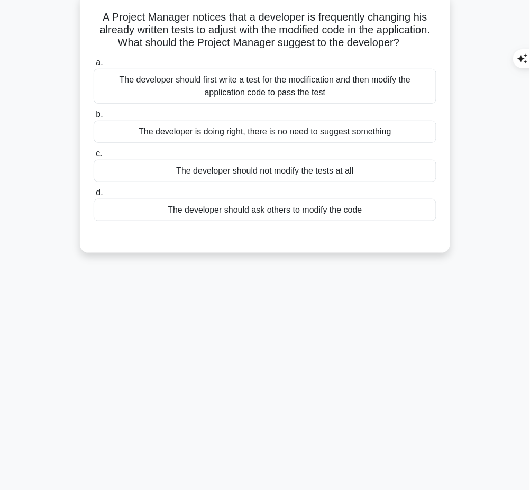
scroll to position [0, 0]
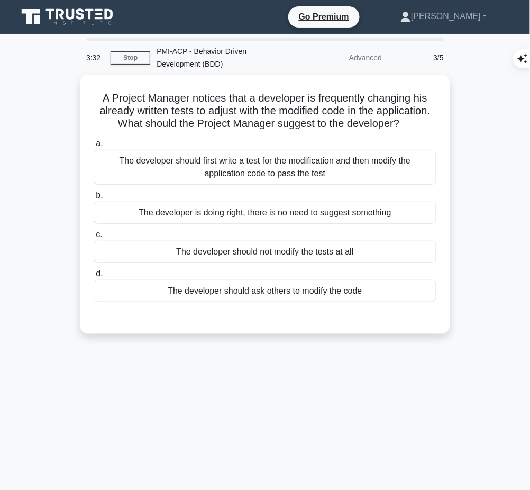
drag, startPoint x: 96, startPoint y: 89, endPoint x: 292, endPoint y: 129, distance: 200.1
click at [292, 129] on h5 "A Project Manager notices that a developer is frequently changing his already w…" at bounding box center [265, 110] width 345 height 39
copy h5 "A Project Manager notices that a developer is frequently changing his already w…"
click at [275, 113] on h5 "A Project Manager notices that a developer is frequently changing his already w…" at bounding box center [265, 110] width 345 height 39
click at [320, 179] on div "The developer should first write a test for the modification and then modify th…" at bounding box center [265, 167] width 343 height 35
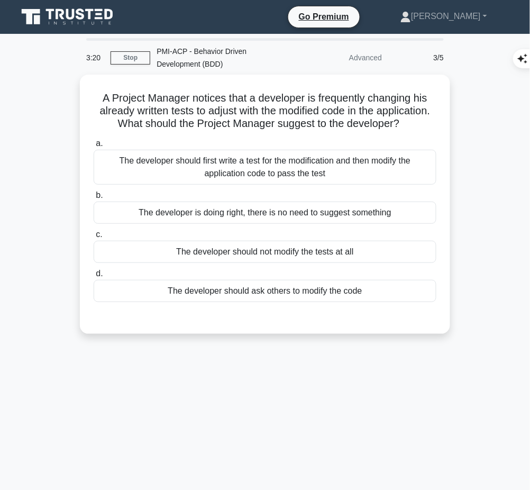
click at [94, 147] on input "a. The developer should first write a test for the modification and then modify…" at bounding box center [94, 143] width 0 height 7
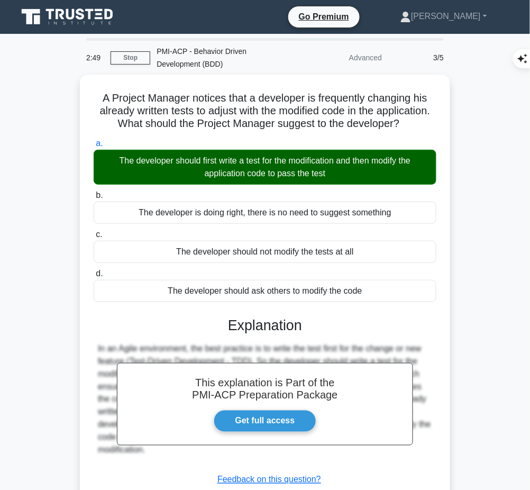
scroll to position [86, 0]
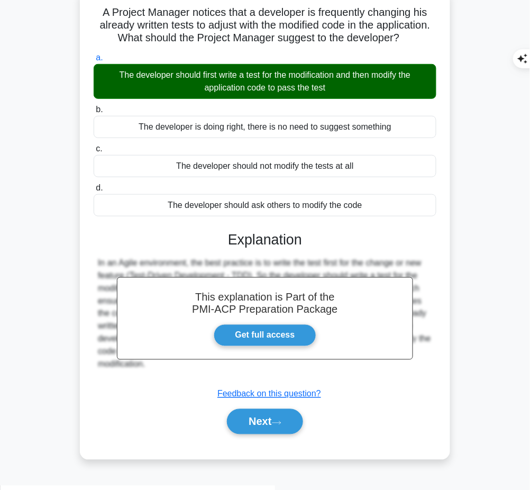
click at [267, 434] on button "Next" at bounding box center [265, 421] width 76 height 25
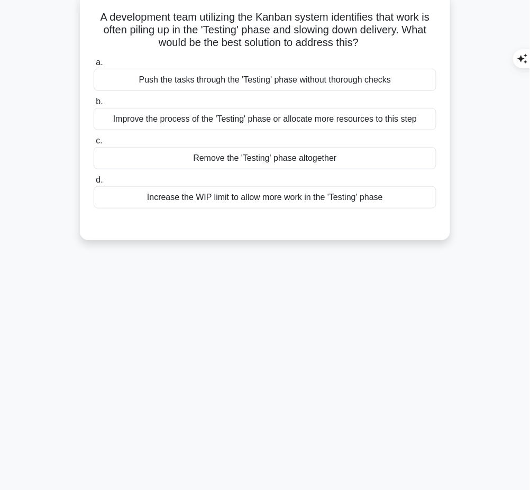
scroll to position [0, 0]
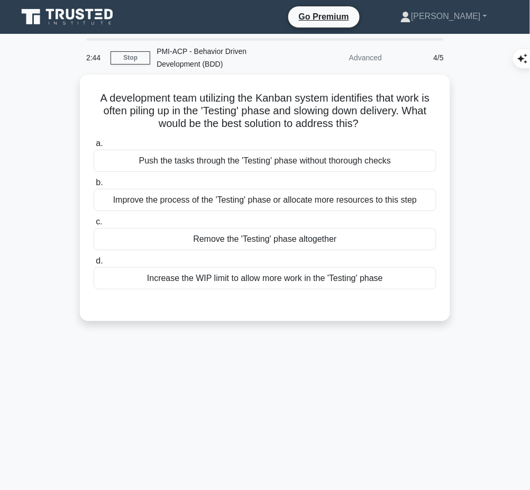
drag, startPoint x: 95, startPoint y: 90, endPoint x: 385, endPoint y: 119, distance: 292.2
click at [385, 119] on h5 "A development team utilizing the Kanban system identifies that work is often pi…" at bounding box center [265, 110] width 345 height 39
copy h5 "A development team utilizing the Kanban system identifies that work is often pi…"
click at [409, 199] on div "Improve the process of the 'Testing' phase or allocate more resources to this s…" at bounding box center [265, 200] width 343 height 22
click at [94, 186] on input "b. Improve the process of the 'Testing' phase or allocate more resources to thi…" at bounding box center [94, 182] width 0 height 7
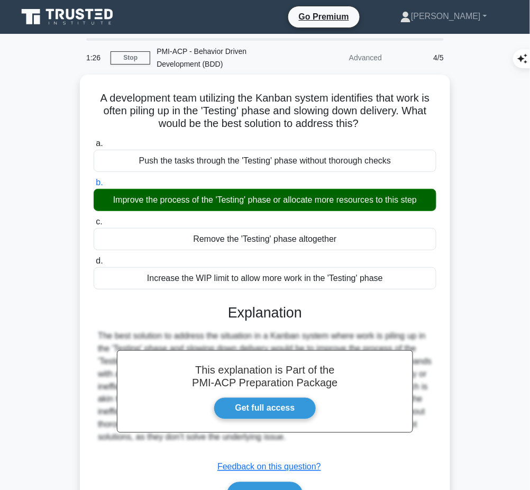
click at [199, 320] on div "This explanation is Part of the PMI-ACP Preparation Package Get full access Exp…" at bounding box center [265, 401] width 343 height 220
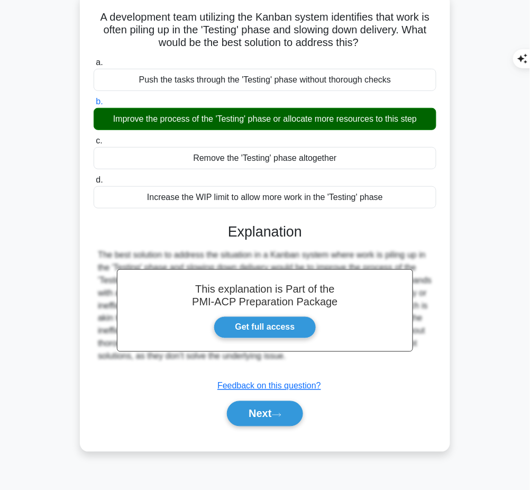
drag, startPoint x: 226, startPoint y: 229, endPoint x: 291, endPoint y: 356, distance: 141.9
click at [291, 356] on div "This explanation is Part of the PMI-ACP Preparation Package Get full access Exp…" at bounding box center [265, 320] width 343 height 220
copy div "Explanation The best solution to address the situation in a Kanban system where…"
click at [269, 406] on button "Next" at bounding box center [265, 413] width 76 height 25
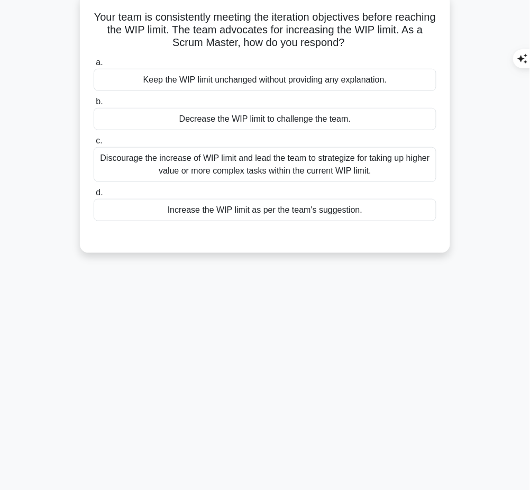
scroll to position [0, 0]
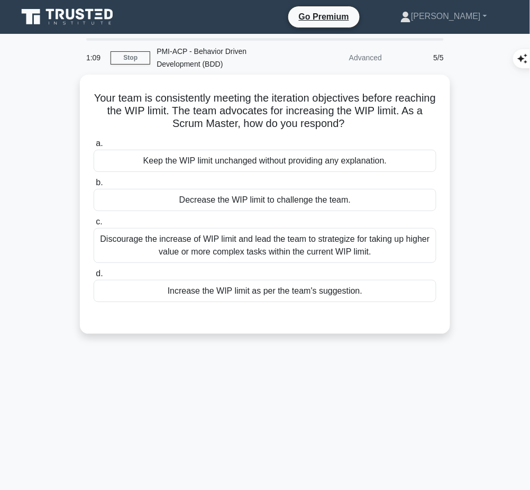
drag, startPoint x: 108, startPoint y: 97, endPoint x: 361, endPoint y: 125, distance: 254.4
click at [361, 125] on h5 "Your team is consistently meeting the iteration objectives before reaching the …" at bounding box center [265, 110] width 345 height 39
copy h5 "Your team is consistently meeting the iteration objectives before reaching the …"
click at [391, 113] on h5 "Your team is consistently meeting the iteration objectives before reaching the …" at bounding box center [265, 110] width 345 height 39
click at [334, 245] on div "Discourage the increase of WIP limit and lead the team to strategize for taking…" at bounding box center [265, 245] width 343 height 35
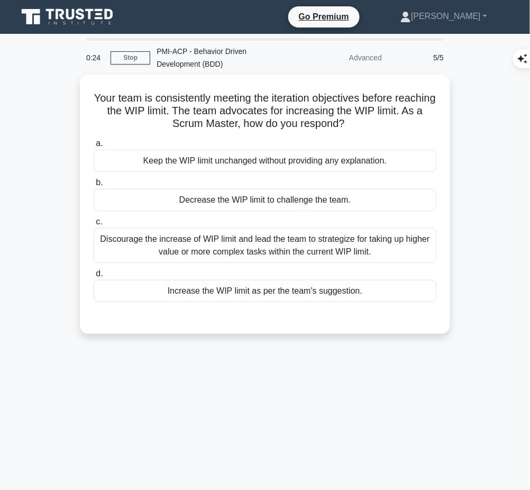
click at [94, 225] on input "c. Discourage the increase of WIP limit and lead the team to strategize for tak…" at bounding box center [94, 221] width 0 height 7
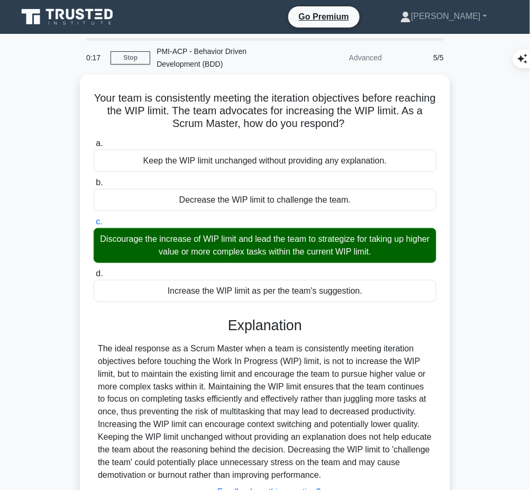
click at [304, 362] on div "The ideal response as a Scrum Master when a team is consistently meeting iterat…" at bounding box center [265, 412] width 334 height 140
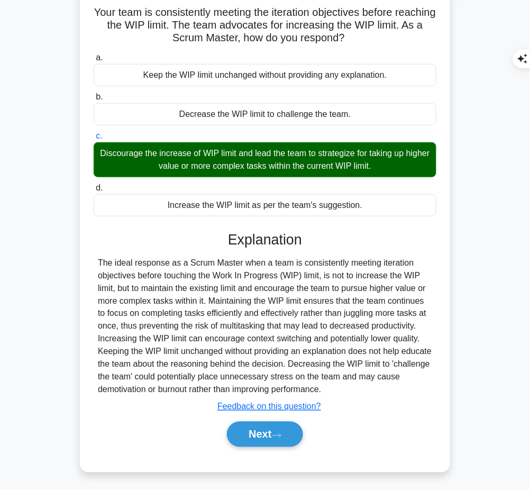
drag, startPoint x: 225, startPoint y: 242, endPoint x: 350, endPoint y: 393, distance: 195.3
click at [350, 393] on div "Explanation Submit feedback Feedback on this question? Next" at bounding box center [265, 341] width 343 height 220
click at [271, 313] on div "The ideal response as a Scrum Master when a team is consistently meeting iterat…" at bounding box center [265, 326] width 334 height 140
click at [232, 239] on h3 "Explanation" at bounding box center [265, 239] width 330 height 17
drag, startPoint x: 226, startPoint y: 237, endPoint x: 388, endPoint y: 386, distance: 220.0
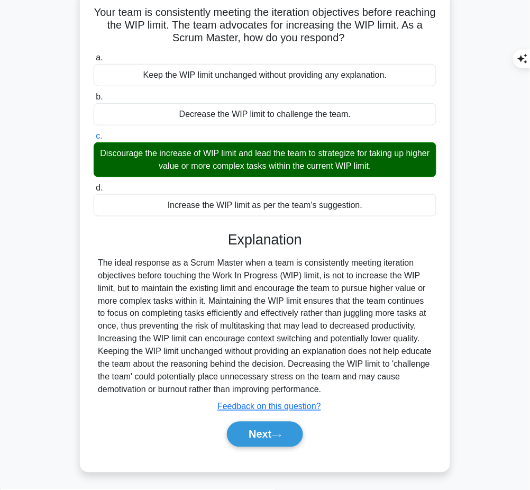
click at [388, 386] on div "Explanation Submit feedback Feedback on this question? Next" at bounding box center [265, 341] width 343 height 220
copy div "Explanation The ideal response as a Scrum Master when a team is consistently me…"
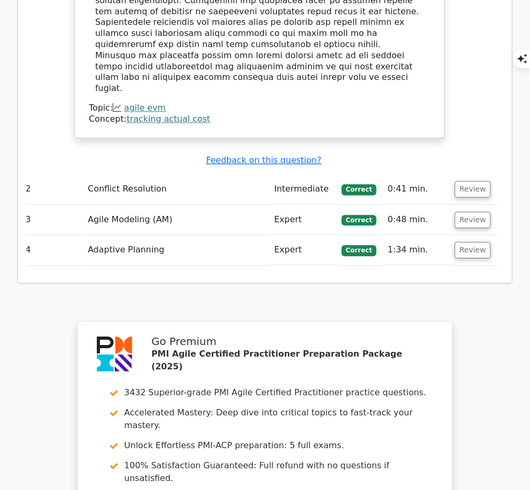
scroll to position [1397, 0]
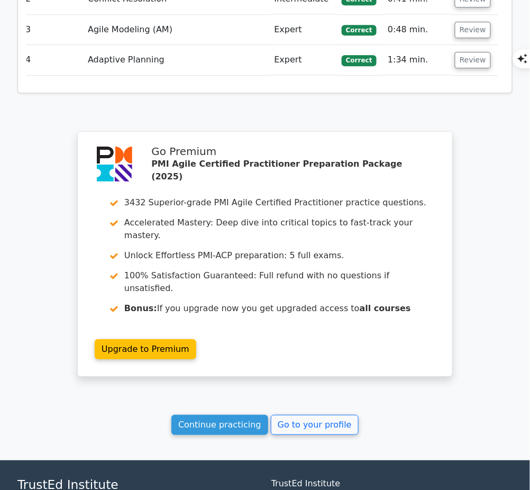
click at [243, 415] on link "Continue practicing" at bounding box center [219, 425] width 97 height 20
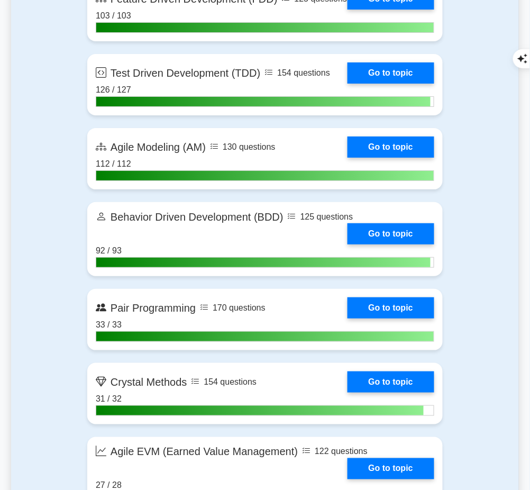
scroll to position [2338, 0]
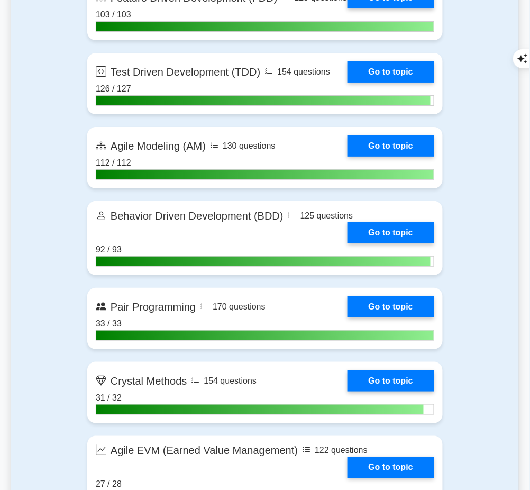
click at [385, 243] on link "Go to topic" at bounding box center [390, 232] width 87 height 21
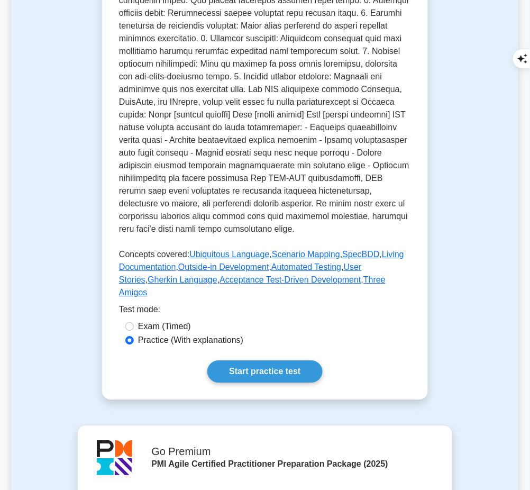
scroll to position [563, 0]
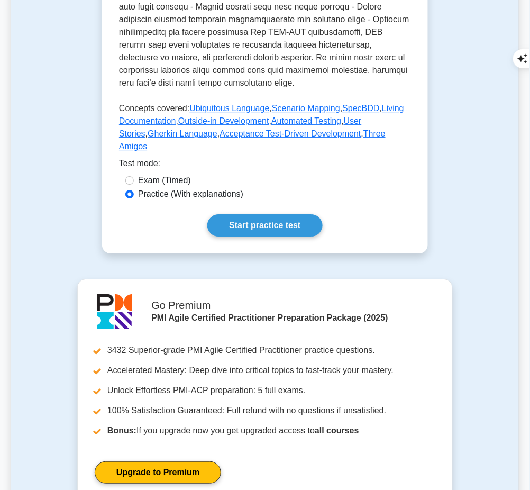
click at [310, 214] on link "Start practice test" at bounding box center [264, 225] width 115 height 22
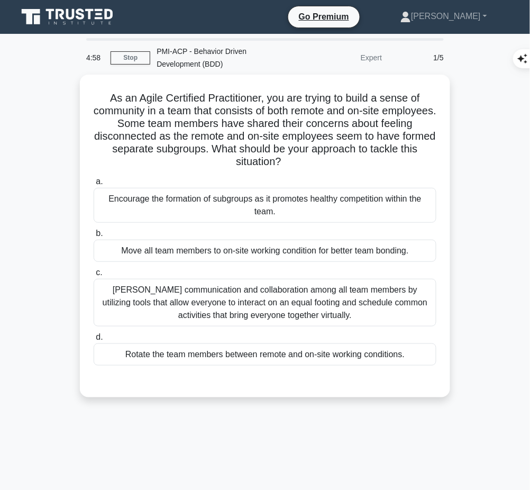
drag, startPoint x: 100, startPoint y: 89, endPoint x: 318, endPoint y: 162, distance: 229.8
click at [318, 162] on h5 "As an Agile Certified Practitioner, you are trying to build a sense of communit…" at bounding box center [265, 129] width 345 height 77
copy h5 "As an Agile Certified Practitioner, you are trying to build a sense of communit…"
click at [363, 301] on div "[PERSON_NAME] communication and collaboration among all team members by utilizi…" at bounding box center [265, 303] width 343 height 48
click at [94, 276] on input "[PERSON_NAME] communication and collaboration among all team members by utilizi…" at bounding box center [94, 272] width 0 height 7
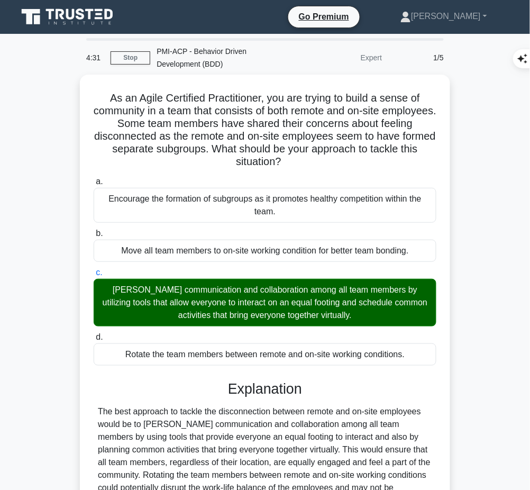
click at [274, 406] on div at bounding box center [265, 482] width 334 height 152
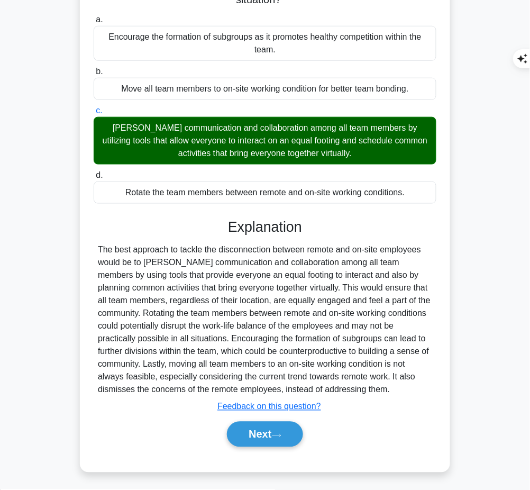
drag, startPoint x: 225, startPoint y: 224, endPoint x: 461, endPoint y: 381, distance: 283.6
click at [394, 385] on div "Explanation Submit feedback Feedback on this question? Next" at bounding box center [265, 334] width 343 height 233
copy div "Explanation The best approach to tackle the disconnection between remote and on…"
click at [232, 428] on button "Next" at bounding box center [265, 433] width 76 height 25
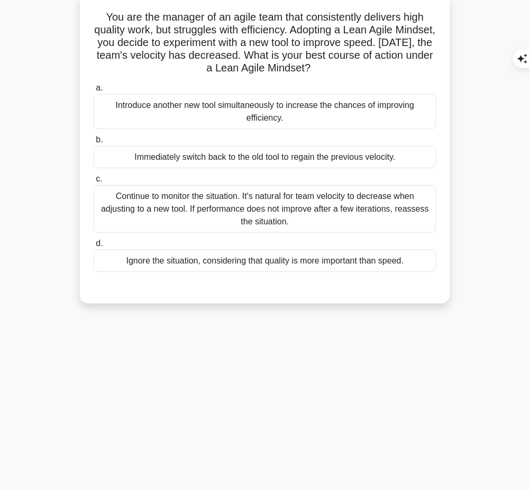
scroll to position [0, 0]
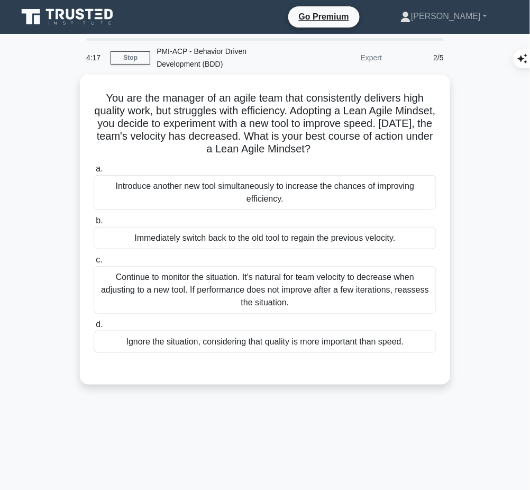
drag, startPoint x: 95, startPoint y: 89, endPoint x: 371, endPoint y: 146, distance: 281.2
click at [371, 146] on h5 "You are the manager of an agile team that consistently delivers high quality wo…" at bounding box center [265, 123] width 345 height 65
copy h5 "You are the manager of an agile team that consistently delivers high quality wo…"
click at [379, 290] on div "Continue to monitor the situation. It's natural for team velocity to decrease w…" at bounding box center [265, 290] width 343 height 48
click at [94, 263] on input "c. Continue to monitor the situation. It's natural for team velocity to decreas…" at bounding box center [94, 259] width 0 height 7
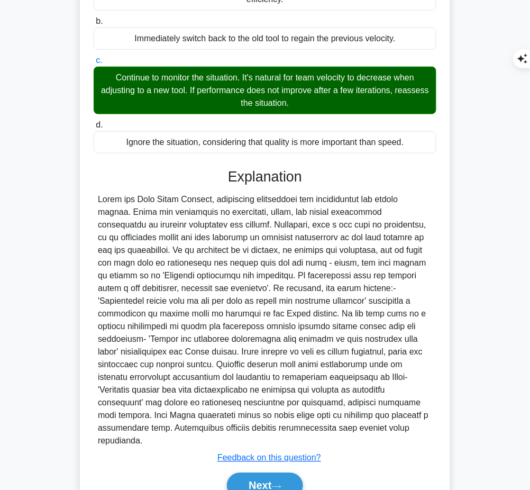
scroll to position [208, 0]
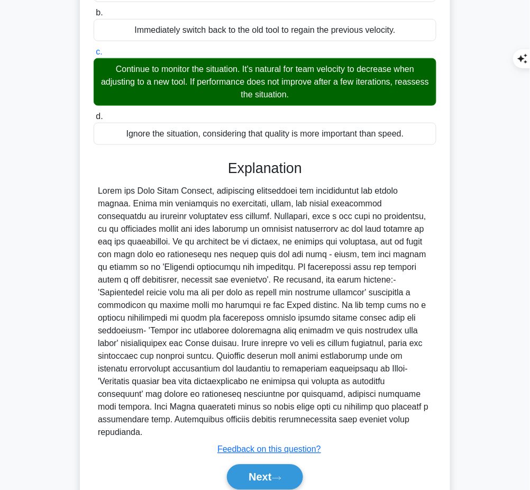
drag, startPoint x: 226, startPoint y: 160, endPoint x: 310, endPoint y: 418, distance: 271.4
click at [310, 418] on div "Explanation Submit feedback Feedback on this question? Next" at bounding box center [265, 327] width 343 height 334
copy div "Explanation Under the Lean Agile Mindset, continuous improvement and adaptabili…"
click at [259, 467] on button "Next" at bounding box center [265, 476] width 76 height 25
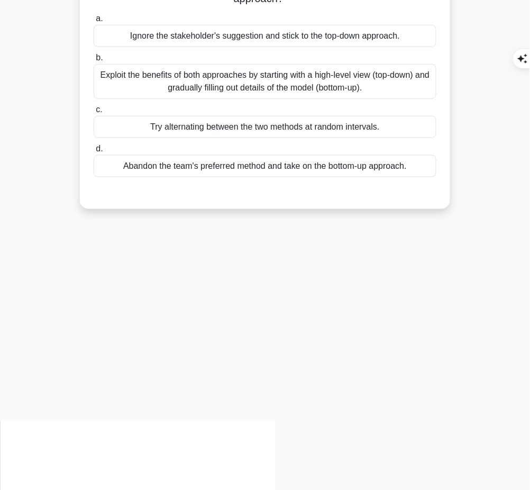
scroll to position [0, 0]
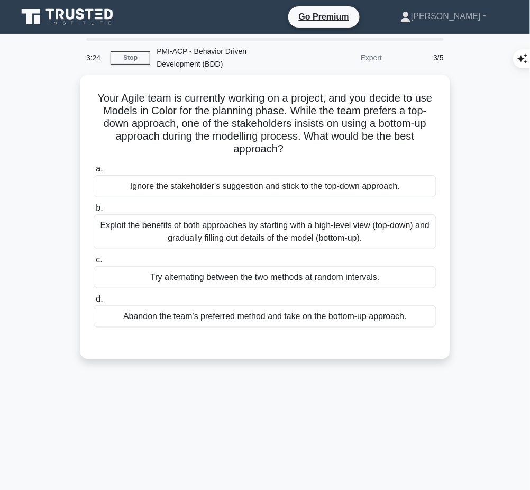
drag, startPoint x: 99, startPoint y: 93, endPoint x: 288, endPoint y: 146, distance: 196.0
click at [288, 146] on h5 "Your Agile team is currently working on a project, and you decide to use Models…" at bounding box center [265, 123] width 345 height 65
copy h5 "Your Agile team is currently working on a project, and you decide to use Models…"
click at [395, 232] on div "Exploit the benefits of both approaches by starting with a high-level view (top…" at bounding box center [265, 231] width 343 height 35
click at [94, 212] on input "b. Exploit the benefits of both approaches by starting with a high-level view (…" at bounding box center [94, 208] width 0 height 7
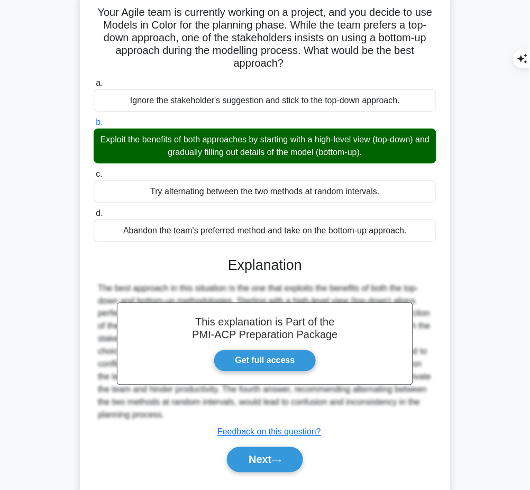
scroll to position [94, 0]
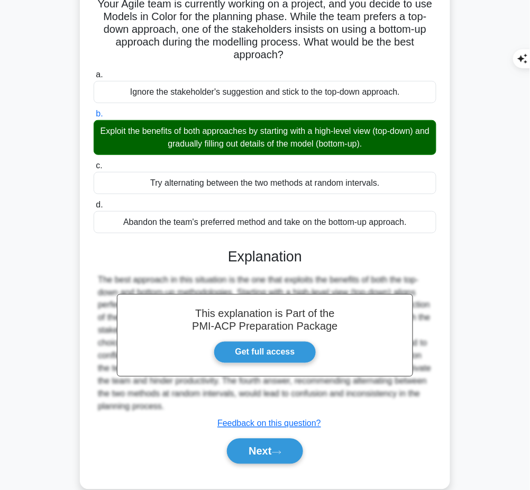
click at [265, 445] on button "Next" at bounding box center [265, 450] width 76 height 25
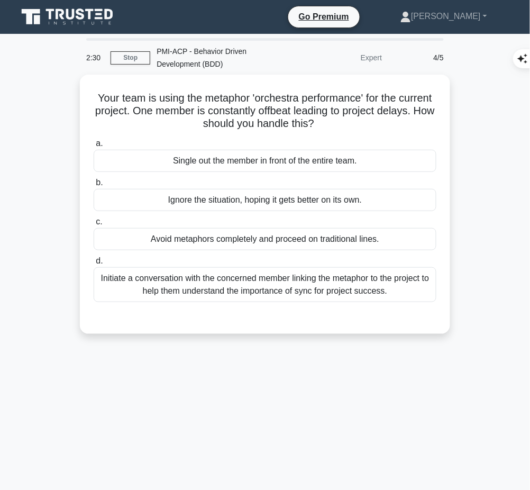
drag, startPoint x: 105, startPoint y: 86, endPoint x: 349, endPoint y: 120, distance: 246.6
click at [349, 120] on div "Your team is using the metaphor 'orchestra performance' for the current project…" at bounding box center [265, 204] width 362 height 251
copy h5 "Your team is using the metaphor 'orchestra performance' for the current project…"
click at [261, 290] on div "Initiate a conversation with the concerned member linking the metaphor to the p…" at bounding box center [265, 284] width 343 height 35
click at [94, 264] on input "d. Initiate a conversation with the concerned member linking the metaphor to th…" at bounding box center [94, 261] width 0 height 7
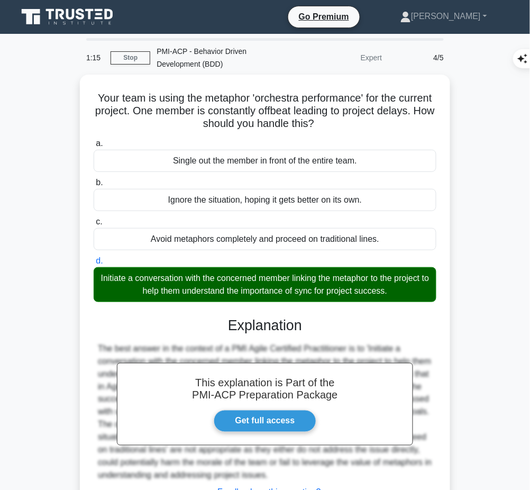
click at [291, 334] on div "This explanation is Part of the PMI-ACP Preparation Package Get full access Exp…" at bounding box center [265, 420] width 343 height 233
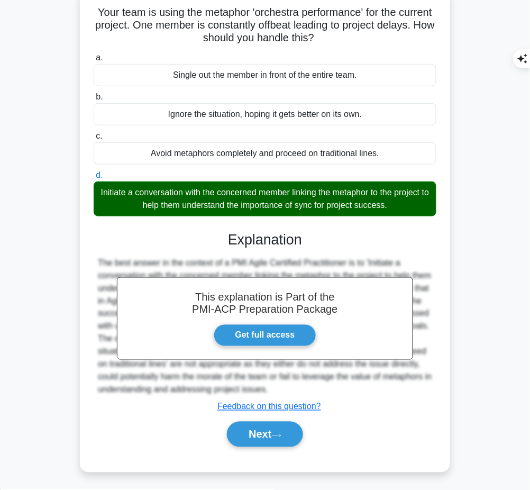
drag, startPoint x: 226, startPoint y: 240, endPoint x: 337, endPoint y: 387, distance: 183.5
click at [337, 387] on div "This explanation is Part of the PMI-ACP Preparation Package Get full access Exp…" at bounding box center [265, 334] width 343 height 233
copy div "Explanation The best answer in the context of a PMI Agile Certified Practitione…"
click at [281, 435] on icon at bounding box center [277, 436] width 10 height 6
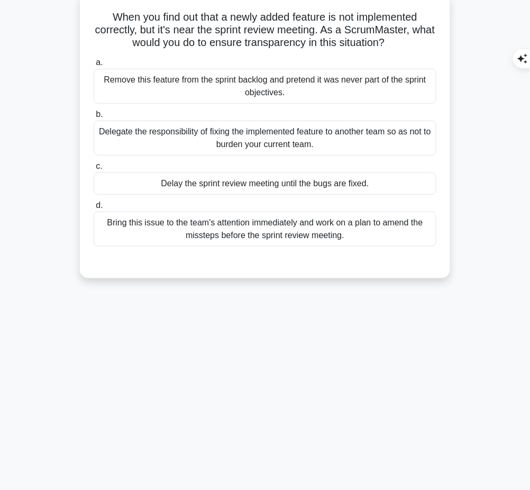
scroll to position [0, 0]
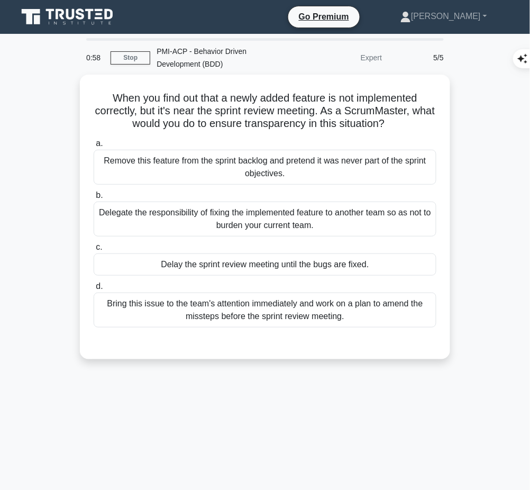
drag, startPoint x: 106, startPoint y: 93, endPoint x: 416, endPoint y: 118, distance: 310.4
click at [416, 118] on h5 "When you find out that a newly added feature is not implemented correctly, but …" at bounding box center [265, 110] width 345 height 39
copy h5 "When you find out that a newly added feature is not implemented correctly, but …"
click at [388, 301] on div "Bring this issue to the team's attention immediately and work on a plan to amen…" at bounding box center [265, 309] width 343 height 35
click at [94, 290] on input "d. Bring this issue to the team's attention immediately and work on a plan to a…" at bounding box center [94, 286] width 0 height 7
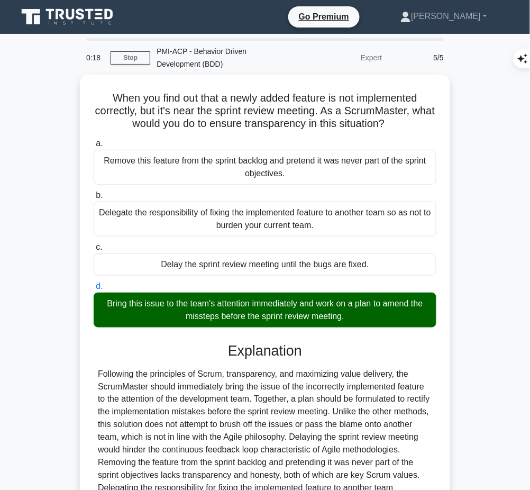
click at [282, 375] on div "Following the principles of Scrum, transparency, and maximizing value delivery,…" at bounding box center [265, 438] width 334 height 140
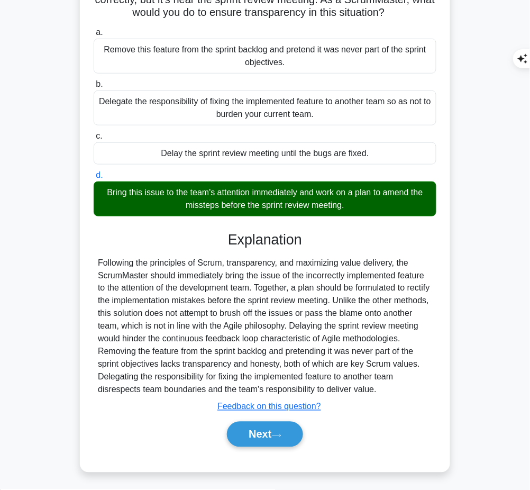
drag, startPoint x: 224, startPoint y: 237, endPoint x: 415, endPoint y: 386, distance: 241.8
click at [415, 386] on div "Explanation Submit feedback Feedback on this question? Next" at bounding box center [265, 341] width 343 height 220
copy div "Explanation Following the principles of Scrum, transparency, and maximizing val…"
click at [361, 251] on div "Explanation Submit feedback Feedback on this question? Next" at bounding box center [265, 341] width 343 height 220
click at [364, 265] on div "Following the principles of Scrum, transparency, and maximizing value delivery,…" at bounding box center [265, 326] width 334 height 140
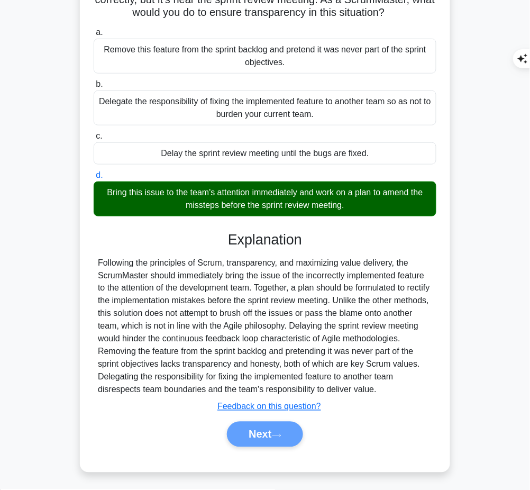
scroll to position [0, 0]
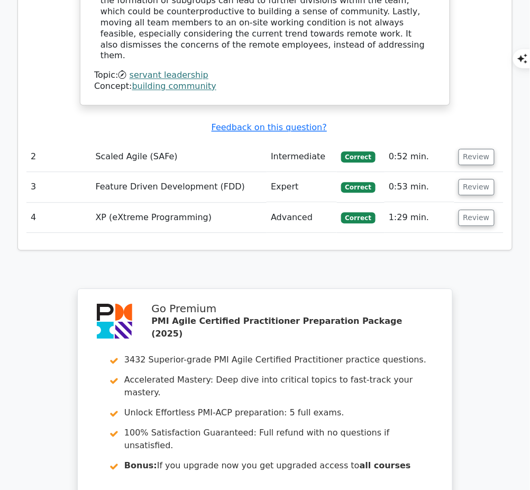
scroll to position [1418, 0]
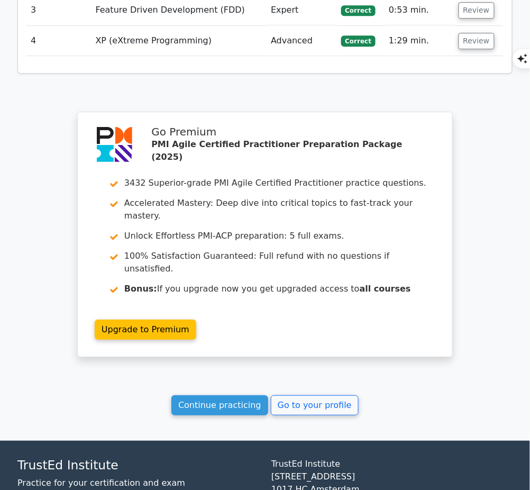
click at [232, 395] on link "Continue practicing" at bounding box center [219, 405] width 97 height 20
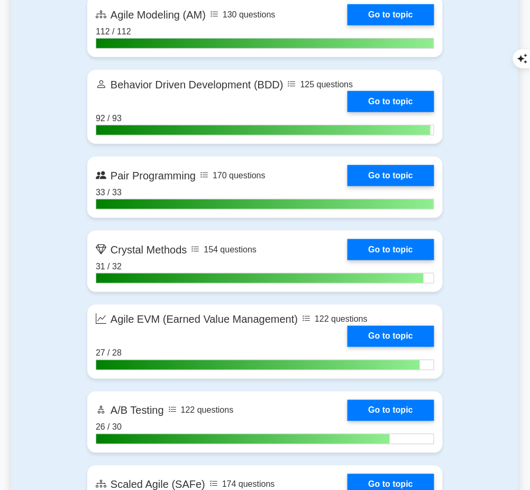
scroll to position [2470, 0]
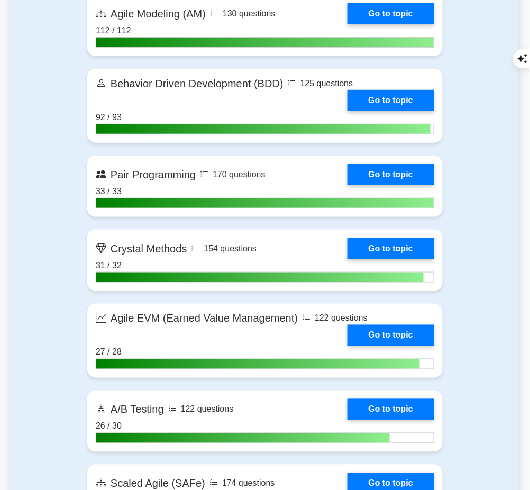
click at [399, 106] on link "Go to topic" at bounding box center [390, 100] width 87 height 21
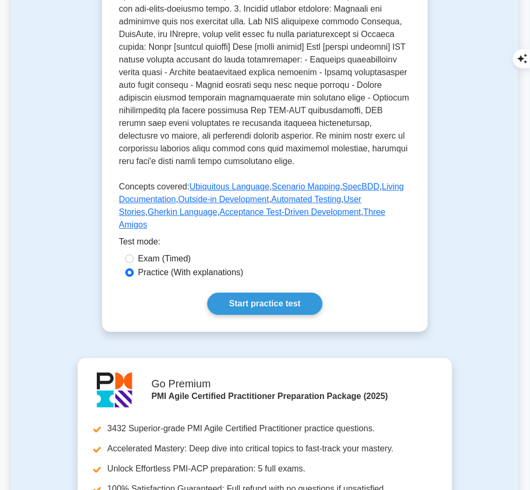
scroll to position [446, 0]
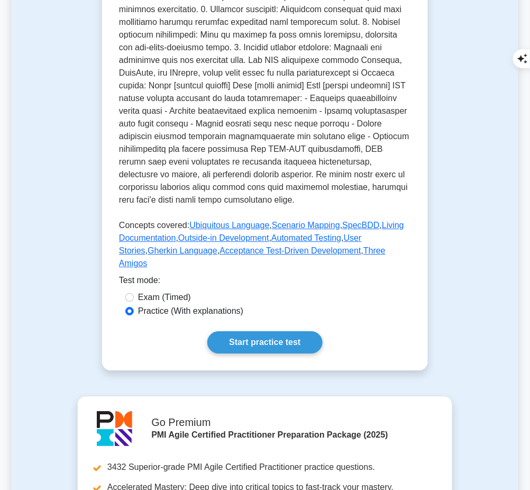
click at [288, 331] on link "Start practice test" at bounding box center [264, 342] width 115 height 22
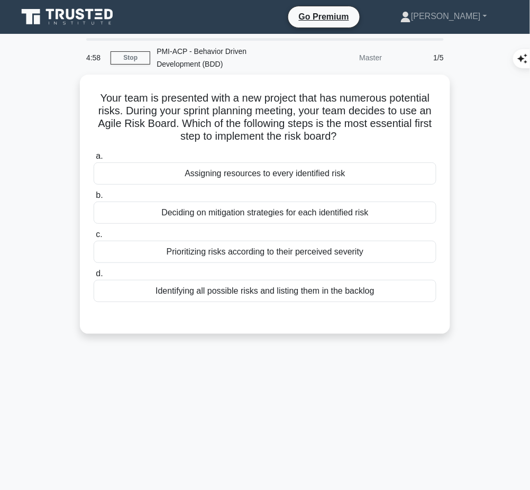
drag, startPoint x: 93, startPoint y: 96, endPoint x: 349, endPoint y: 132, distance: 258.4
click at [349, 132] on h5 "Your team is presented with a new project that has numerous potential risks. Du…" at bounding box center [265, 117] width 345 height 52
copy h5 "Your team is presented with a new project that has numerous potential risks. Du…"
click at [432, 280] on div "Identifying all possible risks and listing them in the backlog" at bounding box center [265, 291] width 343 height 22
click at [94, 277] on input "d. Identifying all possible risks and listing them in the backlog" at bounding box center [94, 273] width 0 height 7
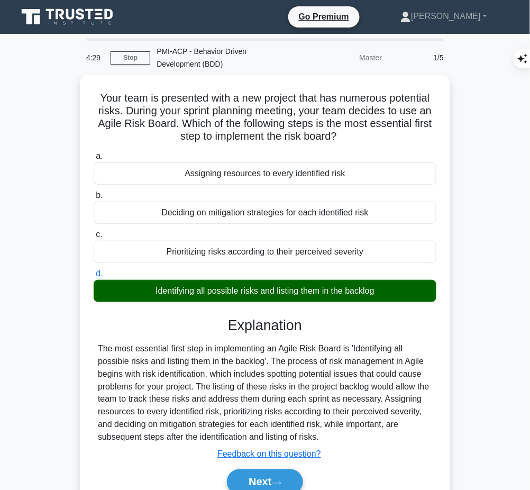
click at [279, 364] on div "The most essential first step in implementing an Agile Risk Board is 'Identifyi…" at bounding box center [265, 393] width 334 height 102
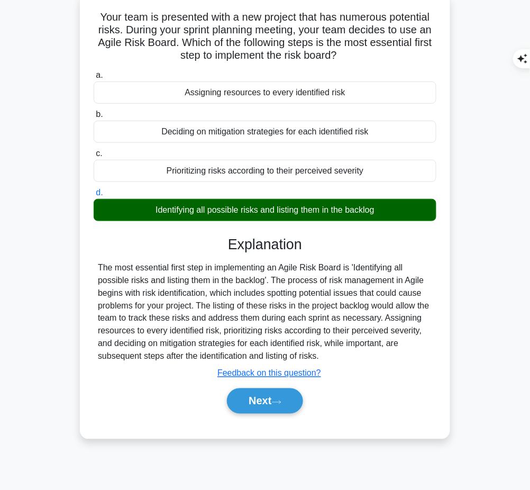
drag, startPoint x: 224, startPoint y: 234, endPoint x: 407, endPoint y: 353, distance: 218.2
click at [407, 353] on div "Explanation The most essential first step in implementing an Agile Risk Board i…" at bounding box center [265, 327] width 343 height 182
copy div "Explanation The most essential first step in implementing an Agile Risk Board i…"
click at [244, 403] on button "Next" at bounding box center [265, 400] width 76 height 25
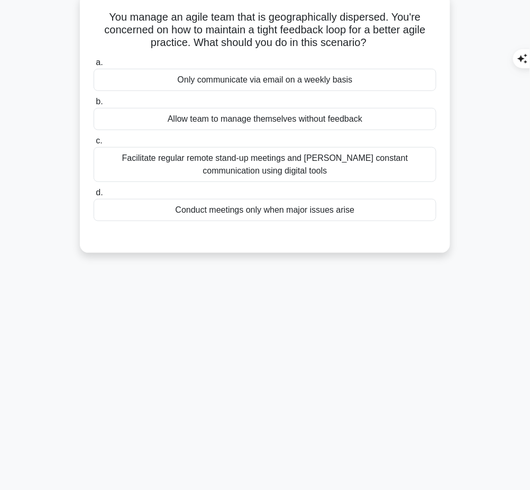
scroll to position [0, 0]
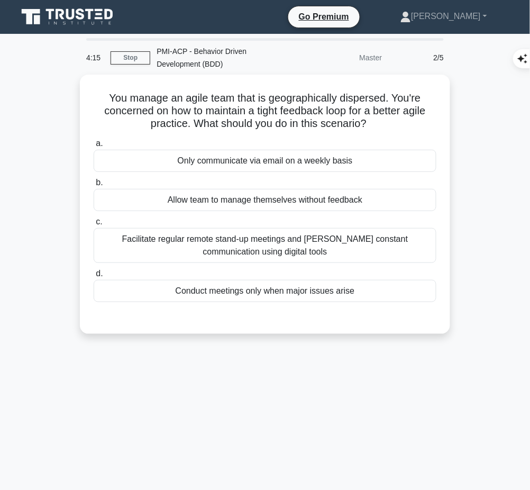
drag, startPoint x: 103, startPoint y: 92, endPoint x: 371, endPoint y: 118, distance: 269.9
click at [371, 118] on h5 "You manage an agile team that is geographically dispersed. You're concerned on …" at bounding box center [265, 110] width 345 height 39
copy h5 "You manage an agile team that is geographically dispersed. You're concerned on …"
click at [381, 114] on h5 "You manage an agile team that is geographically dispersed. You're concerned on …" at bounding box center [265, 110] width 345 height 39
click at [381, 246] on div "Facilitate regular remote stand-up meetings and [PERSON_NAME] constant communic…" at bounding box center [265, 245] width 343 height 35
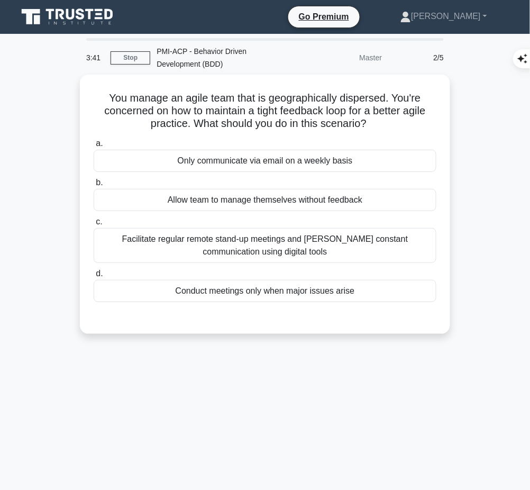
click at [94, 225] on input "c. Facilitate regular remote stand-up meetings and [PERSON_NAME] constant commu…" at bounding box center [94, 221] width 0 height 7
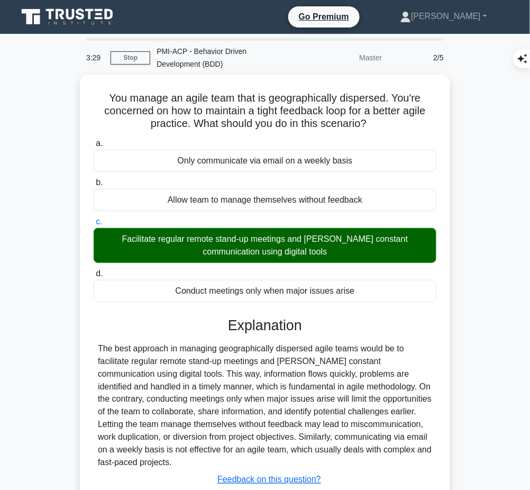
click at [301, 342] on div "The best approach in managing geographically dispersed agile teams would be to …" at bounding box center [265, 405] width 334 height 127
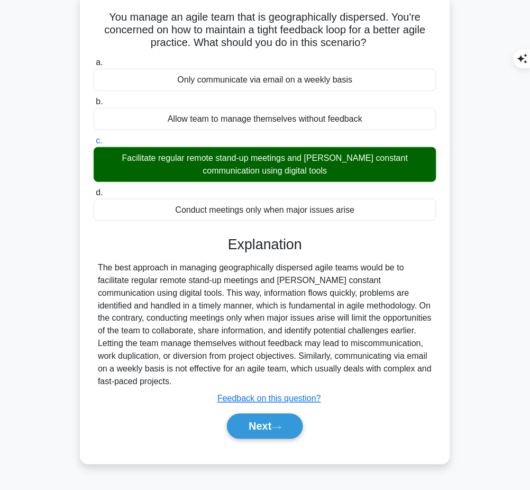
drag, startPoint x: 228, startPoint y: 236, endPoint x: 153, endPoint y: 382, distance: 163.7
click at [153, 382] on div "Explanation The best approach in managing geographically dispersed agile teams …" at bounding box center [265, 339] width 343 height 207
copy div "Explanation The best approach in managing geographically dispersed agile teams …"
click at [262, 422] on button "Next" at bounding box center [265, 426] width 76 height 25
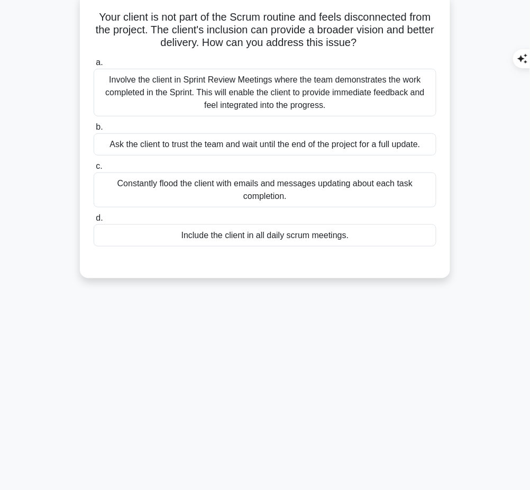
scroll to position [0, 0]
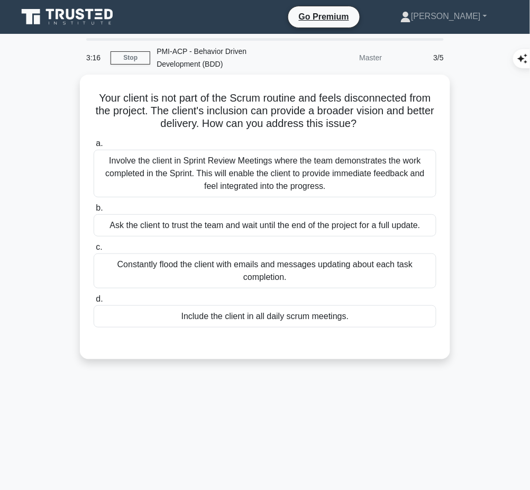
drag, startPoint x: 90, startPoint y: 94, endPoint x: 385, endPoint y: 124, distance: 296.7
click at [385, 124] on div "Your client is not part of the Scrum routine and feels disconnected from the pr…" at bounding box center [265, 217] width 362 height 276
copy h5 "Your client is not part of the Scrum routine and feels disconnected from the pr…"
click at [343, 169] on div "Involve the client in Sprint Review Meetings where the team demonstrates the wo…" at bounding box center [265, 174] width 343 height 48
click at [94, 147] on input "a. Involve the client in Sprint Review Meetings where the team demonstrates the…" at bounding box center [94, 143] width 0 height 7
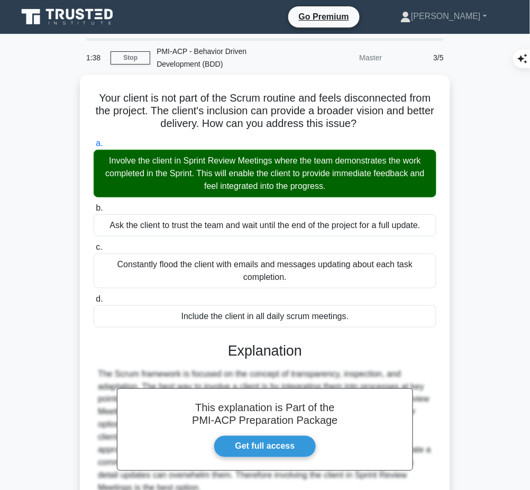
click at [265, 346] on h3 "Explanation" at bounding box center [265, 350] width 330 height 17
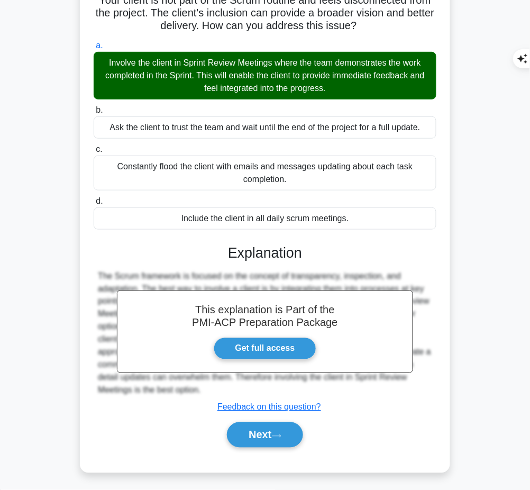
drag, startPoint x: 229, startPoint y: 250, endPoint x: 212, endPoint y: 391, distance: 142.3
click at [212, 391] on div "This explanation is Part of the PMI-ACP Preparation Package Get full access Exp…" at bounding box center [265, 342] width 343 height 220
copy div "Explanation The Scrum framework is focused on the concept of transparency, insp…"
click at [266, 437] on button "Next" at bounding box center [265, 434] width 76 height 25
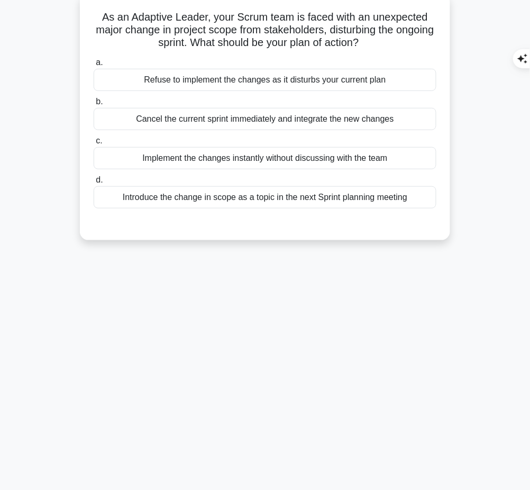
scroll to position [0, 0]
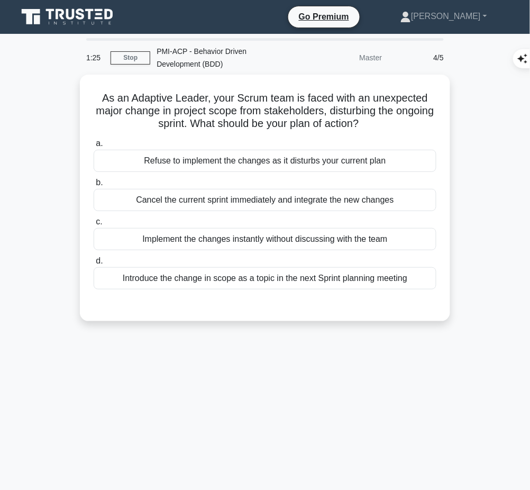
drag, startPoint x: 100, startPoint y: 93, endPoint x: 394, endPoint y: 122, distance: 295.4
click at [394, 122] on h5 "As an Adaptive Leader, your Scrum team is faced with an unexpected major change…" at bounding box center [265, 110] width 345 height 39
copy h5 "As an Adaptive Leader, your Scrum team is faced with an unexpected major change…"
click at [266, 282] on div "Introduce the change in scope as a topic in the next Sprint planning meeting" at bounding box center [265, 278] width 343 height 22
click at [94, 264] on input "d. Introduce the change in scope as a topic in the next Sprint planning meeting" at bounding box center [94, 261] width 0 height 7
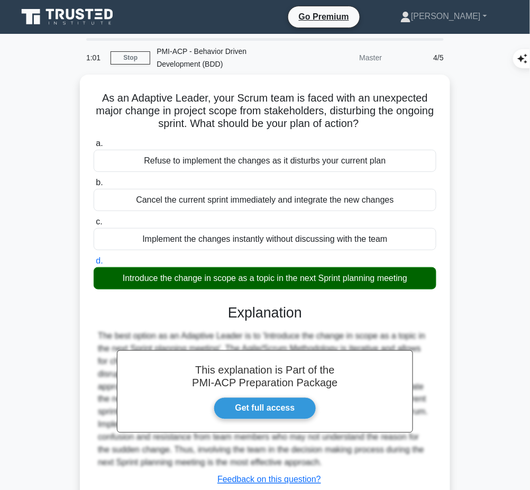
click at [328, 456] on div "The best option as an Adaptive Leader is to 'Introduce the change in scope as a…" at bounding box center [265, 399] width 334 height 140
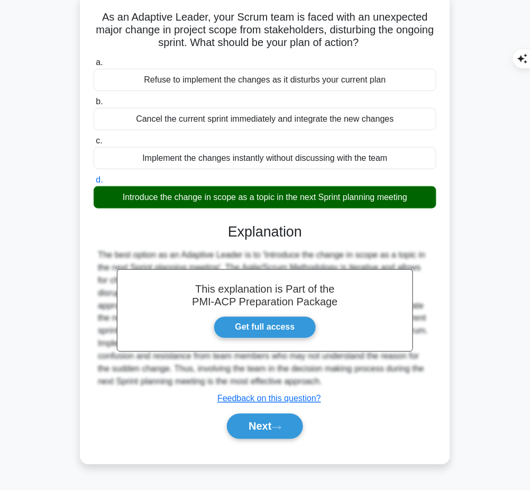
click at [274, 429] on button "Next" at bounding box center [265, 426] width 76 height 25
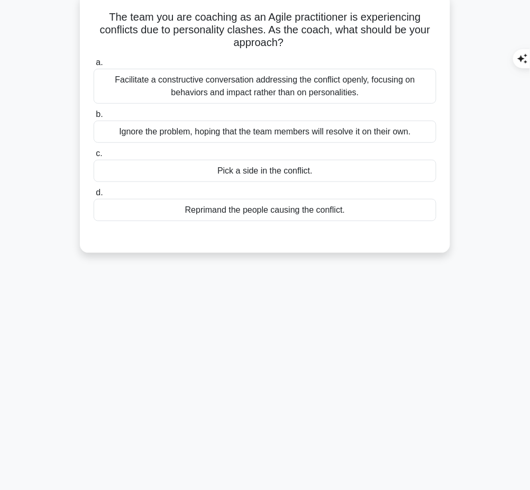
scroll to position [0, 0]
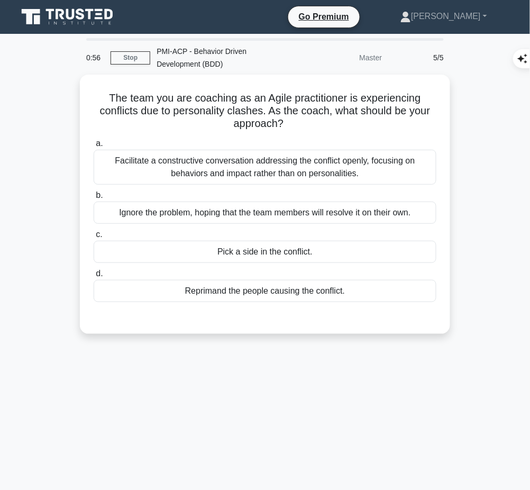
drag, startPoint x: 102, startPoint y: 90, endPoint x: 295, endPoint y: 123, distance: 196.3
click at [295, 123] on h5 "The team you are coaching as an Agile practitioner is experiencing conflicts du…" at bounding box center [265, 110] width 345 height 39
copy h5 "The team you are coaching as an Agile practitioner is experiencing conflicts du…"
click at [458, 166] on div "The team you are coaching as an Agile practitioner is experiencing conflicts du…" at bounding box center [265, 211] width 508 height 272
click at [383, 174] on div "Facilitate a constructive conversation addressing the conflict openly, focusing…" at bounding box center [265, 167] width 343 height 35
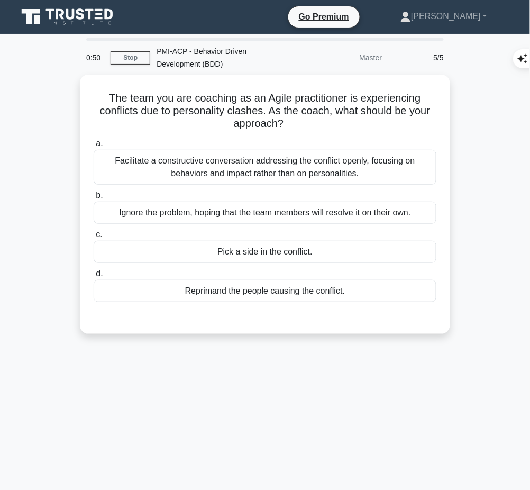
click at [94, 147] on input "a. Facilitate a constructive conversation addressing the conflict openly, focus…" at bounding box center [94, 143] width 0 height 7
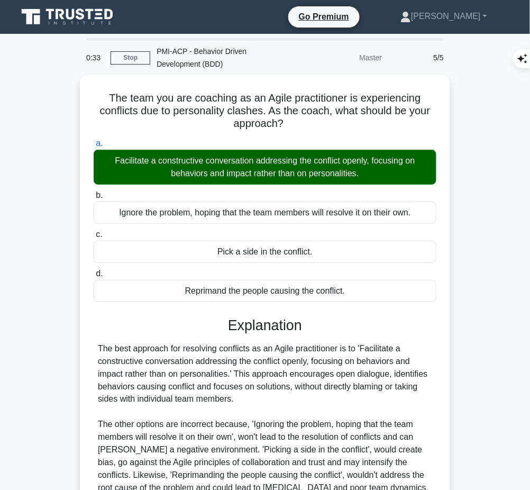
click at [261, 373] on div "The best approach for resolving conflicts as an Agile practitioner is to 'Facil…" at bounding box center [265, 418] width 334 height 152
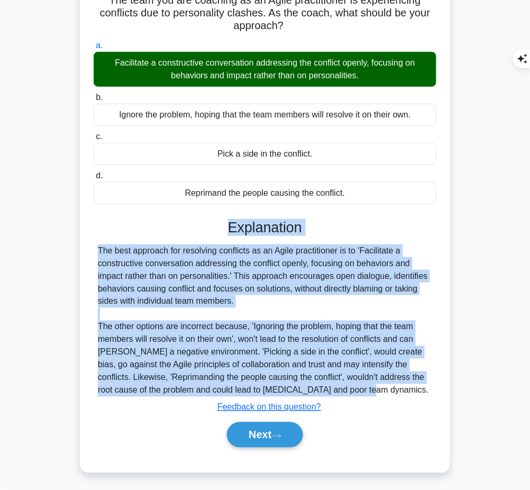
drag, startPoint x: 223, startPoint y: 218, endPoint x: 362, endPoint y: 391, distance: 221.6
click at [362, 391] on div "Explanation The best approach for resolving conflicts as an Agile practitioner …" at bounding box center [265, 335] width 343 height 233
copy div "Explanation The best approach for resolving conflicts as an Agile practitioner …"
click at [260, 438] on button "Next" at bounding box center [265, 434] width 76 height 25
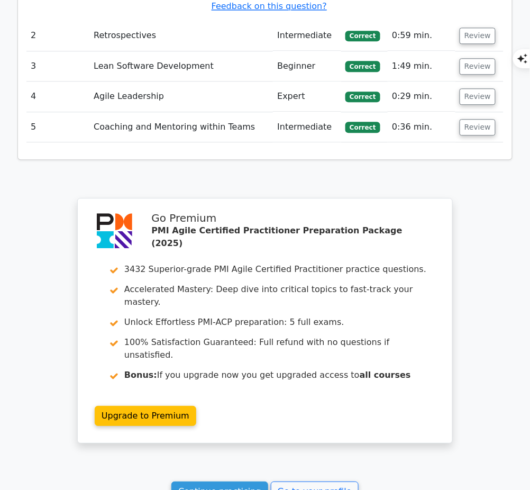
scroll to position [1374, 0]
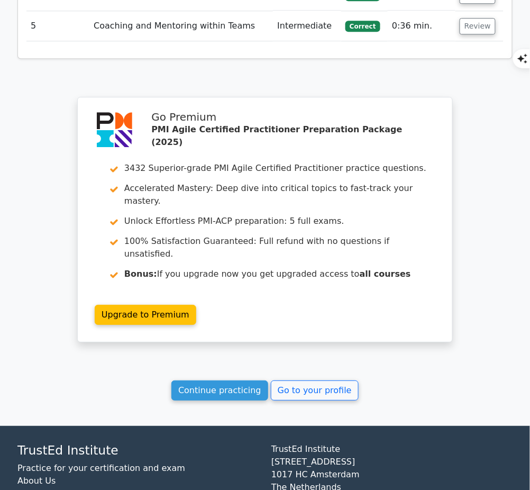
click at [216, 380] on link "Continue practicing" at bounding box center [219, 390] width 97 height 20
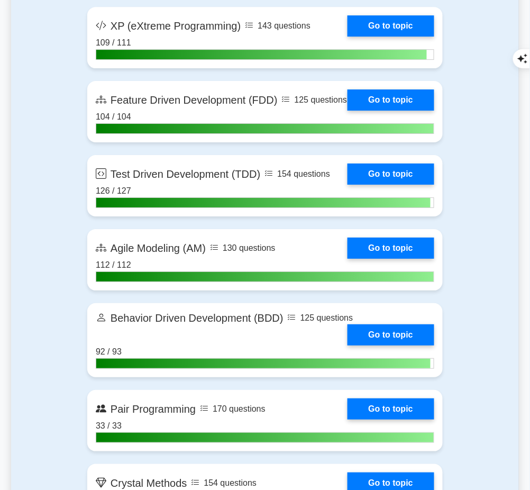
scroll to position [2234, 0]
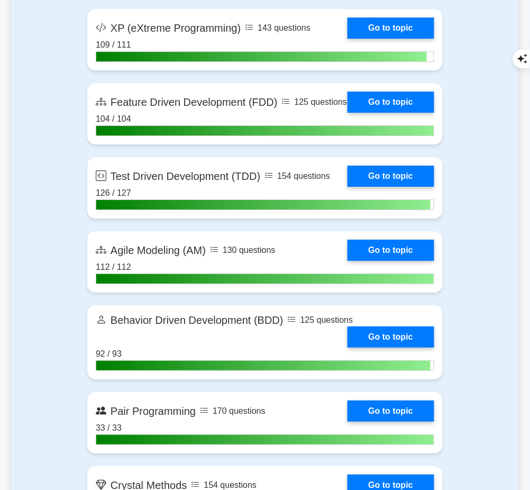
click at [418, 347] on link "Go to topic" at bounding box center [390, 336] width 87 height 21
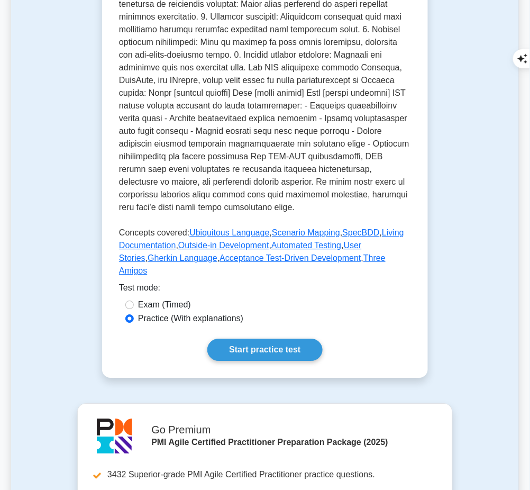
scroll to position [437, 0]
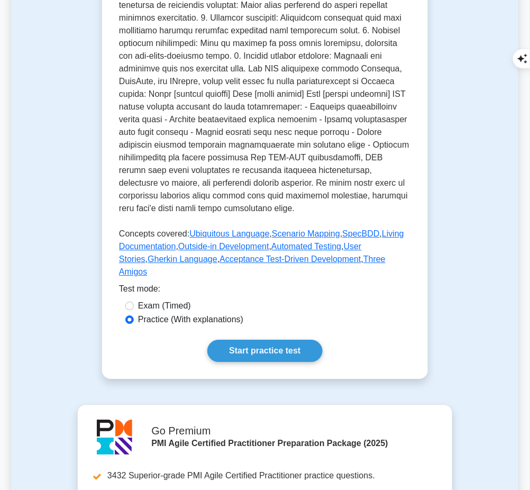
click at [275, 341] on div "Behavior Driven Development (BDD) Focuses on software's behavior. Behavior Driv…" at bounding box center [265, 38] width 326 height 681
click at [268, 339] on link "Start practice test" at bounding box center [264, 350] width 115 height 22
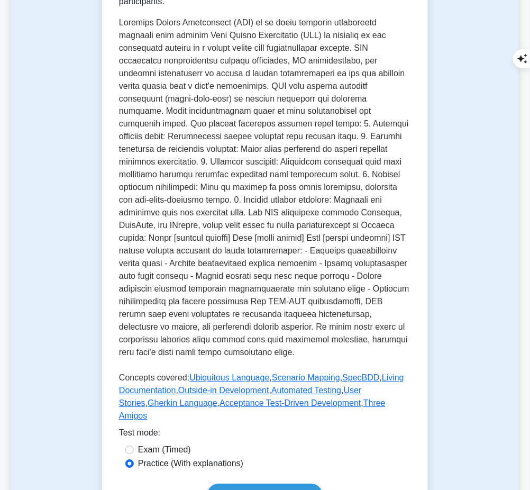
scroll to position [291, 0]
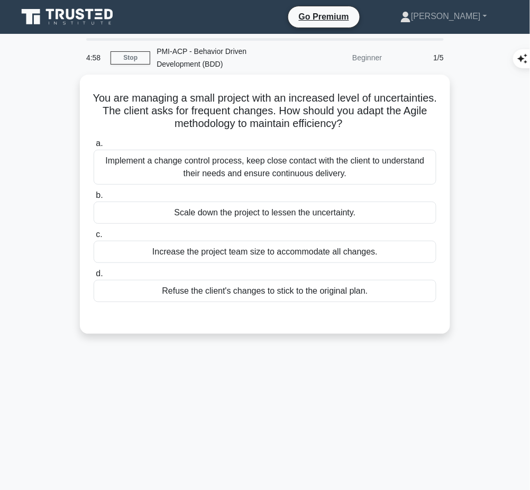
drag, startPoint x: 117, startPoint y: 91, endPoint x: 394, endPoint y: 121, distance: 279.2
click at [394, 121] on h5 "You are managing a small project with an increased level of uncertainties. The …" at bounding box center [265, 110] width 345 height 39
copy h5 "You are managing a small project with an increased level of uncertainties. The …"
click at [409, 171] on div "Implement a change control process, keep close contact with the client to under…" at bounding box center [265, 167] width 343 height 35
click at [94, 147] on input "a. Implement a change control process, keep close contact with the client to un…" at bounding box center [94, 143] width 0 height 7
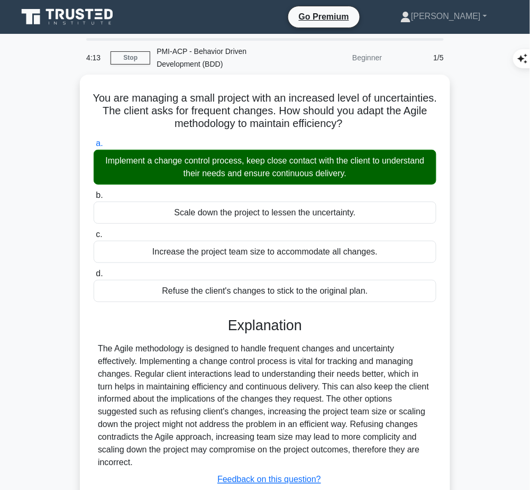
click at [268, 400] on div "The Agile methodology is designed to handle frequent changes and uncertainty ef…" at bounding box center [265, 405] width 334 height 127
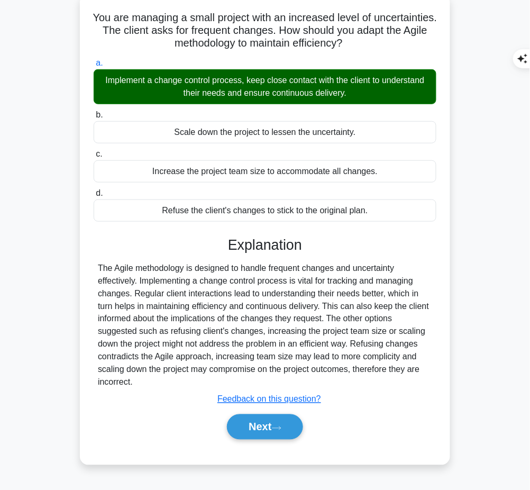
scroll to position [81, 0]
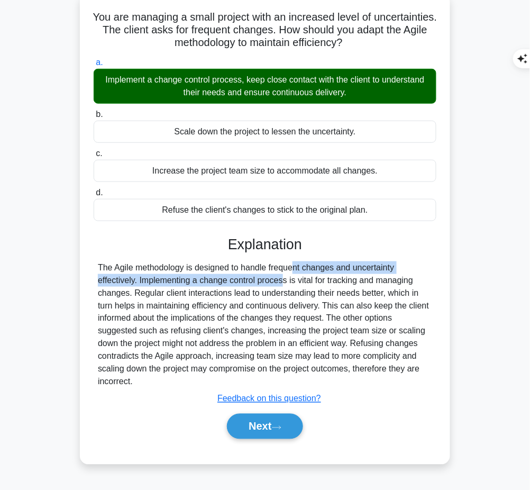
drag, startPoint x: 228, startPoint y: 260, endPoint x: 218, endPoint y: 277, distance: 20.4
click at [218, 277] on div "The Agile methodology is designed to handle frequent changes and uncertainty ef…" at bounding box center [265, 324] width 334 height 127
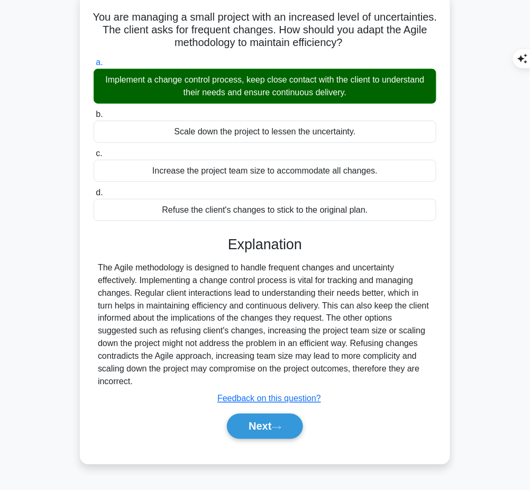
drag, startPoint x: 225, startPoint y: 237, endPoint x: 166, endPoint y: 378, distance: 151.9
click at [166, 378] on div "Explanation The Agile methodology is designed to handle frequent changes and un…" at bounding box center [265, 339] width 343 height 207
copy div "Explanation The Agile methodology is designed to handle frequent changes and un…"
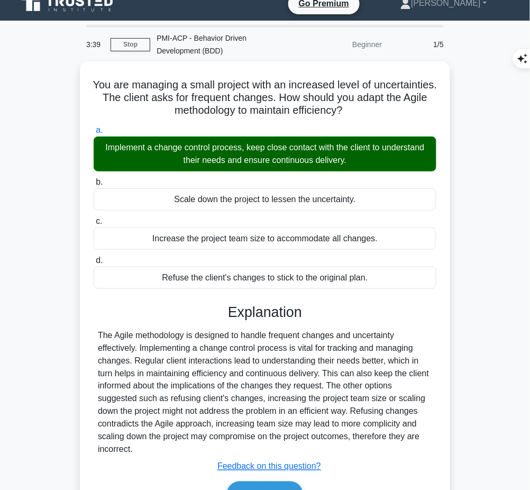
scroll to position [32, 0]
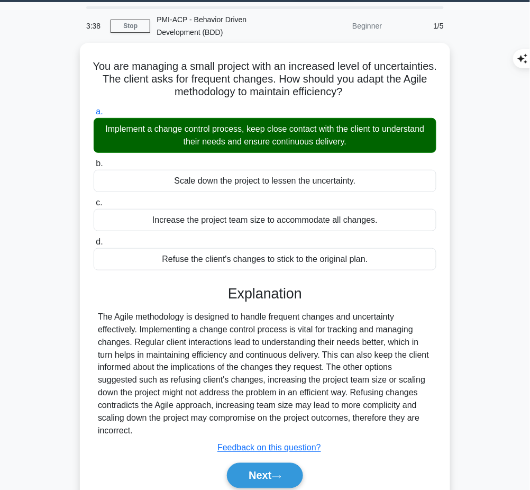
click at [328, 296] on h3 "Explanation" at bounding box center [265, 293] width 330 height 17
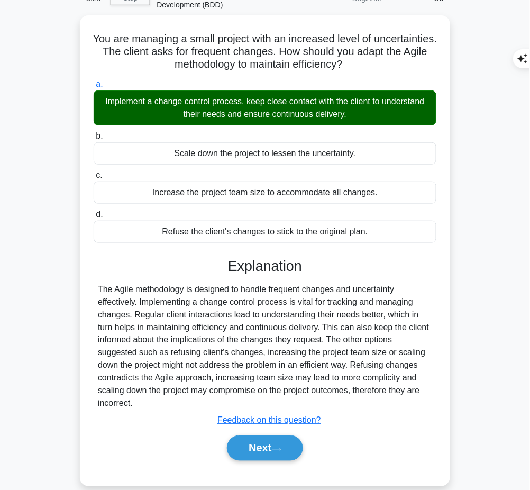
scroll to position [60, 0]
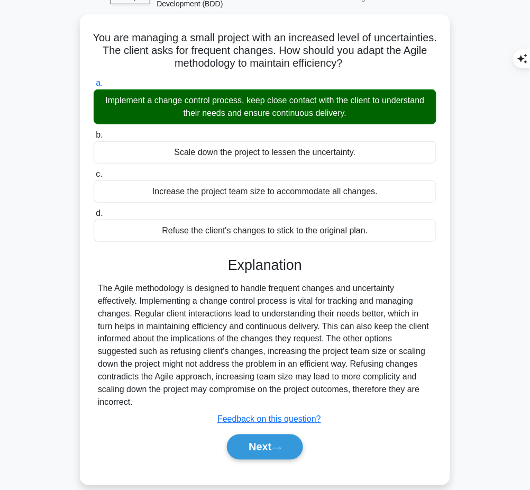
click at [281, 445] on icon at bounding box center [277, 448] width 10 height 6
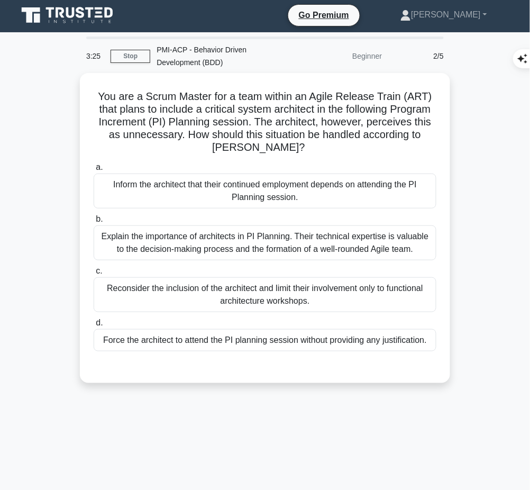
scroll to position [0, 0]
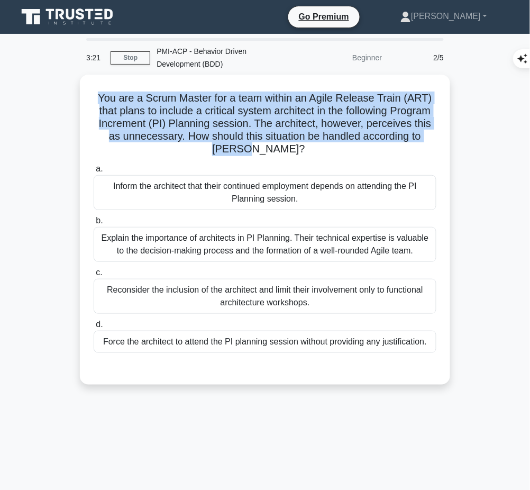
drag, startPoint x: 94, startPoint y: 91, endPoint x: 288, endPoint y: 148, distance: 202.7
click at [288, 148] on h5 "You are a Scrum Master for a team within an Agile Release Train (ART) that plan…" at bounding box center [265, 123] width 345 height 65
copy h5 "You are a Scrum Master for a team within an Agile Release Train (ART) that plan…"
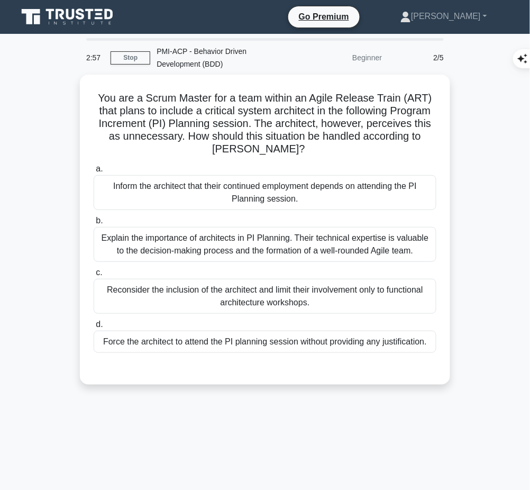
click at [337, 246] on div "Explain the importance of architects in PI Planning. Their technical expertise …" at bounding box center [265, 244] width 343 height 35
click at [94, 224] on input "b. Explain the importance of architects in PI Planning. Their technical experti…" at bounding box center [94, 220] width 0 height 7
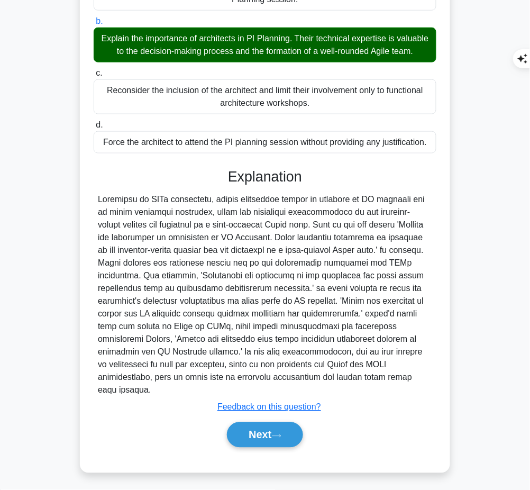
scroll to position [199, 0]
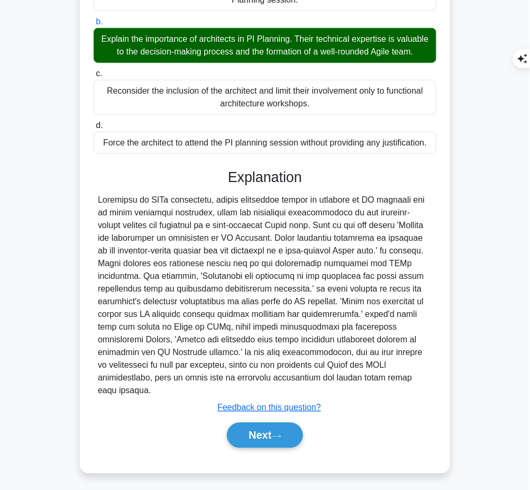
drag, startPoint x: 225, startPoint y: 184, endPoint x: 316, endPoint y: 392, distance: 227.1
click at [316, 392] on div "Explanation Submit feedback Feedback on this question? Next" at bounding box center [265, 310] width 343 height 283
copy div "Explanation According to SAFe principles, system architects should be included …"
click at [248, 430] on button "Next" at bounding box center [265, 434] width 76 height 25
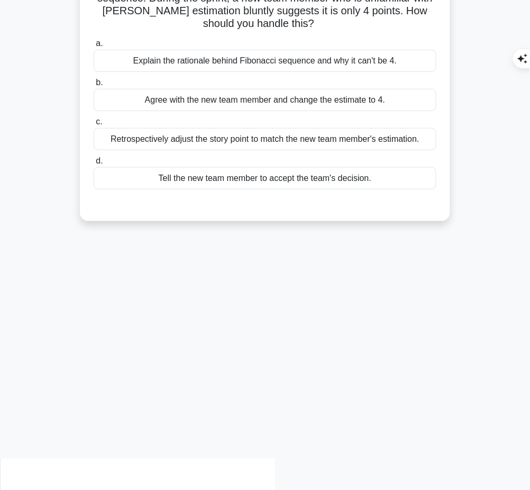
scroll to position [0, 0]
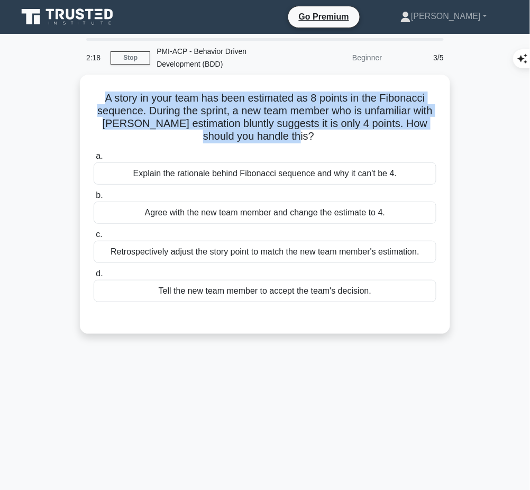
drag, startPoint x: 99, startPoint y: 92, endPoint x: 348, endPoint y: 130, distance: 252.0
click at [348, 130] on h5 "A story in your team has been estimated as 8 points in the Fibonacci sequence. …" at bounding box center [265, 117] width 345 height 52
copy h5 "A story in your team has been estimated as 8 points in the Fibonacci sequence. …"
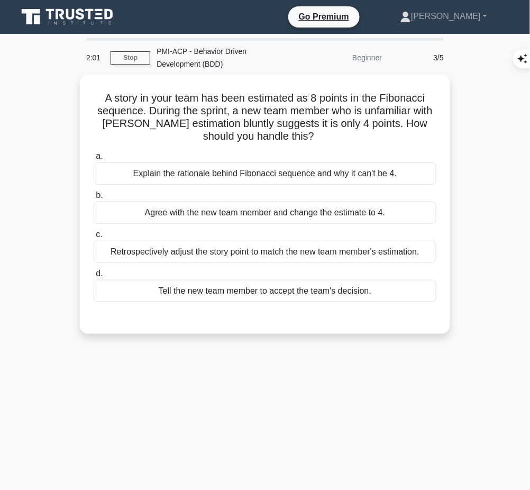
click at [283, 173] on div "Explain the rationale behind Fibonacci sequence and why it can't be 4." at bounding box center [265, 173] width 343 height 22
click at [94, 160] on input "a. Explain the rationale behind Fibonacci sequence and why it can't be 4." at bounding box center [94, 156] width 0 height 7
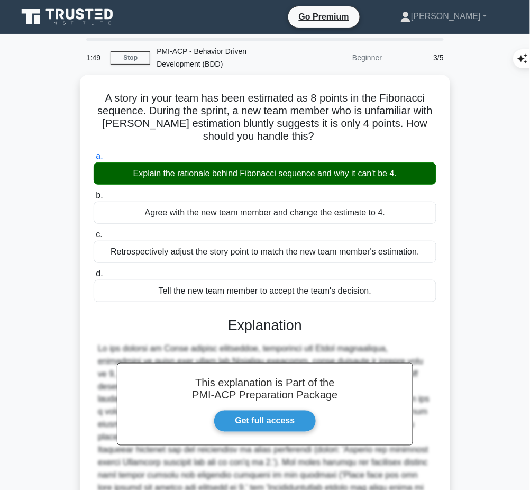
click at [275, 338] on div "This explanation is Part of the PMI-ACP Preparation Package Get full access Exp…" at bounding box center [265, 445] width 343 height 283
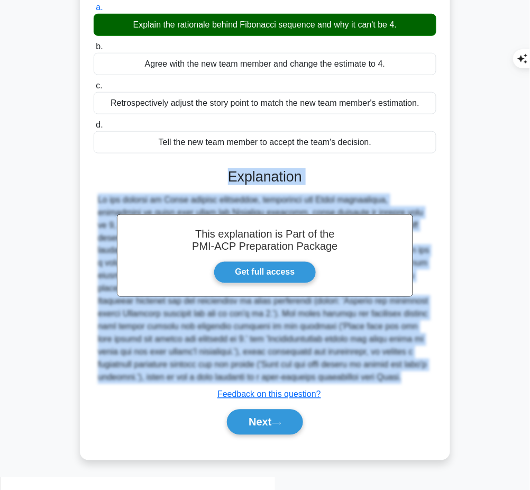
drag, startPoint x: 226, startPoint y: 173, endPoint x: 187, endPoint y: 397, distance: 227.1
click at [187, 397] on div "This explanation is Part of the PMI-ACP Preparation Package Get full access Exp…" at bounding box center [265, 296] width 343 height 283
copy div "Explanation In the context of Agile project management, especially the Scrum me…"
click at [245, 435] on button "Next" at bounding box center [265, 421] width 76 height 25
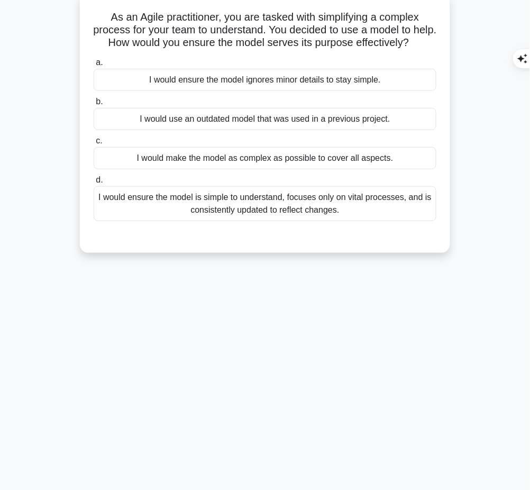
scroll to position [0, 0]
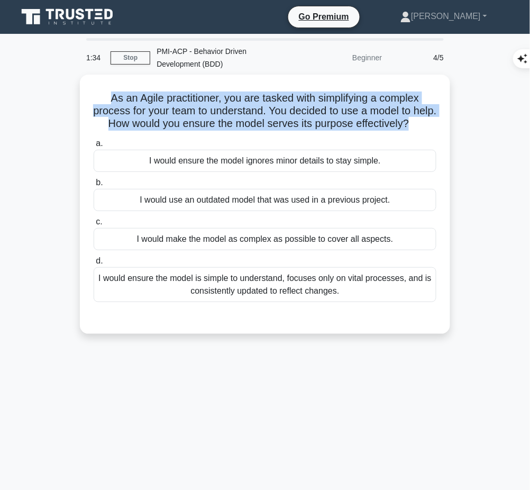
drag, startPoint x: 107, startPoint y: 94, endPoint x: 435, endPoint y: 123, distance: 329.1
click at [435, 123] on h5 "As an Agile practitioner, you are tasked with simplifying a complex process for…" at bounding box center [265, 110] width 345 height 39
copy h5 "As an Agile practitioner, you are tasked with simplifying a complex process for…"
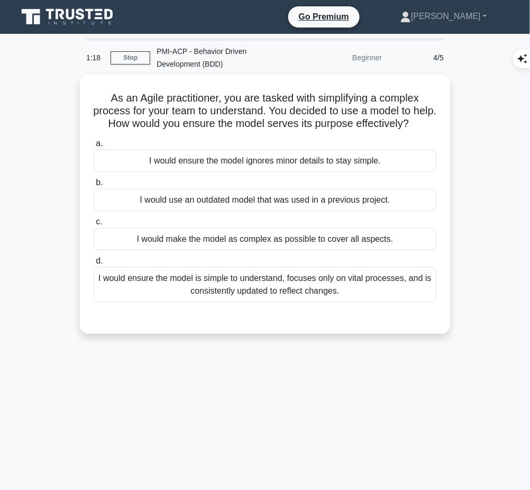
click at [369, 296] on div "I would ensure the model is simple to understand, focuses only on vital process…" at bounding box center [265, 284] width 343 height 35
click at [94, 264] on input "d. I would ensure the model is simple to understand, focuses only on vital proc…" at bounding box center [94, 261] width 0 height 7
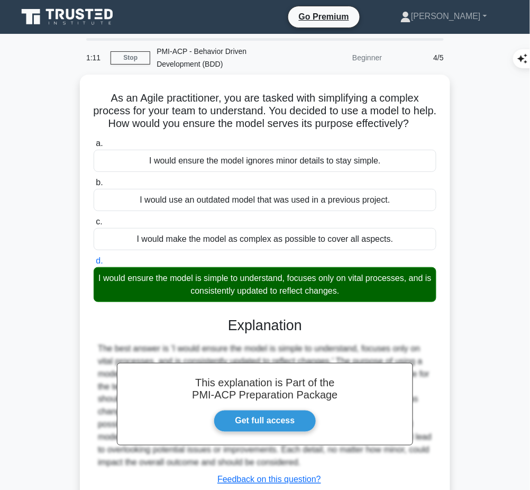
scroll to position [86, 0]
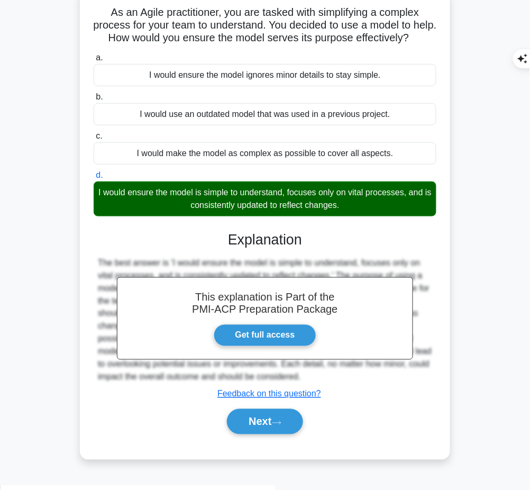
click at [293, 431] on button "Next" at bounding box center [265, 421] width 76 height 25
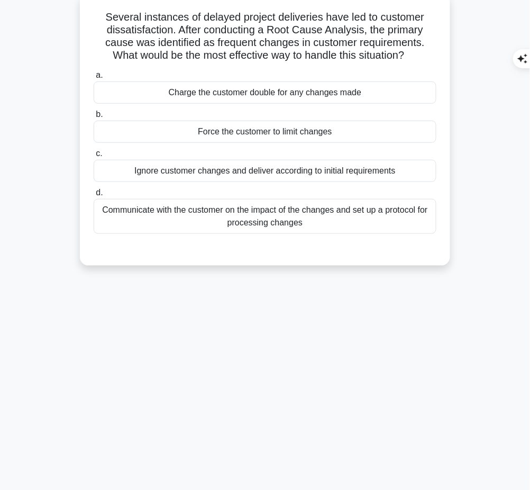
scroll to position [0, 0]
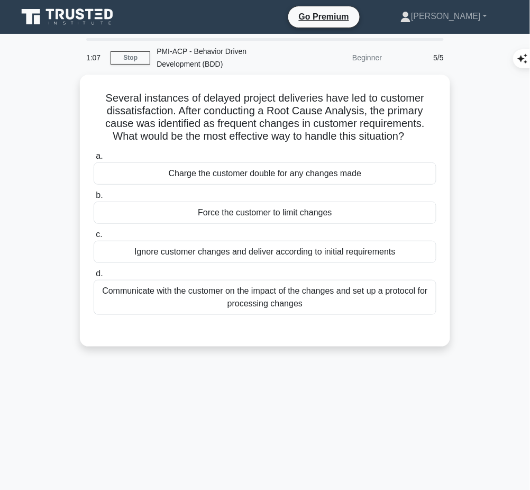
click at [109, 94] on h5 "Several instances of delayed project deliveries have led to customer dissatisfa…" at bounding box center [265, 117] width 345 height 52
drag, startPoint x: 102, startPoint y: 94, endPoint x: 410, endPoint y: 132, distance: 311.1
click at [410, 132] on h5 "Several instances of delayed project deliveries have led to customer dissatisfa…" at bounding box center [265, 117] width 345 height 52
copy h5 "Several instances of delayed project deliveries have led to customer dissatisfa…"
click at [385, 325] on div at bounding box center [265, 325] width 343 height 8
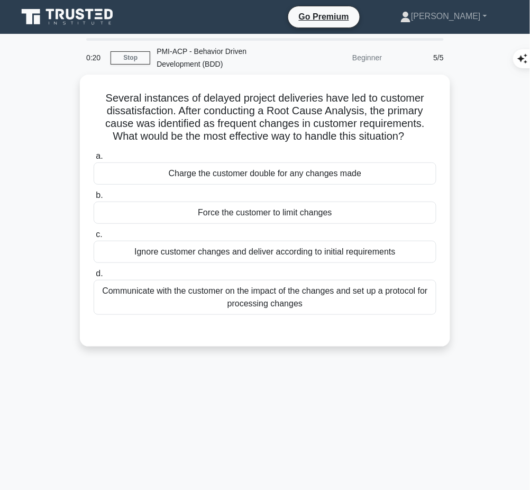
click at [378, 296] on div "Communicate with the customer on the impact of the changes and set up a protoco…" at bounding box center [265, 297] width 343 height 35
click at [94, 277] on input "d. Communicate with the customer on the impact of the changes and set up a prot…" at bounding box center [94, 273] width 0 height 7
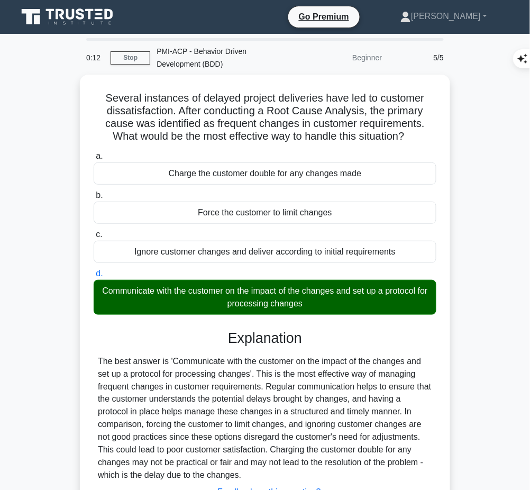
click at [260, 406] on div "The best answer is 'Communicate with the customer on the impact of the changes …" at bounding box center [265, 418] width 334 height 127
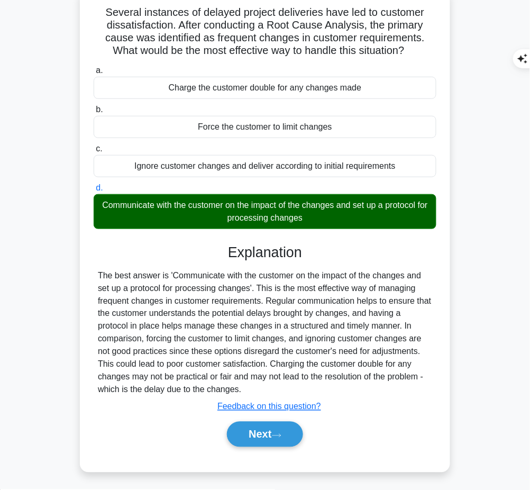
drag, startPoint x: 225, startPoint y: 245, endPoint x: 267, endPoint y: 385, distance: 146.4
click at [267, 385] on div "Explanation The best answer is 'Communicate with the customer on the impact of …" at bounding box center [265, 347] width 343 height 207
copy div "Explanation The best answer is 'Communicate with the customer on the impact of …"
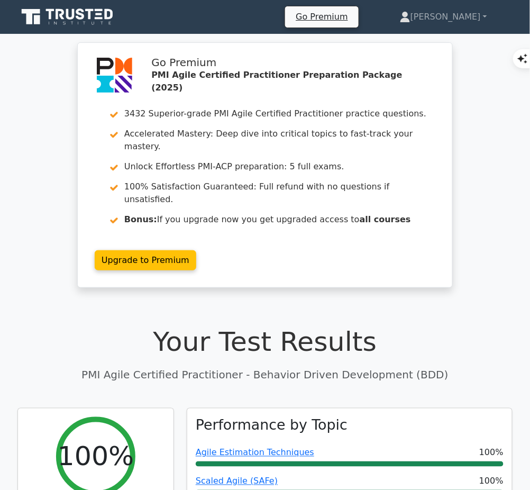
click at [172, 326] on h1 "Your Test Results" at bounding box center [264, 342] width 495 height 32
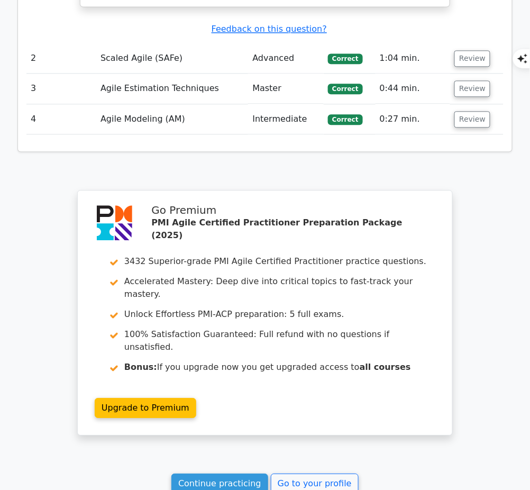
scroll to position [1339, 0]
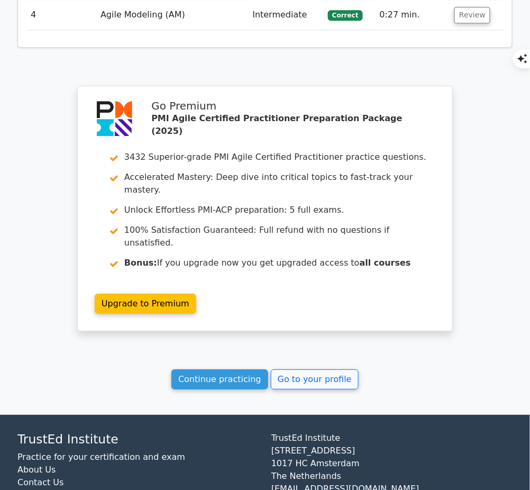
click at [204, 369] on link "Continue practicing" at bounding box center [219, 379] width 97 height 20
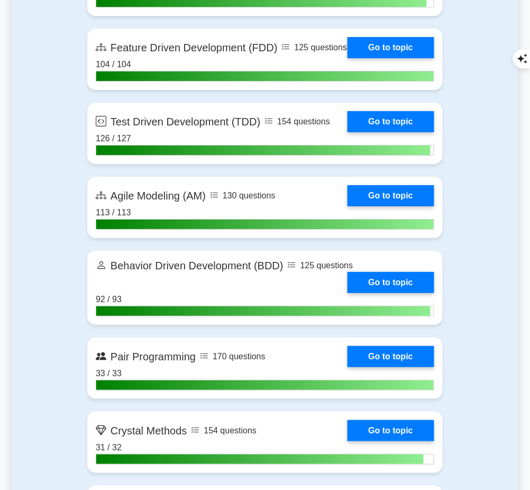
scroll to position [2289, 0]
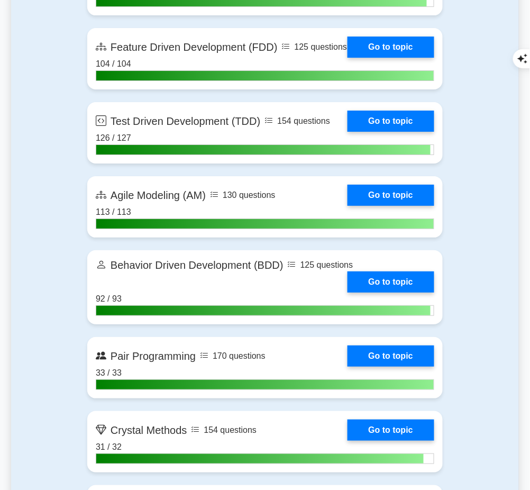
click at [378, 283] on link "Go to topic" at bounding box center [390, 281] width 87 height 21
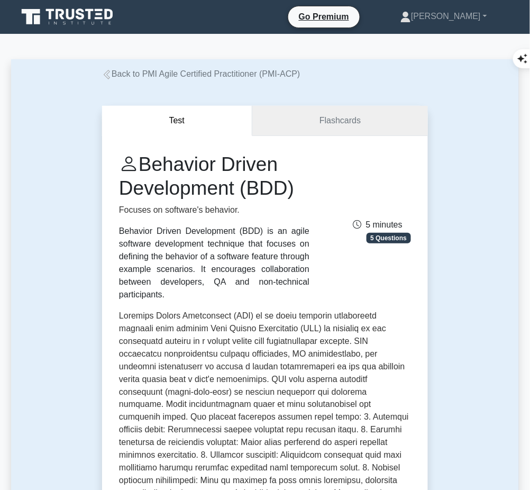
click at [373, 114] on link "Flashcards" at bounding box center [340, 121] width 176 height 30
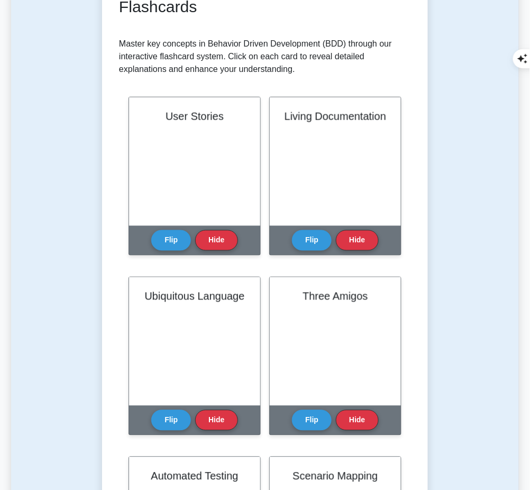
scroll to position [209, 0]
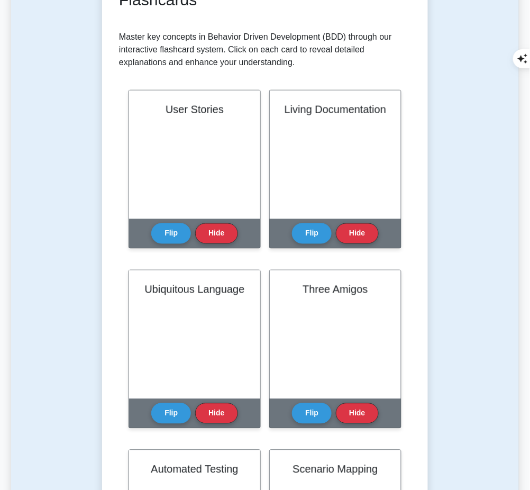
click at [175, 223] on button "Flip" at bounding box center [171, 233] width 40 height 21
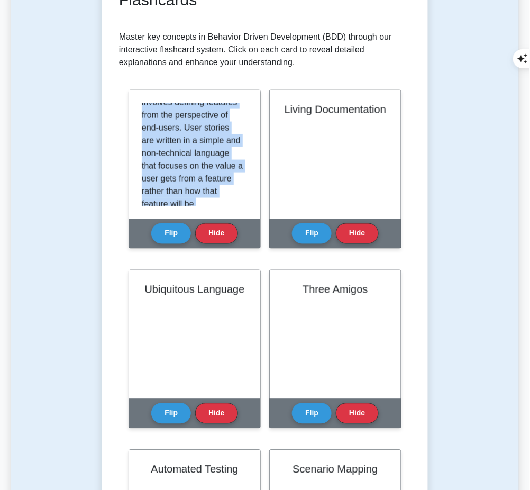
scroll to position [133, 0]
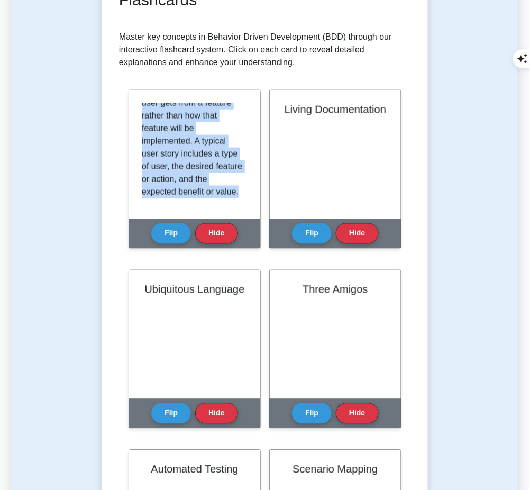
drag, startPoint x: 142, startPoint y: 104, endPoint x: 240, endPoint y: 191, distance: 131.4
click at [240, 191] on div "User stories represent a high-level definition of requirements in a BDD approac…" at bounding box center [195, 154] width 106 height 103
copy p "User stories represent a high-level definition of requirements in a BDD approac…"
click at [309, 228] on button "Flip" at bounding box center [312, 233] width 40 height 21
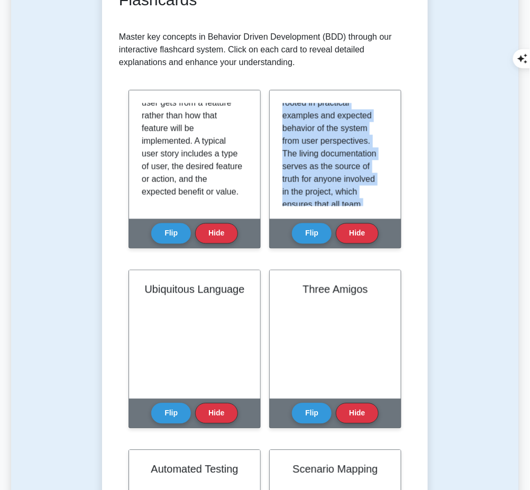
scroll to position [121, 0]
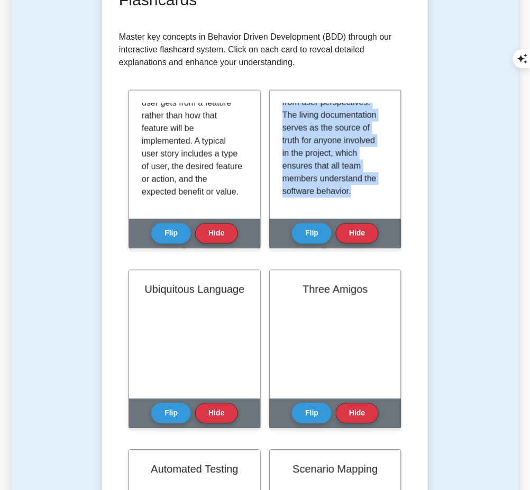
drag, startPoint x: 282, startPoint y: 106, endPoint x: 379, endPoint y: 210, distance: 141.4
click at [379, 210] on div "Living Documentation in BDD refers to the concept where system documentation is…" at bounding box center [335, 154] width 131 height 128
copy p "Living Documentation in BDD refers to the concept where system documentation is…"
click at [164, 414] on button "Flip" at bounding box center [171, 413] width 40 height 21
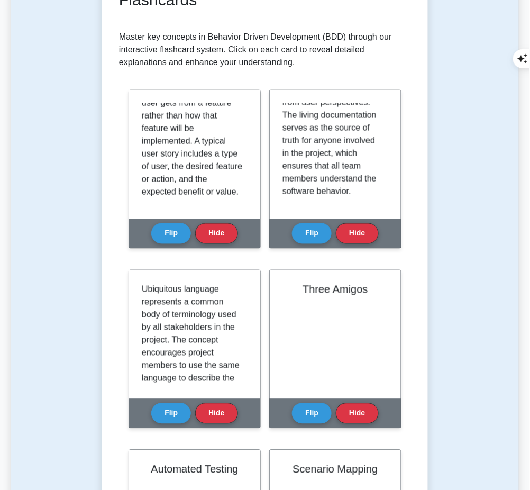
scroll to position [133, 0]
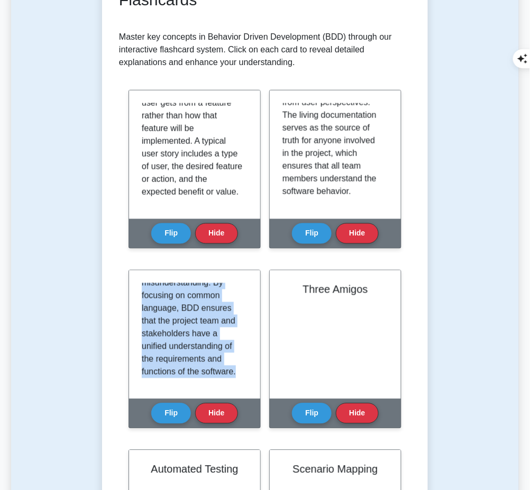
drag, startPoint x: 143, startPoint y: 284, endPoint x: 239, endPoint y: 375, distance: 132.8
click at [239, 375] on div "Ubiquitous language represents a common body of terminology used by all stakeho…" at bounding box center [195, 334] width 106 height 103
copy p "Ubiquitous language represents a common body of terminology used by all stakeho…"
click at [317, 403] on button "Flip" at bounding box center [312, 413] width 40 height 21
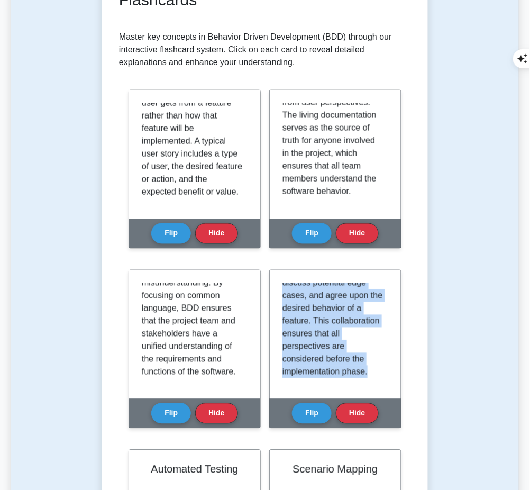
drag, startPoint x: 282, startPoint y: 283, endPoint x: 370, endPoint y: 381, distance: 131.4
click at [370, 381] on div "The term 'Three Amigos' refers to a collaborative meeting format in BDD practic…" at bounding box center [335, 334] width 131 height 128
copy p "The term 'Three Amigos' refers to a collaborative meeting format in BDD practic…"
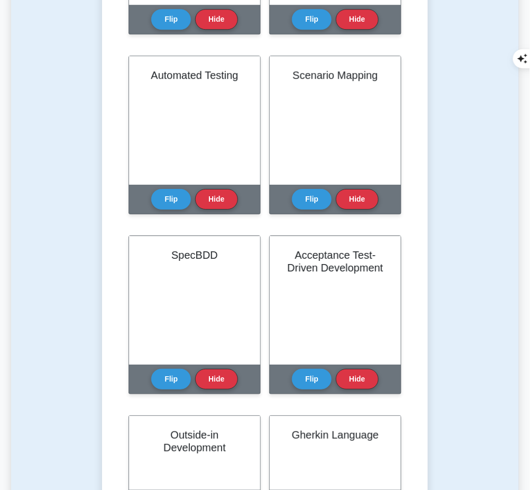
scroll to position [608, 0]
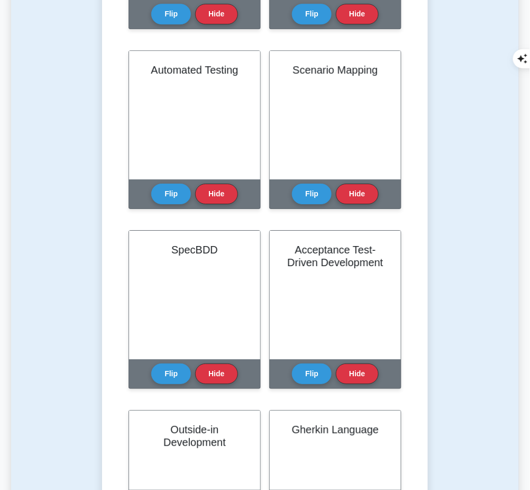
click at [171, 186] on button "Flip" at bounding box center [171, 193] width 40 height 21
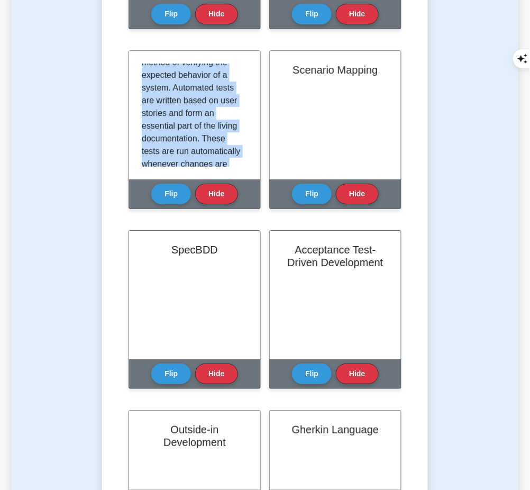
scroll to position [146, 0]
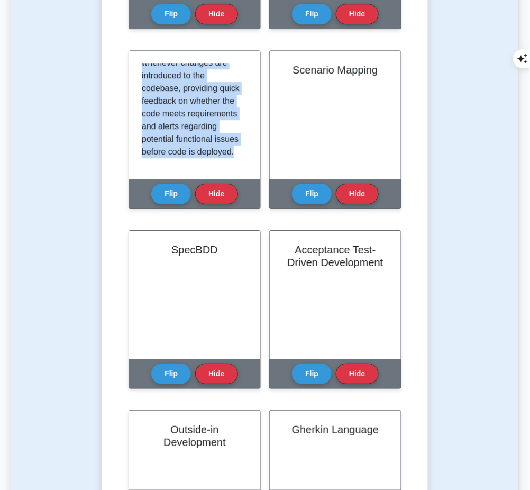
drag, startPoint x: 142, startPoint y: 65, endPoint x: 233, endPoint y: 159, distance: 130.5
click at [233, 159] on div "BDD leans heavily on automated testing as a method of verifying the expected be…" at bounding box center [195, 114] width 106 height 103
copy p "BDD leans heavily on automated testing as a method of verifying the expected be…"
click at [317, 192] on button "Flip" at bounding box center [312, 193] width 40 height 21
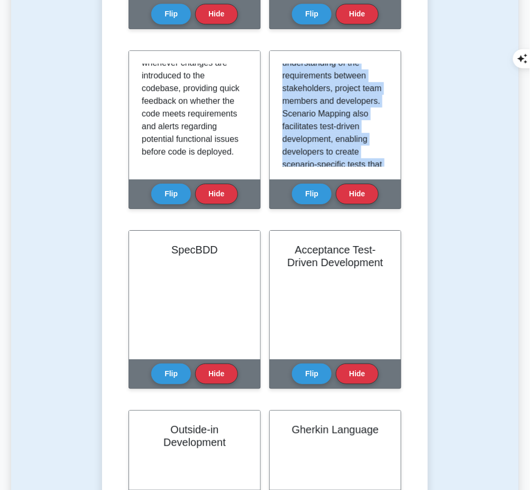
scroll to position [286, 0]
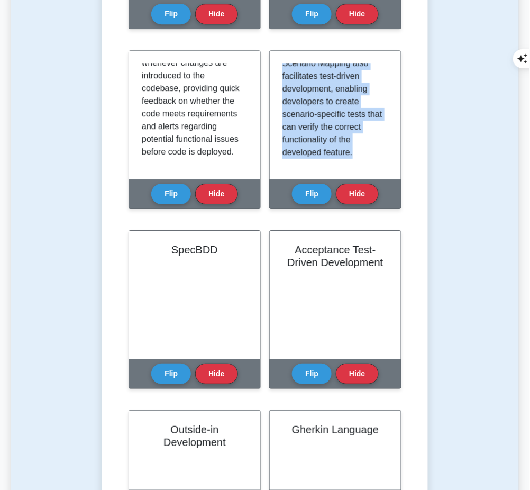
drag, startPoint x: 283, startPoint y: 66, endPoint x: 368, endPoint y: 167, distance: 132.5
click at [368, 167] on div "Scenario Mapping, a crucial concept in Behavior Driven Development (BDD), is th…" at bounding box center [335, 115] width 131 height 128
copy p "Scenario Mapping, a crucial concept in Behavior Driven Development (BDD), is th…"
click at [170, 365] on button "Flip" at bounding box center [171, 373] width 40 height 21
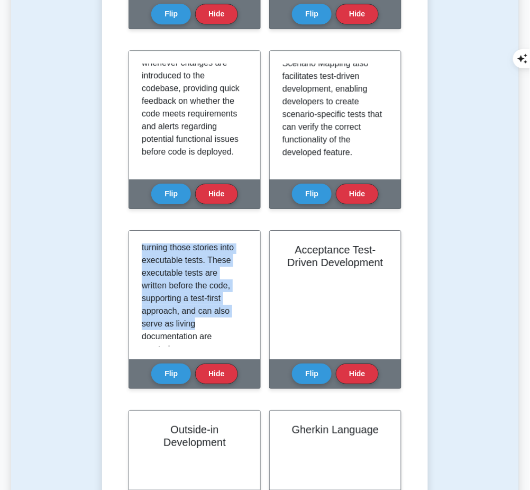
scroll to position [260, 0]
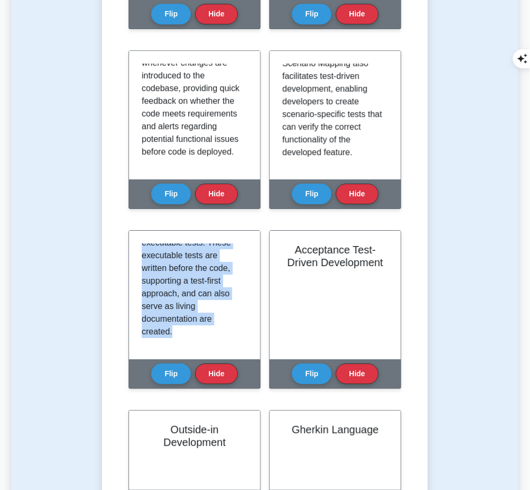
drag, startPoint x: 142, startPoint y: 245, endPoint x: 234, endPoint y: 337, distance: 130.1
click at [234, 337] on div "SpecBDD, an extension of BDD, focuses on defining the specifications of the sof…" at bounding box center [195, 294] width 106 height 103
copy p "SpecBDD, an extension of BDD, focuses on defining the specifications of the sof…"
click at [316, 370] on button "Flip" at bounding box center [312, 373] width 40 height 21
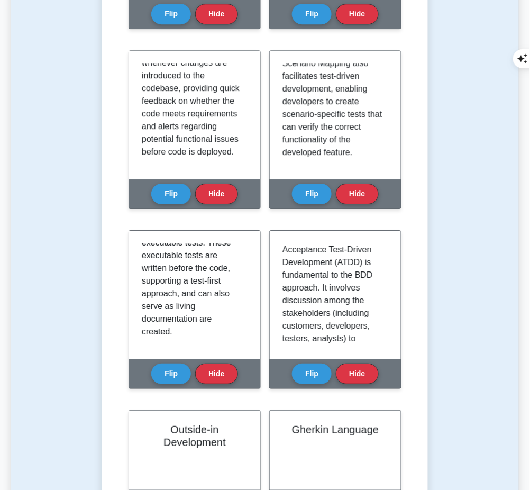
click at [282, 243] on p "Acceptance Test-Driven Development (ATDD) is fundamental to the BDD approach. I…" at bounding box center [333, 427] width 102 height 368
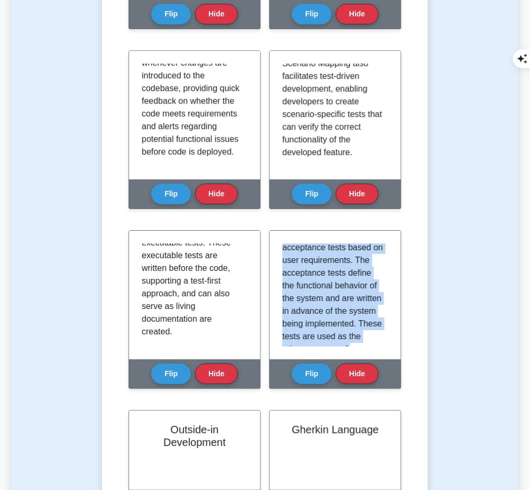
scroll to position [273, 0]
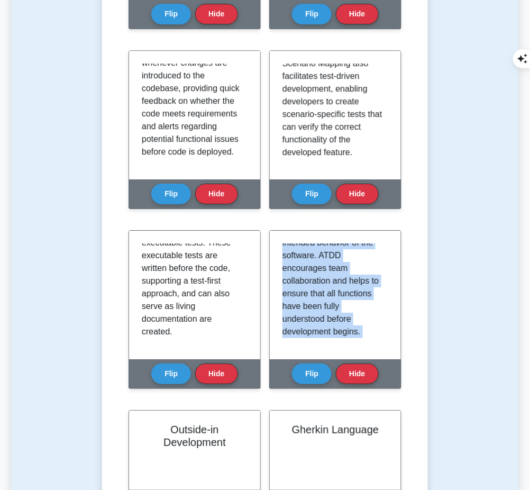
drag, startPoint x: 283, startPoint y: 243, endPoint x: 371, endPoint y: 355, distance: 143.1
click at [371, 355] on div "Acceptance Test-Driven Development Flip Hide" at bounding box center [335, 309] width 132 height 159
copy div "Acceptance Test-Driven Development (ATDD) is fundamental to the BDD approach. I…"
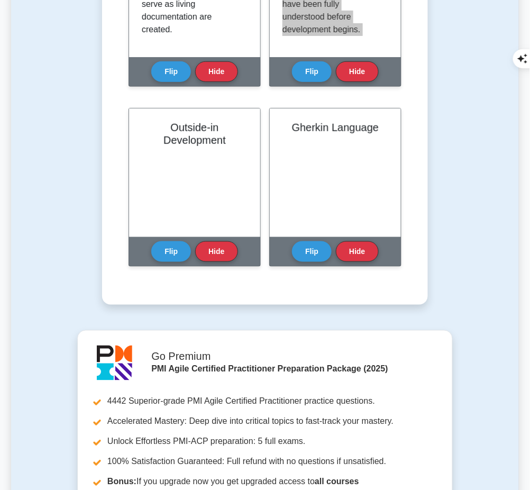
scroll to position [933, 0]
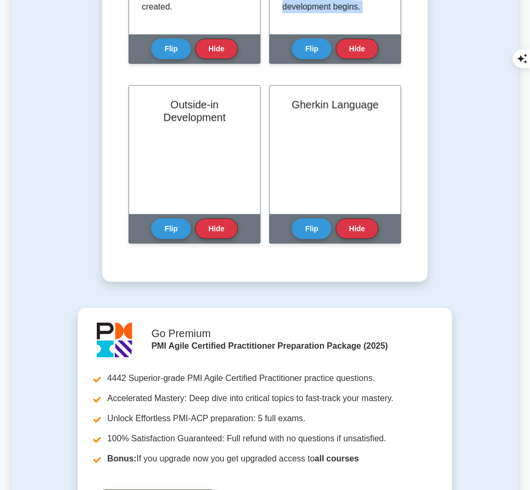
click at [169, 229] on button "Flip" at bounding box center [171, 228] width 40 height 21
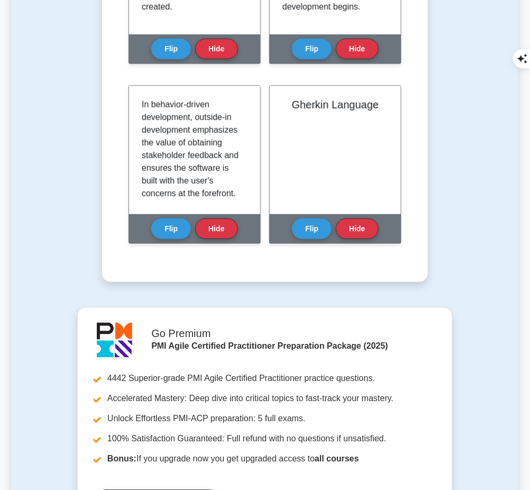
click at [142, 98] on p "In behavior-driven development, outside-in development emphasizes the value of …" at bounding box center [193, 313] width 102 height 431
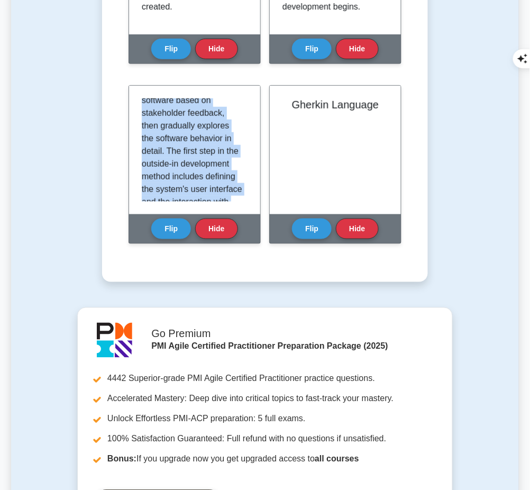
scroll to position [350, 0]
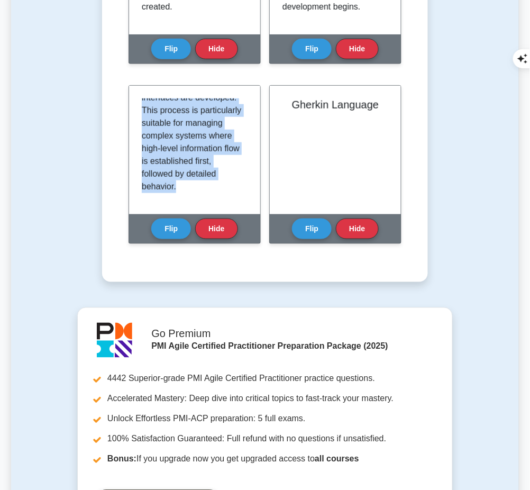
drag, startPoint x: 142, startPoint y: 100, endPoint x: 222, endPoint y: 189, distance: 119.4
click at [222, 189] on div "In behavior-driven development, outside-in development emphasizes the value of …" at bounding box center [195, 149] width 106 height 103
copy p "In behavior-driven development, outside-in development emphasizes the value of …"
click at [320, 227] on button "Flip" at bounding box center [312, 228] width 40 height 21
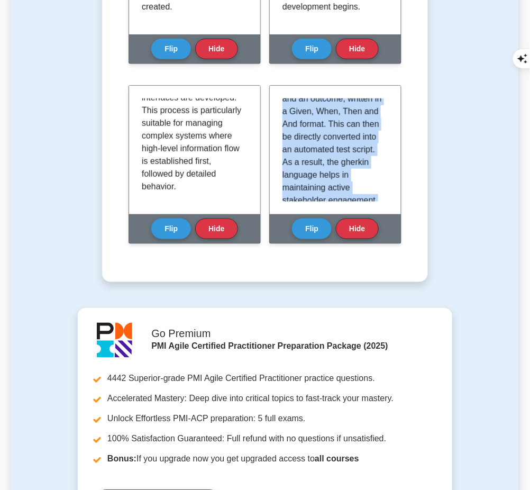
scroll to position [375, 0]
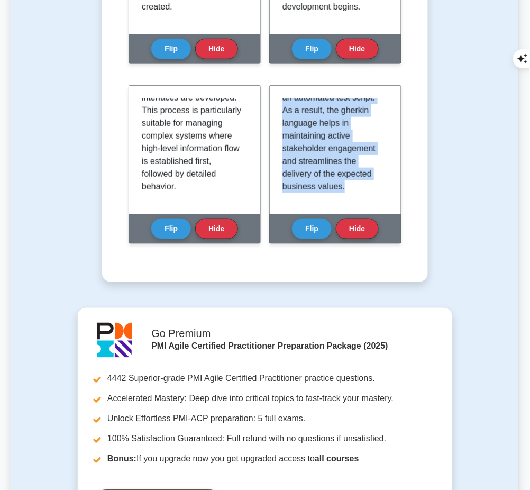
drag, startPoint x: 282, startPoint y: 97, endPoint x: 382, endPoint y: 203, distance: 145.1
click at [382, 203] on div "Gherkin, often used in BDD, is a simple, domain-specific language for describin…" at bounding box center [335, 150] width 131 height 128
copy p "Gherkin, often used in BDD, is a simple, domain-specific language for describin…"
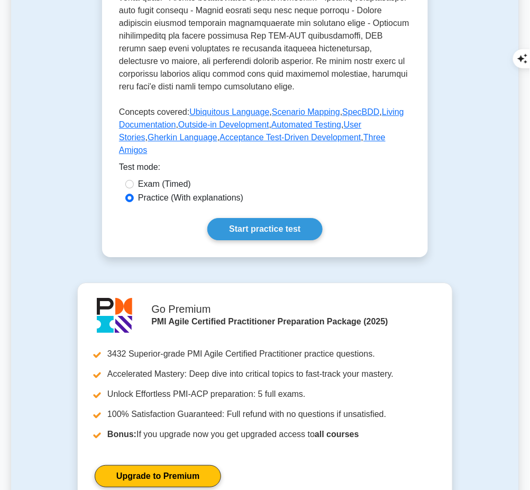
scroll to position [543, 0]
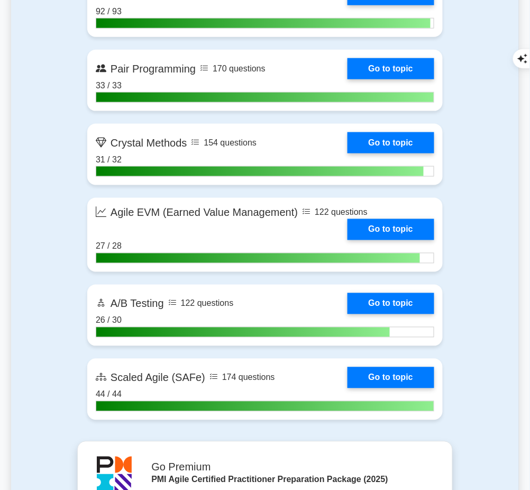
scroll to position [2596, 0]
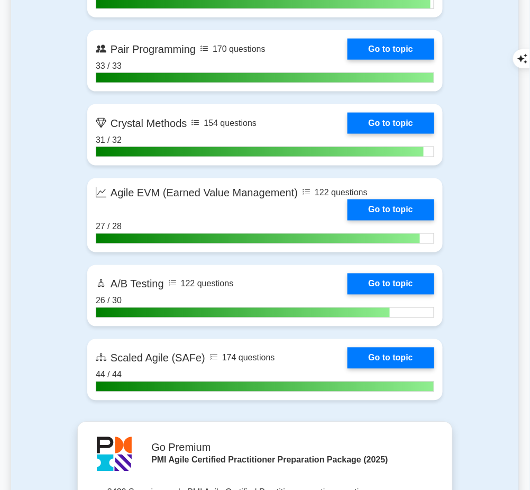
click at [407, 55] on link "Go to topic" at bounding box center [390, 49] width 87 height 21
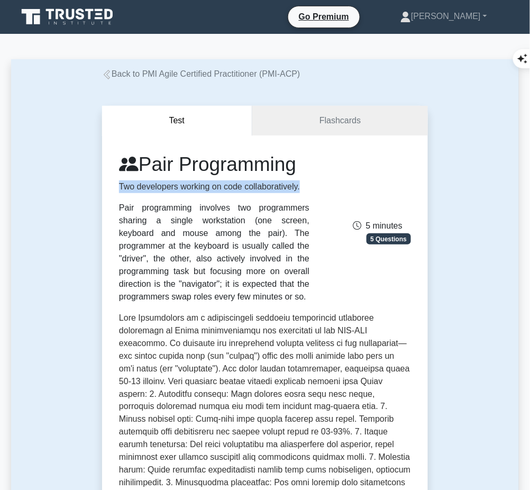
drag, startPoint x: 116, startPoint y: 183, endPoint x: 305, endPoint y: 187, distance: 188.8
click at [305, 187] on div "Pair Programming Two developers working on code collaboratively. Pair programmi…" at bounding box center [214, 227] width 203 height 150
copy p "Two developers working on code collaboratively."
